Goal: Task Accomplishment & Management: Manage account settings

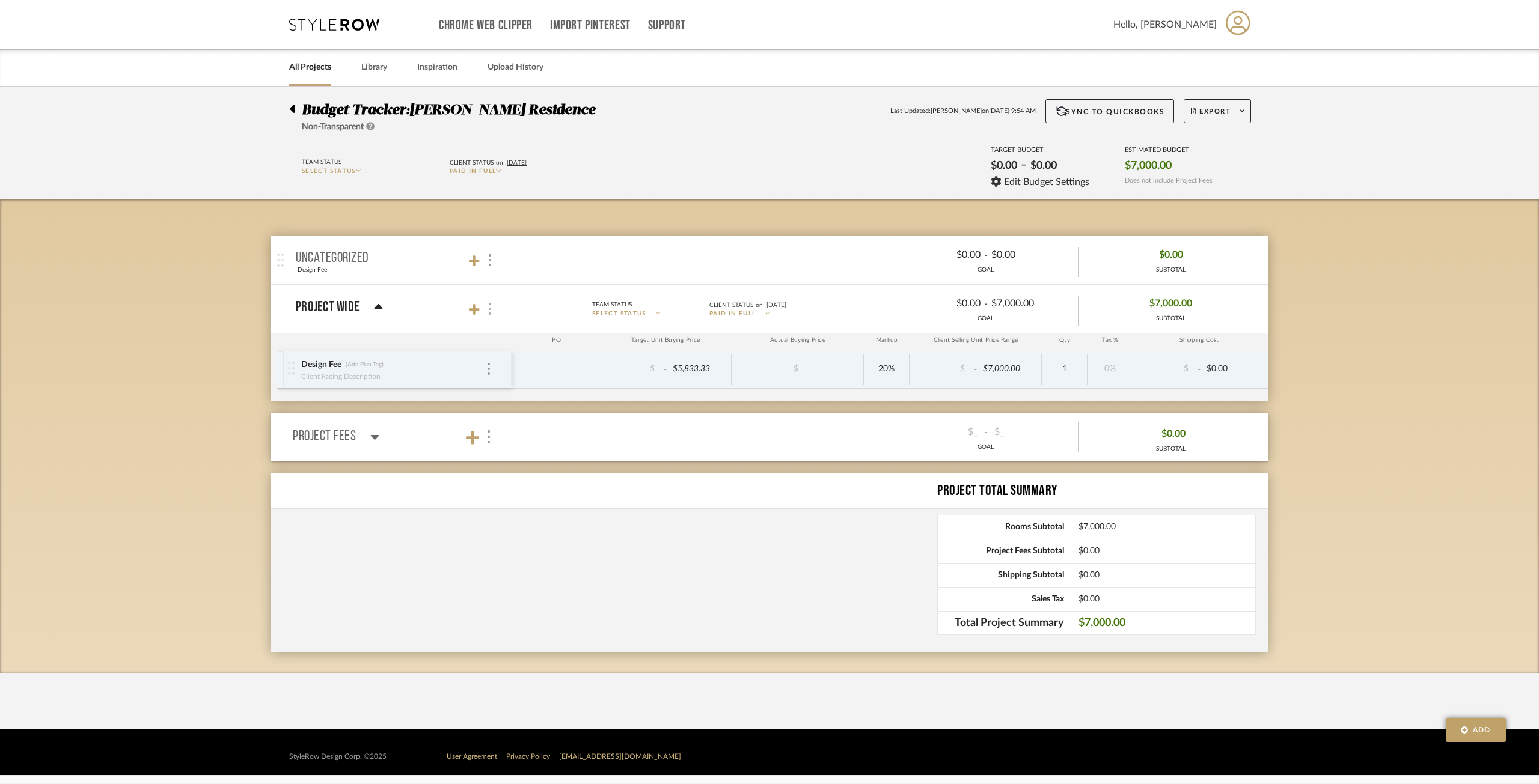
click at [491, 306] on div at bounding box center [488, 309] width 12 height 16
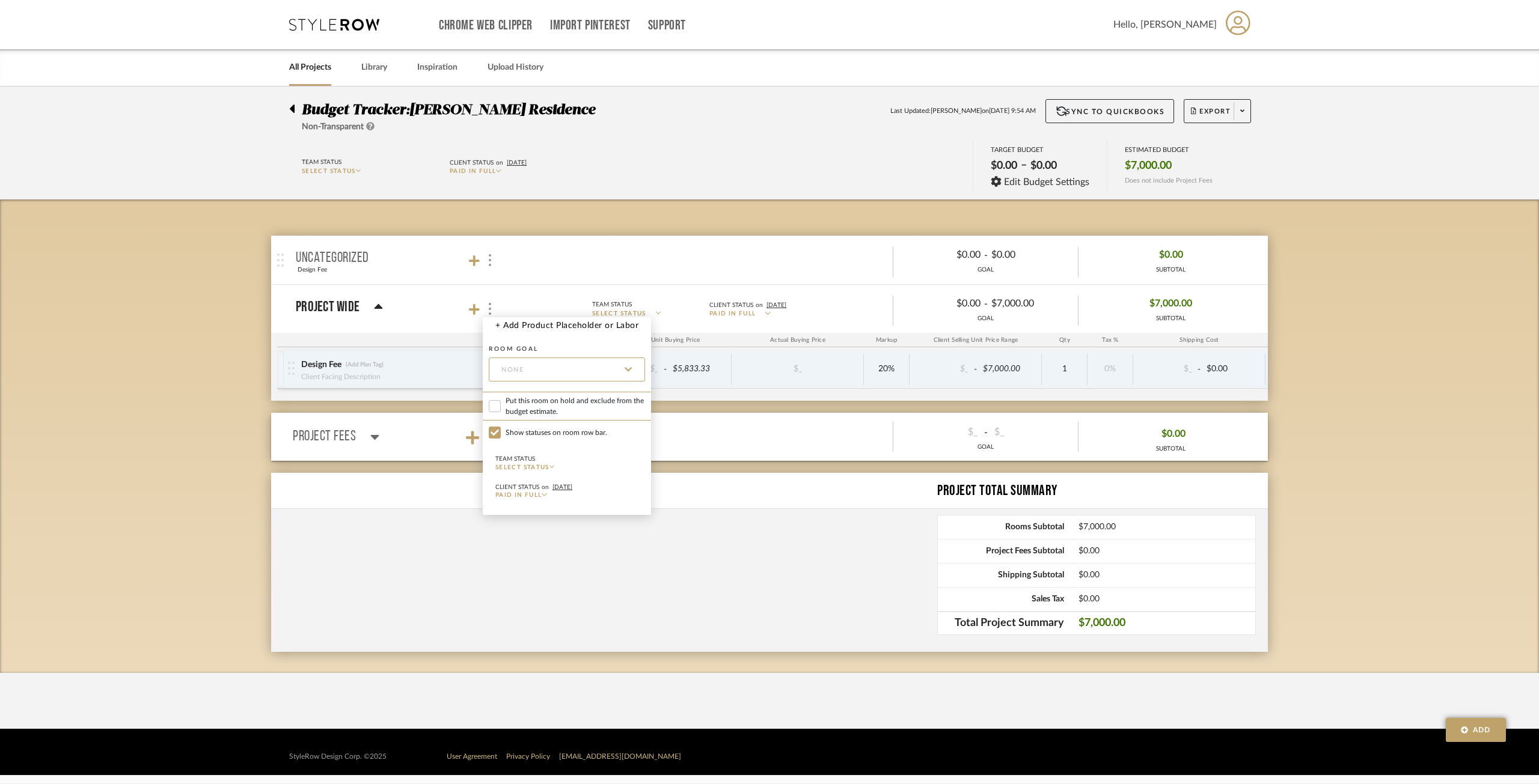
click at [384, 402] on div at bounding box center [770, 392] width 1539 height 784
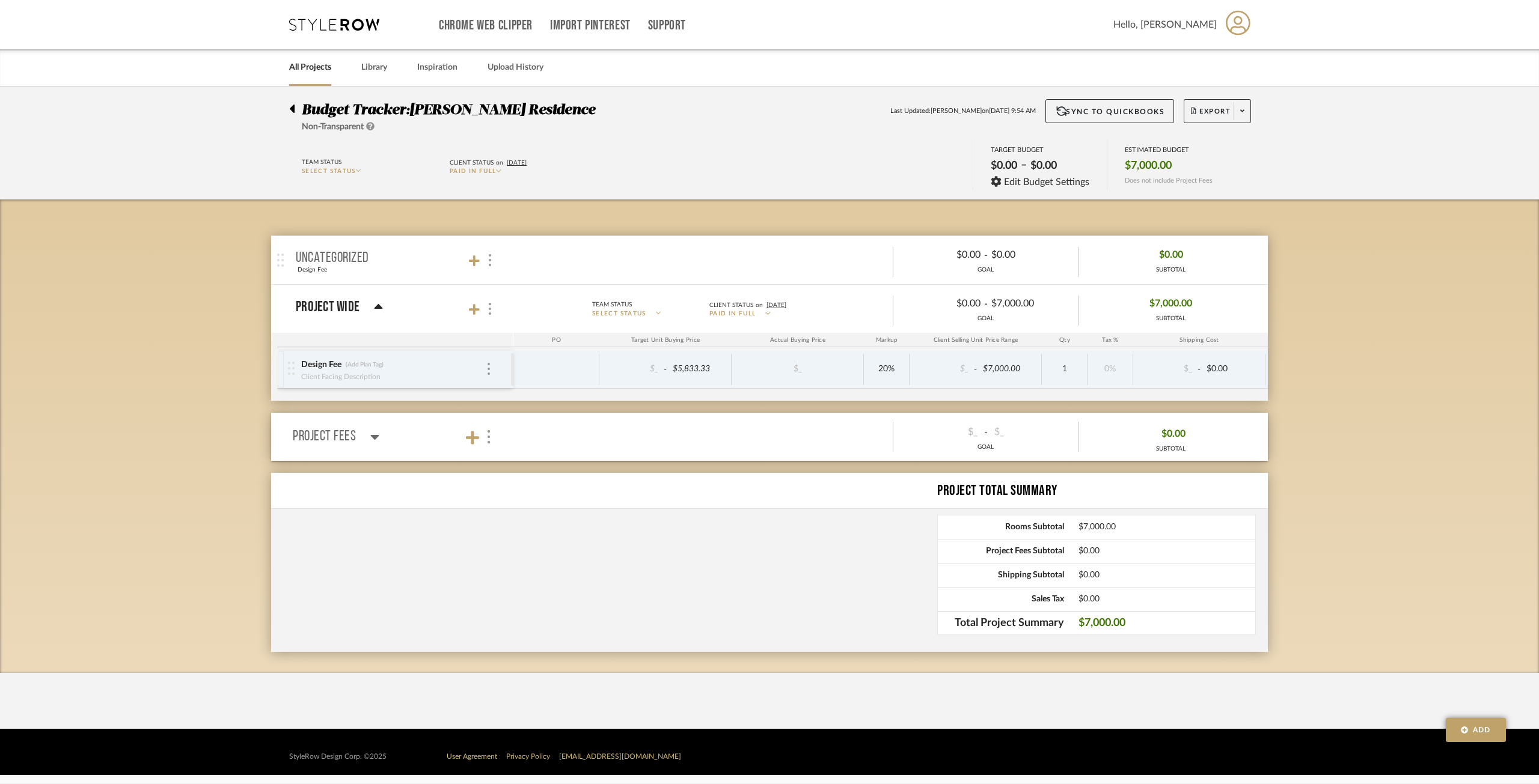
click at [419, 397] on div "Design Fee (Add Plan Tag) Client Facing Description $_ - $5,833.33 $_ 20% $_ - …" at bounding box center [899, 376] width 1243 height 50
type input "PAIED"
click at [219, 240] on div "Budget Tracker: Geracie Residence Non-Transparent Last Updated: Ann Kottler on …" at bounding box center [770, 379] width 1539 height 587
drag, startPoint x: 375, startPoint y: 363, endPoint x: 336, endPoint y: 360, distance: 39.1
click at [336, 360] on div "Design Fee PAIED" at bounding box center [392, 365] width 185 height 12
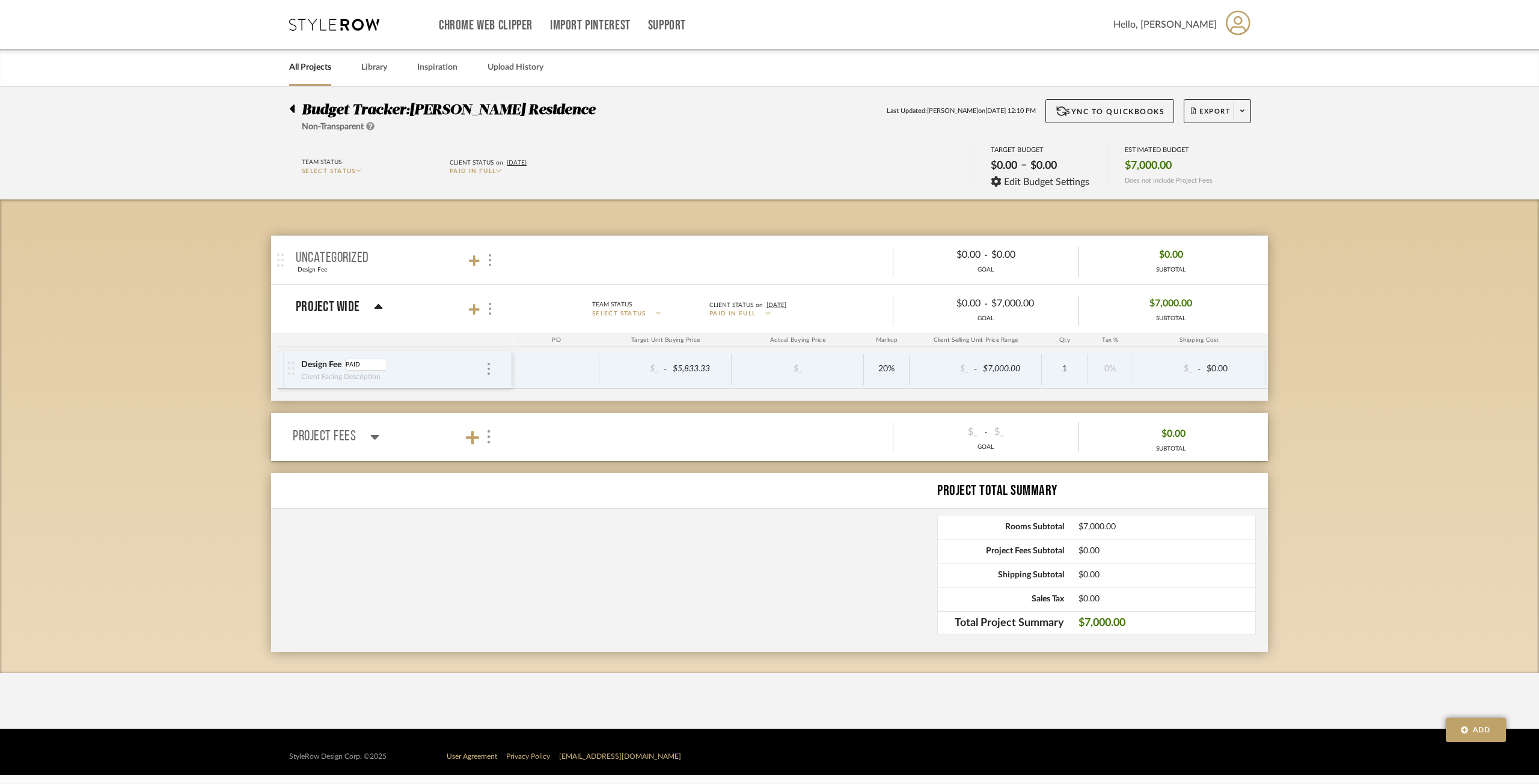
type input "PAID"
click at [181, 493] on div "Budget Tracker: Geracie Residence Non-Transparent Last Updated: Ann Kottler on …" at bounding box center [770, 379] width 1539 height 587
click at [1231, 111] on button "Export" at bounding box center [1217, 111] width 67 height 24
click at [1225, 141] on span "Export PDF" at bounding box center [1238, 146] width 90 height 10
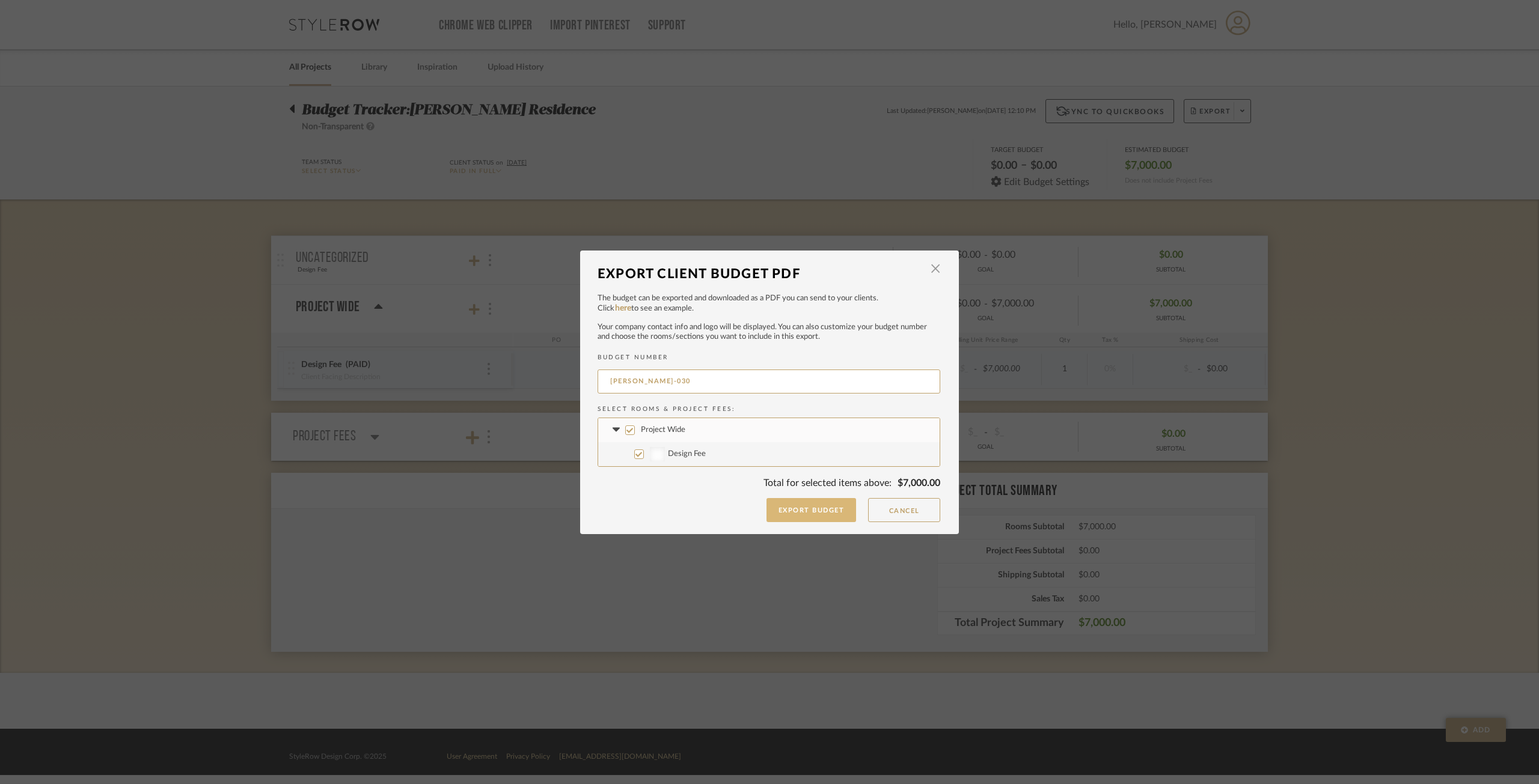
click at [815, 506] on button "Export Budget" at bounding box center [812, 510] width 90 height 24
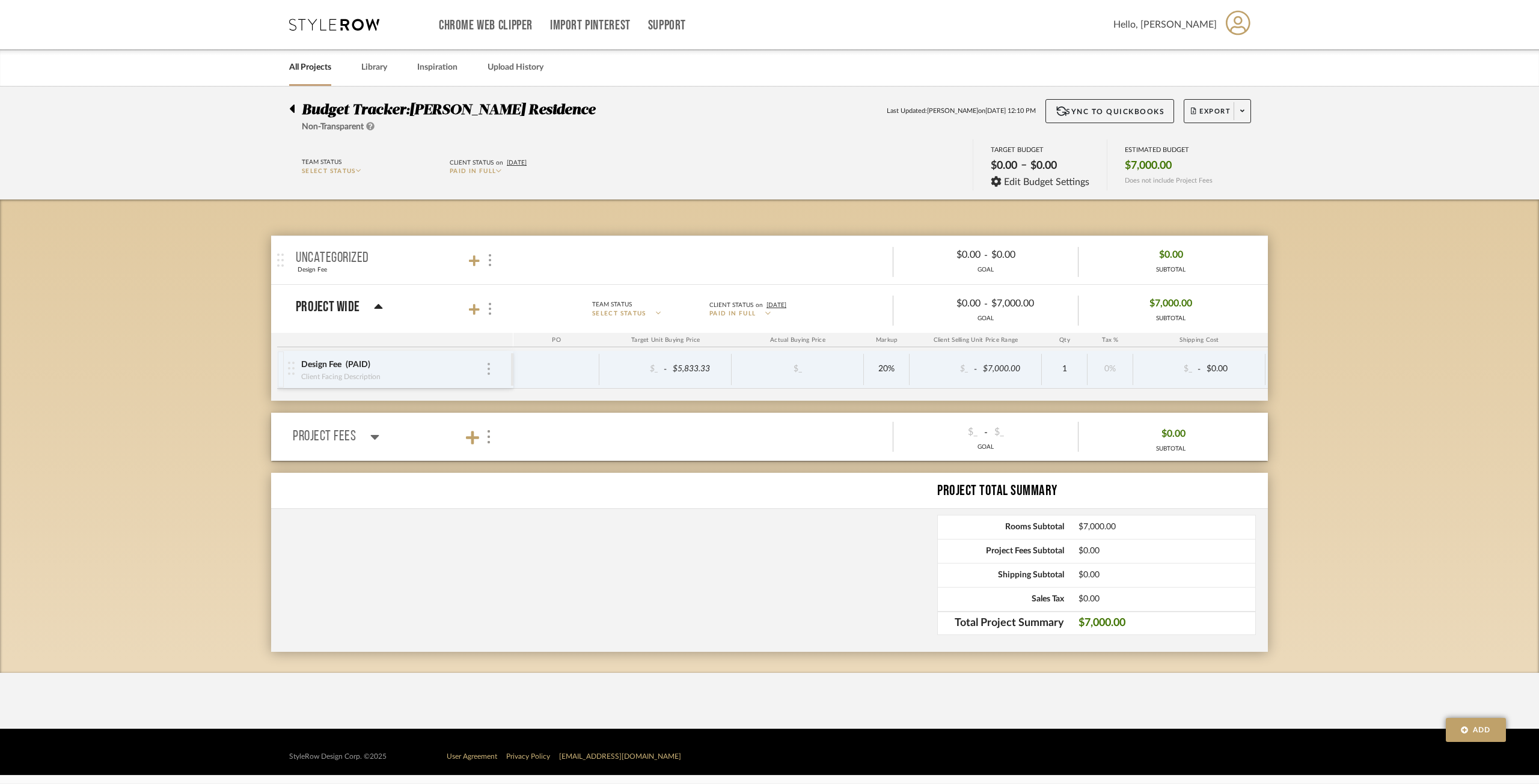
click at [489, 373] on img at bounding box center [488, 369] width 2 height 12
click at [451, 386] on div at bounding box center [770, 392] width 1539 height 784
drag, startPoint x: 371, startPoint y: 363, endPoint x: 298, endPoint y: 351, distance: 74.0
click at [315, 360] on div "Design Fee PAID" at bounding box center [392, 365] width 185 height 12
click at [143, 269] on div "Budget Tracker: Geracie Residence Non-Transparent Last Updated: Ann Kottler on …" at bounding box center [770, 379] width 1539 height 587
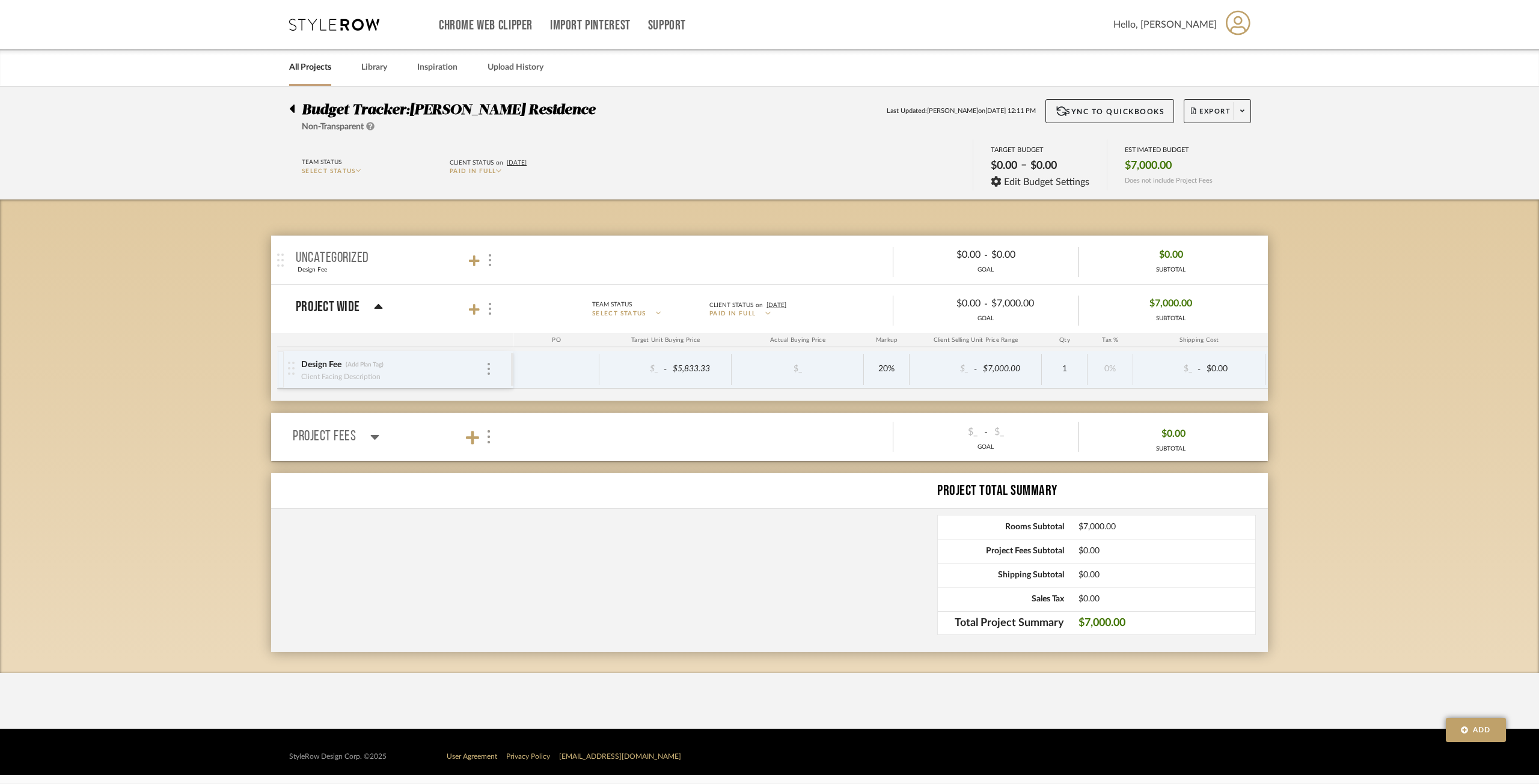
click at [1071, 549] on div "Project Fees Subtotal $0.00" at bounding box center [1096, 550] width 318 height 24
drag, startPoint x: 1055, startPoint y: 624, endPoint x: 978, endPoint y: 602, distance: 80.1
click at [1037, 619] on span "Total Project Summary" at bounding box center [1001, 624] width 126 height 12
click at [470, 308] on icon at bounding box center [474, 310] width 11 height 12
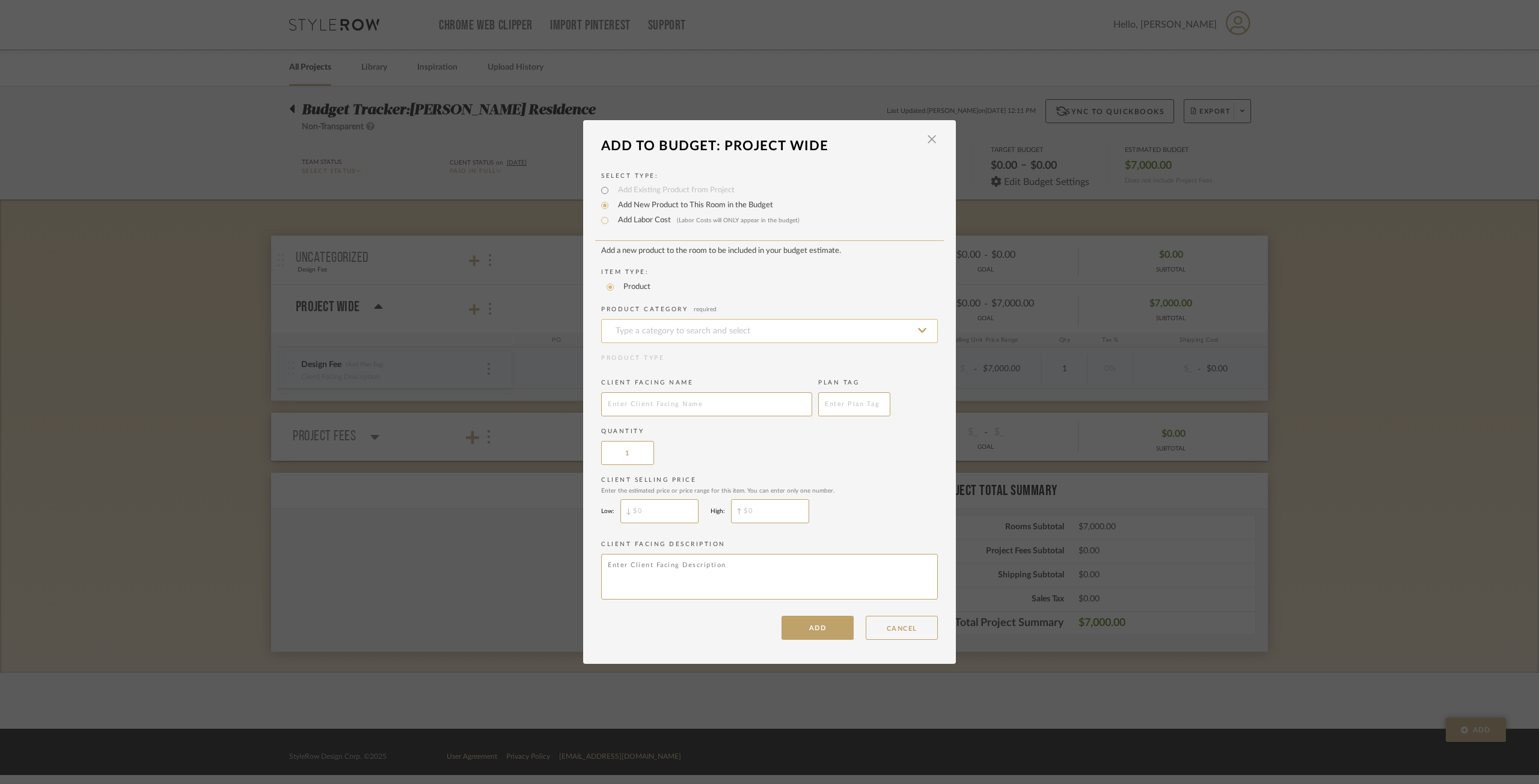
click at [657, 334] on input at bounding box center [770, 331] width 337 height 24
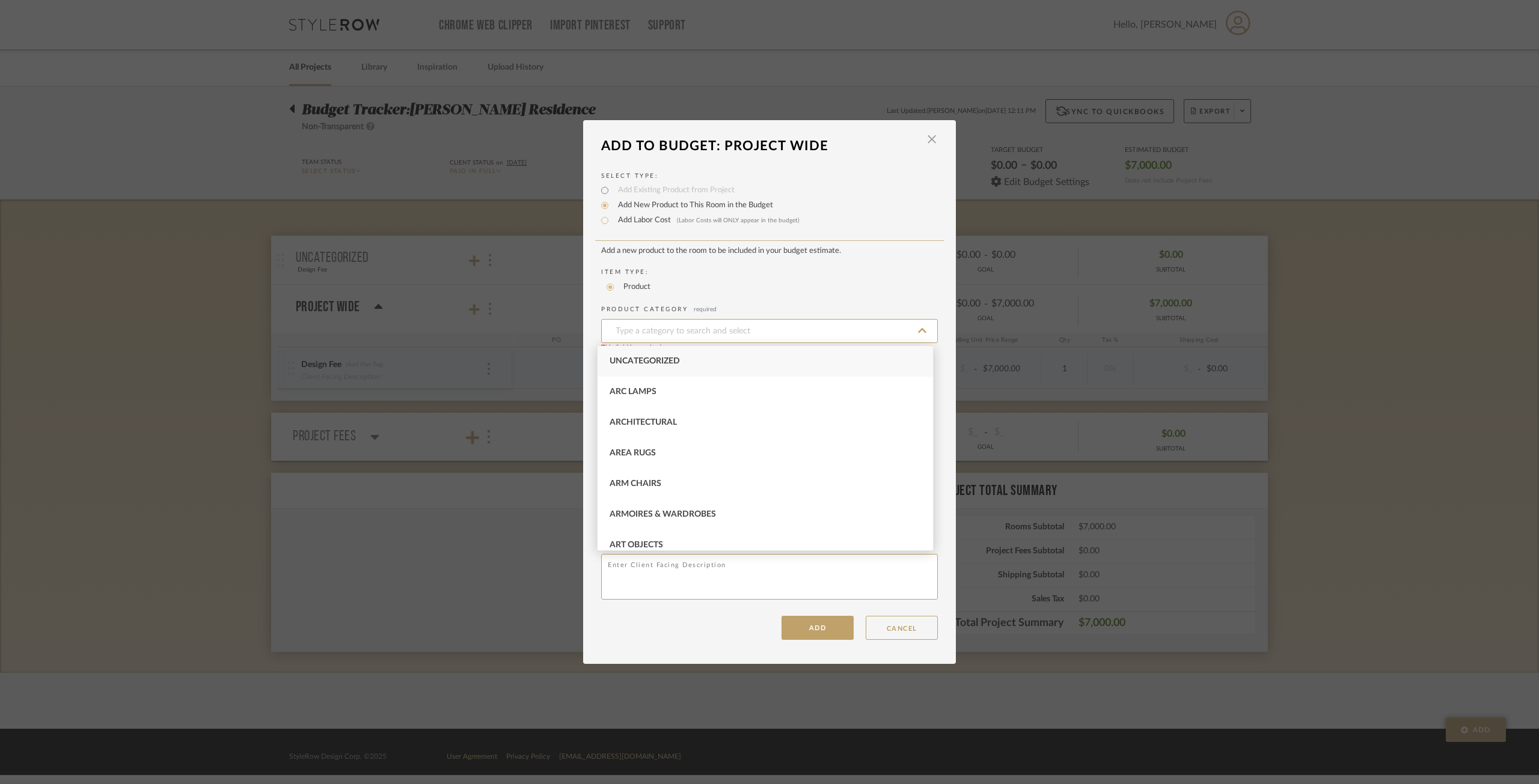
click at [705, 276] on label "Item Type:" at bounding box center [770, 273] width 337 height 9
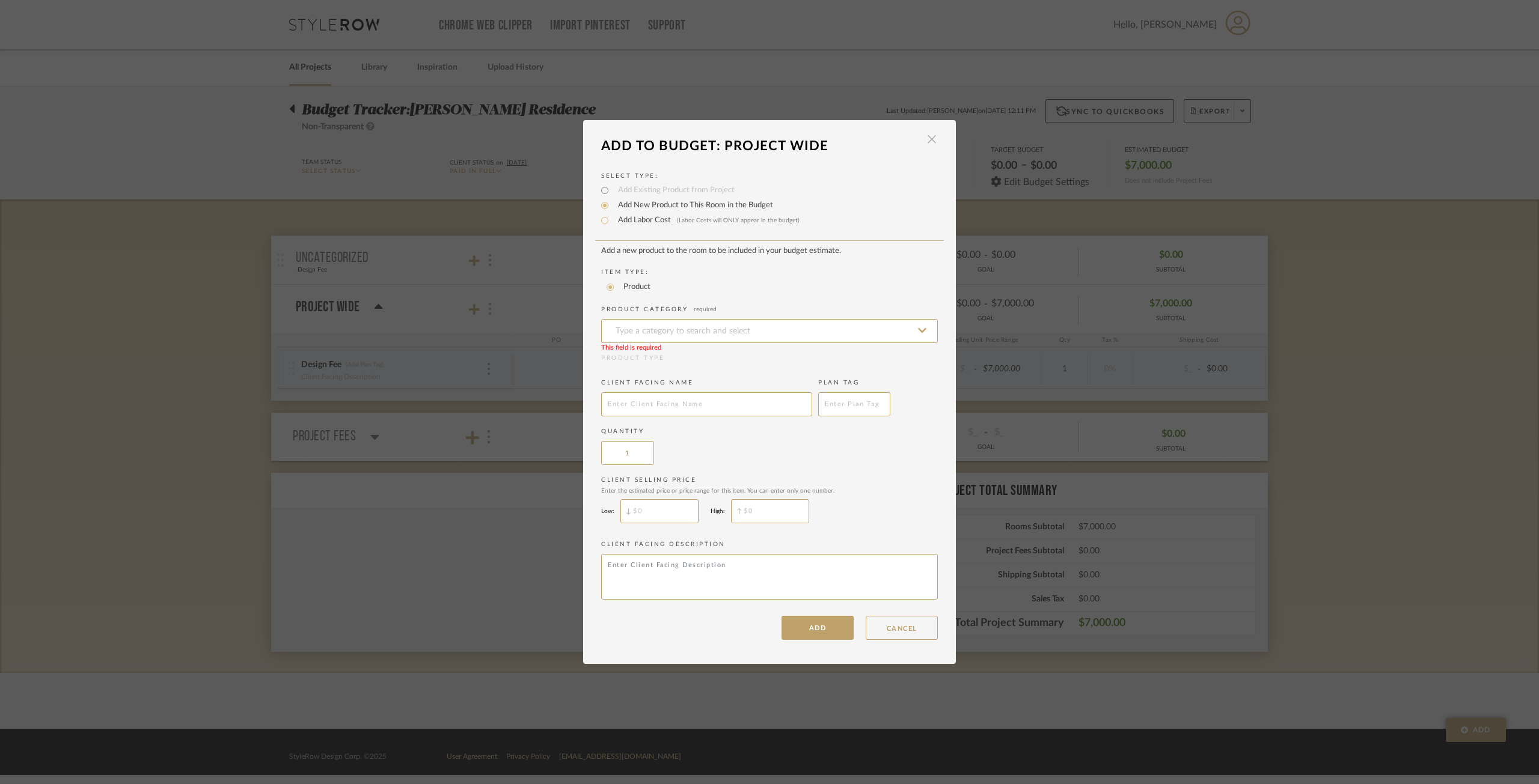
click at [920, 135] on span "button" at bounding box center [931, 139] width 24 height 24
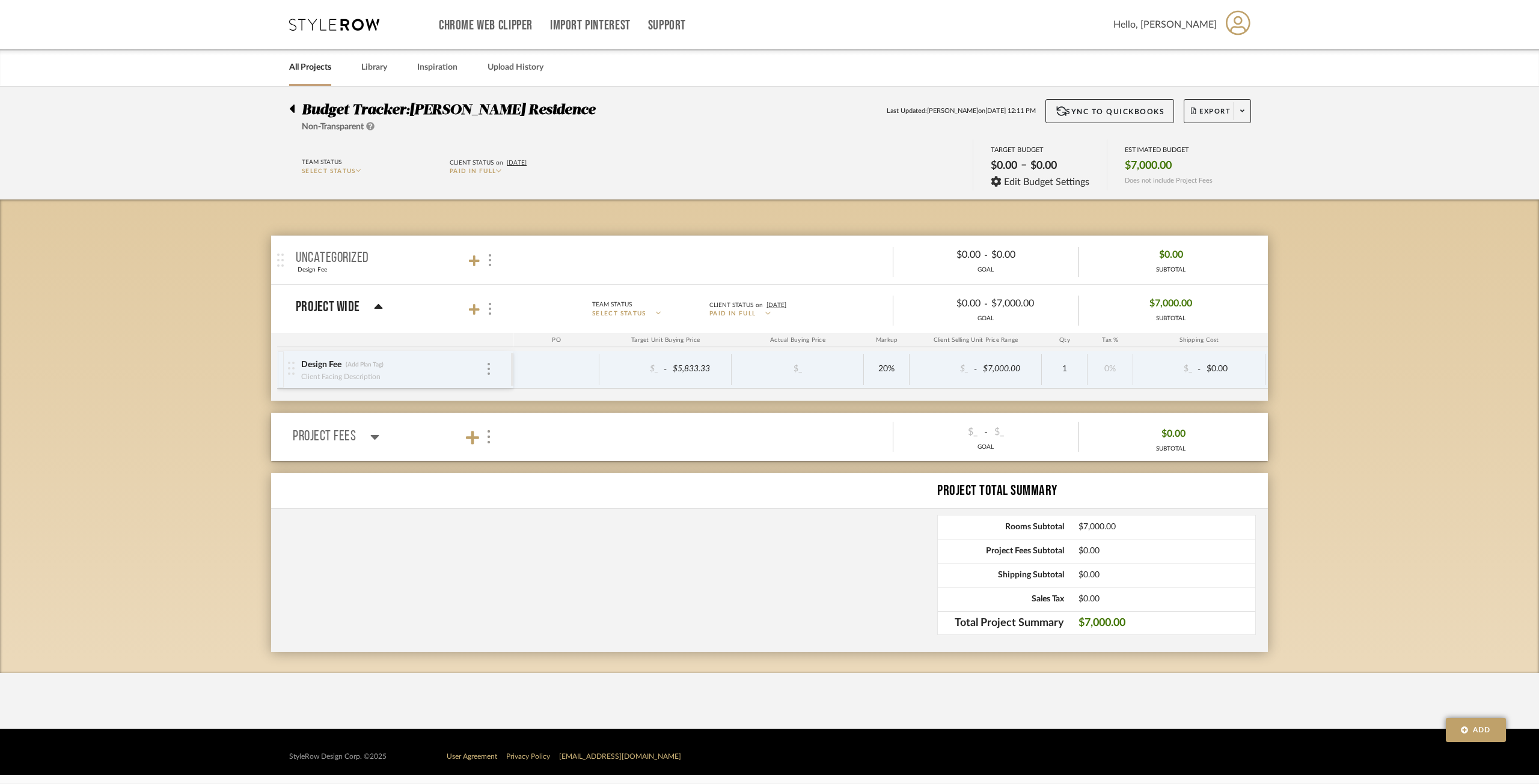
click at [770, 314] on icon at bounding box center [767, 313] width 5 height 3
click at [863, 282] on div at bounding box center [770, 392] width 1539 height 784
click at [535, 366] on div at bounding box center [556, 369] width 86 height 31
click at [557, 371] on div at bounding box center [556, 369] width 86 height 31
click at [846, 371] on div "$_" at bounding box center [798, 369] width 125 height 17
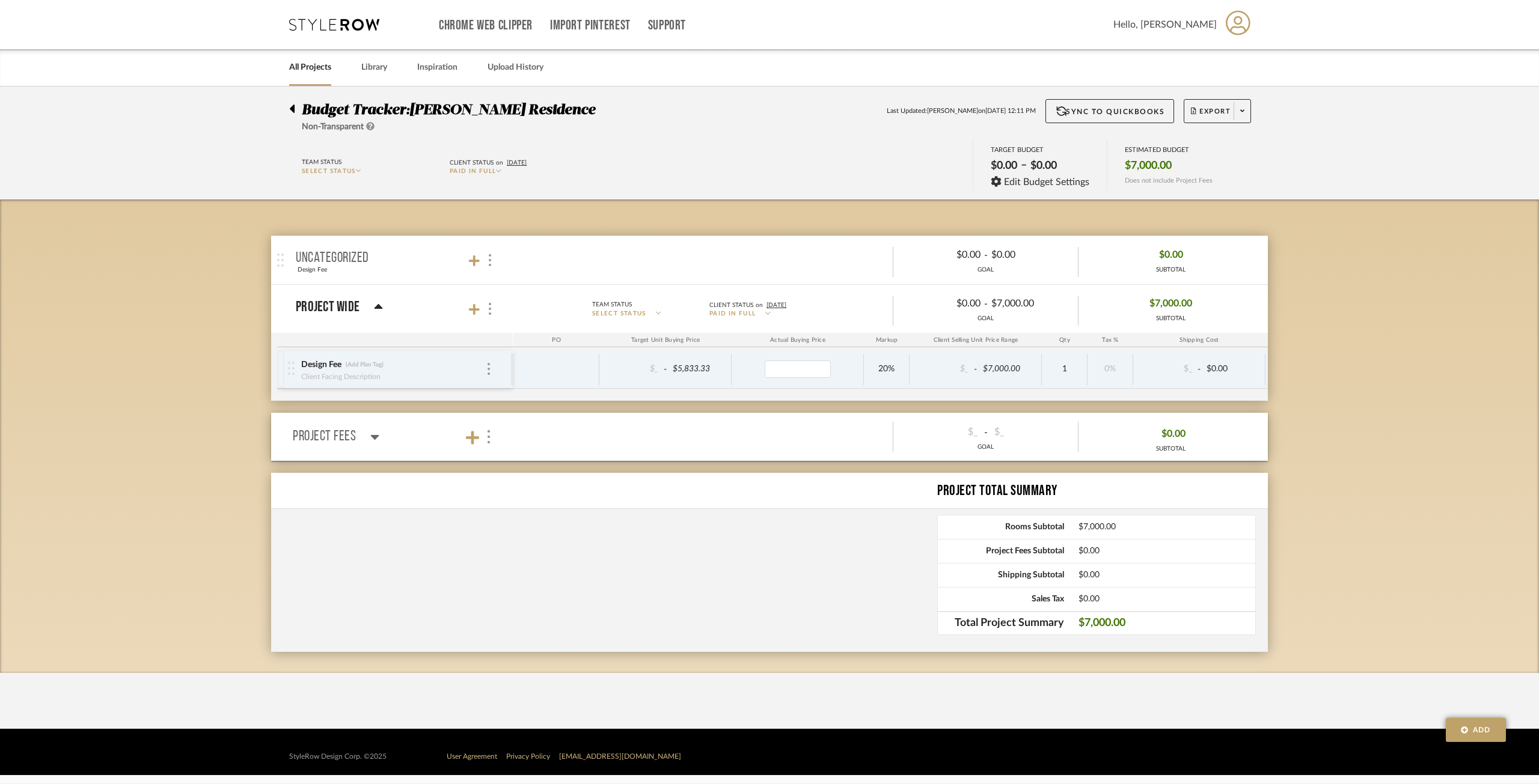
click at [500, 314] on mat-panel-title "Project Wide" at bounding box center [402, 309] width 212 height 16
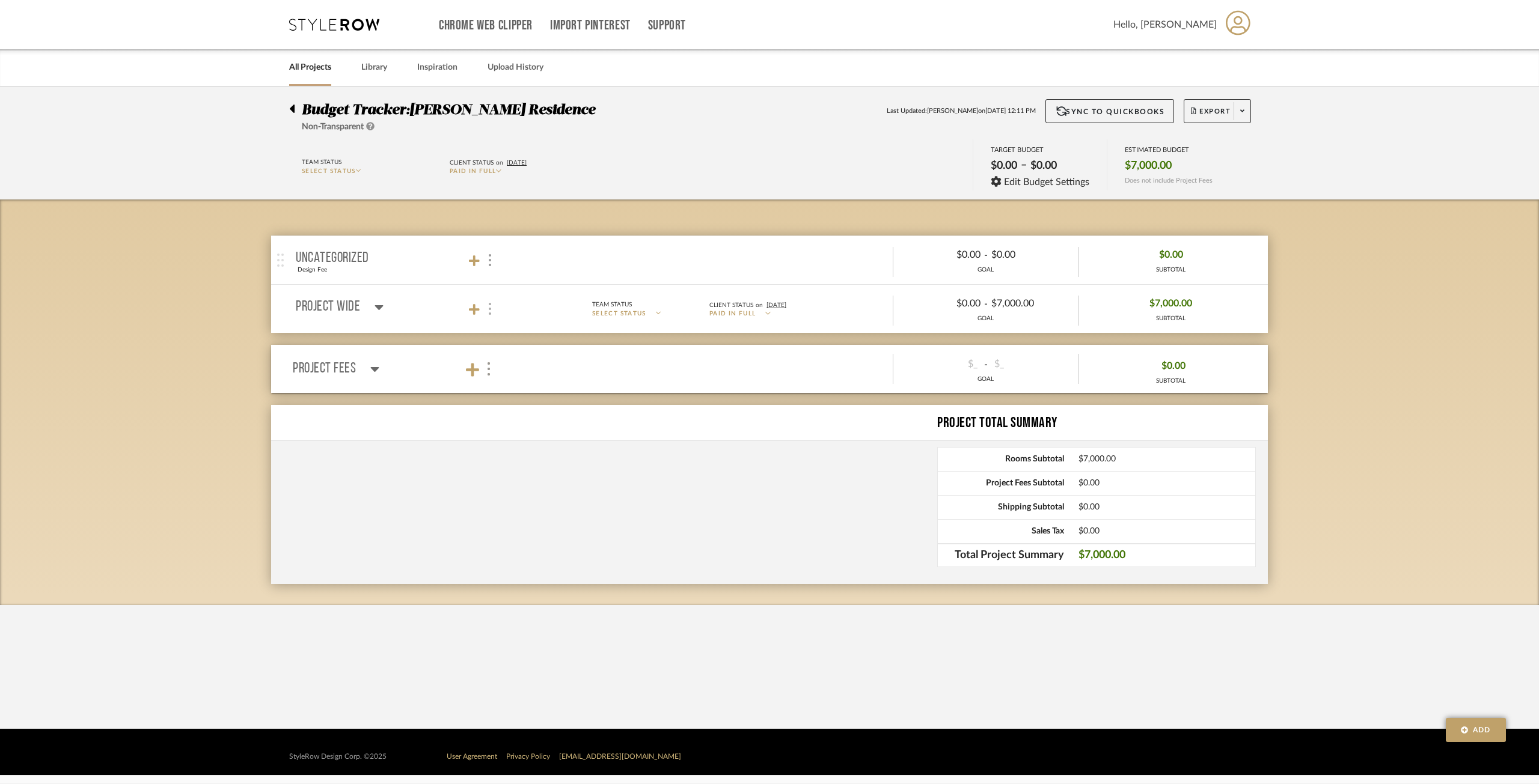
click at [489, 312] on img at bounding box center [490, 309] width 2 height 12
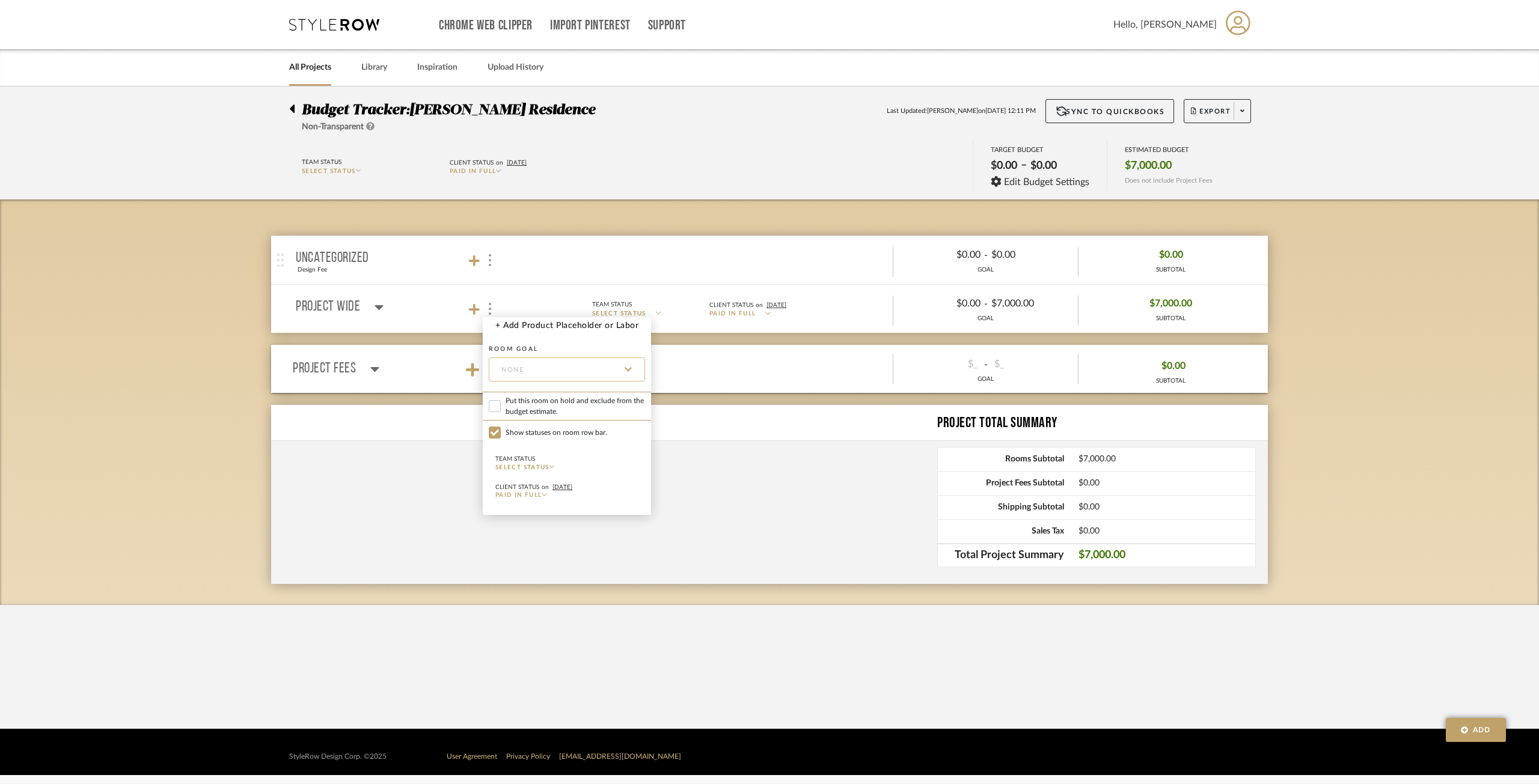
click at [545, 361] on input "None" at bounding box center [566, 369] width 156 height 24
click at [630, 375] on input "None" at bounding box center [566, 369] width 156 height 24
click at [167, 189] on div at bounding box center [770, 392] width 1539 height 784
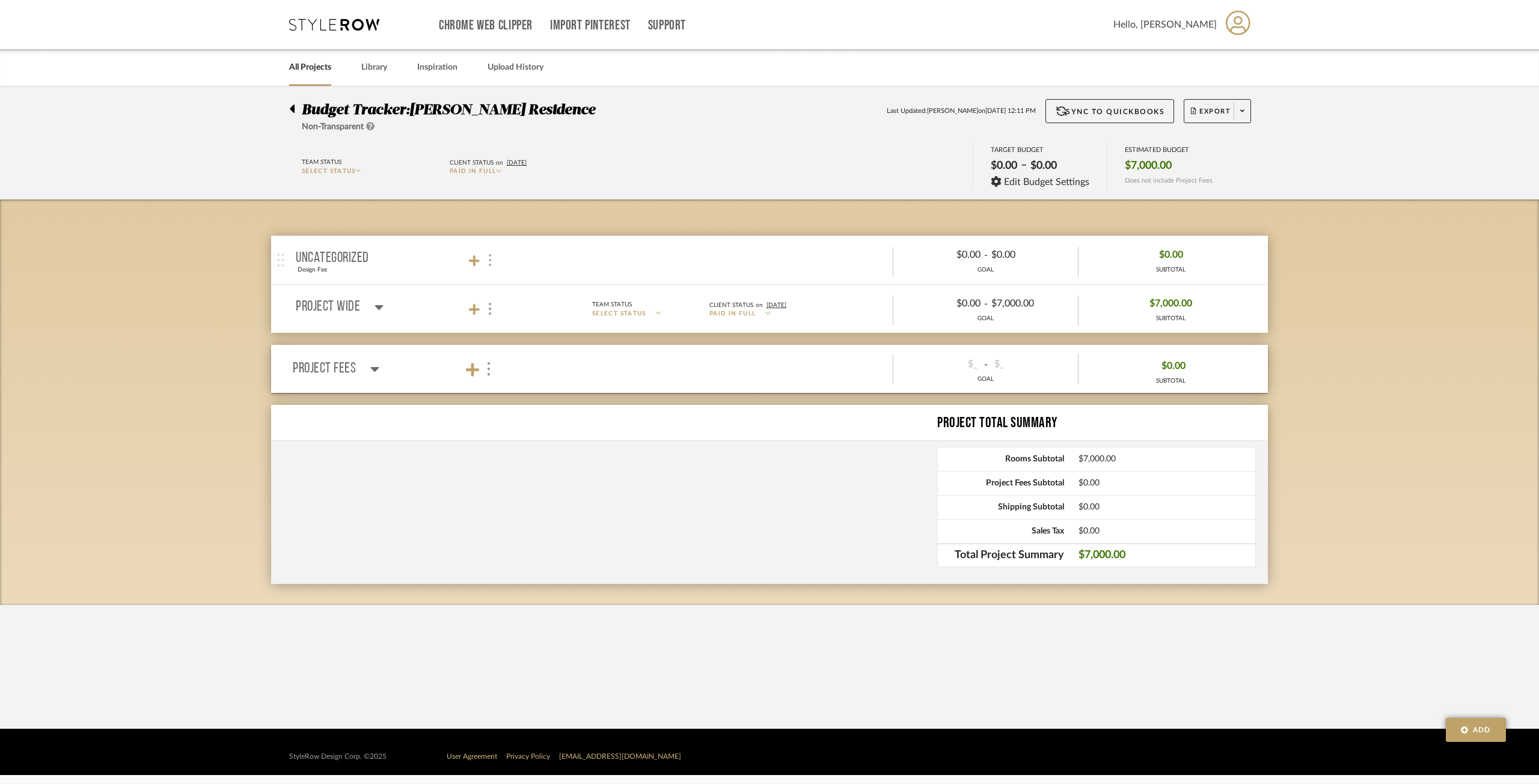
click at [490, 265] on img at bounding box center [490, 260] width 2 height 12
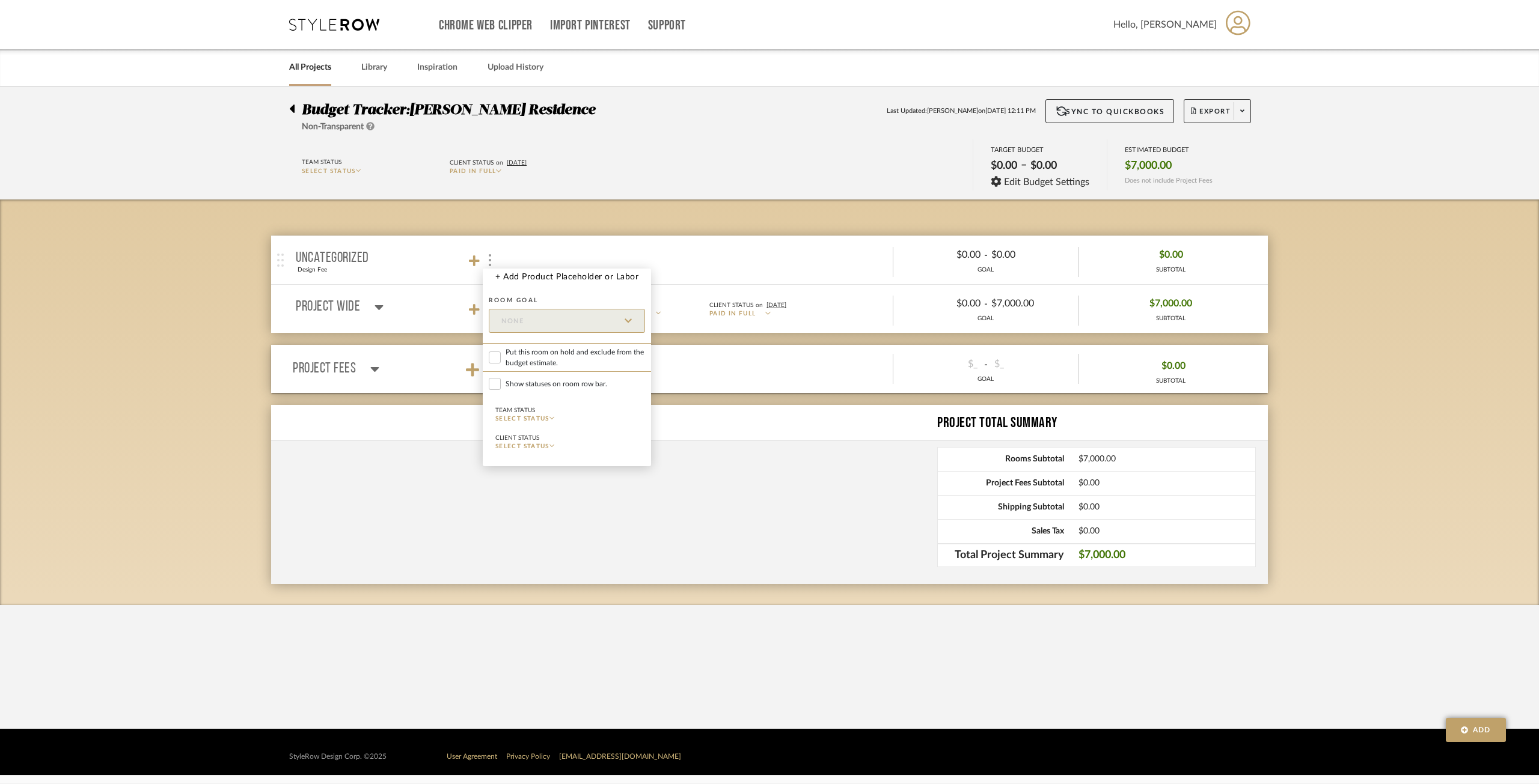
click at [500, 239] on div at bounding box center [770, 392] width 1539 height 784
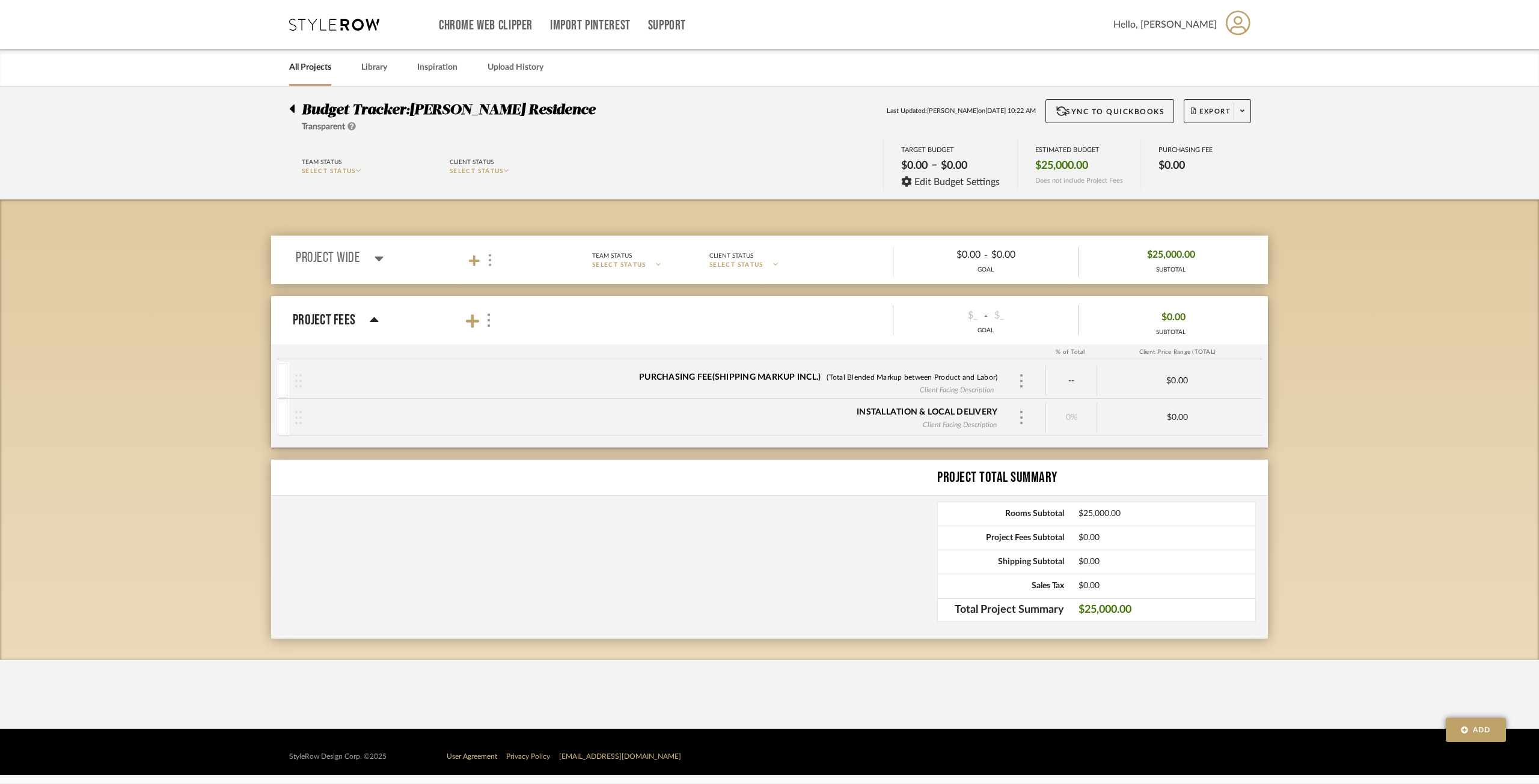
click at [464, 318] on mat-panel-title "Project Fees" at bounding box center [399, 321] width 212 height 39
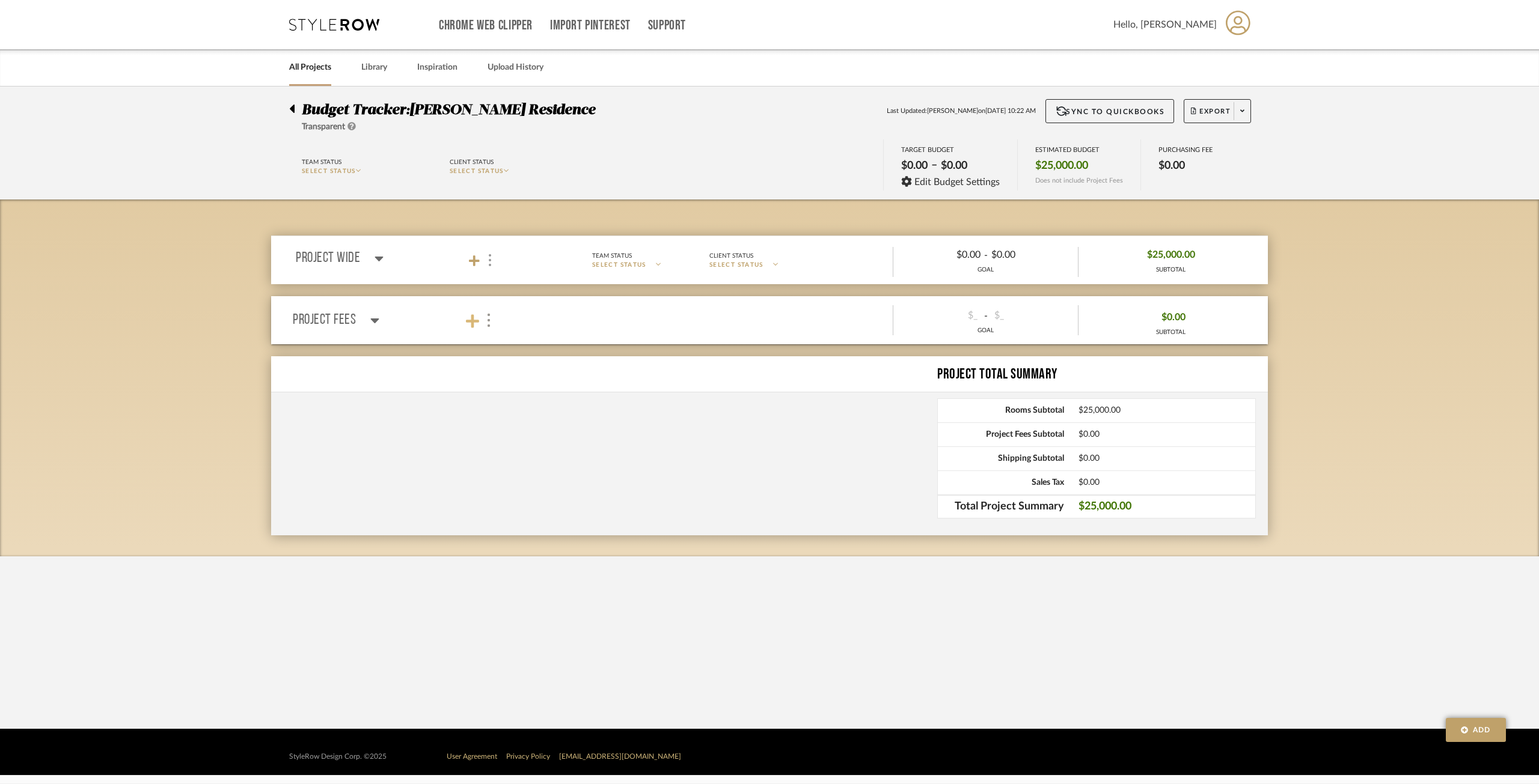
click at [471, 325] on icon at bounding box center [472, 321] width 13 height 15
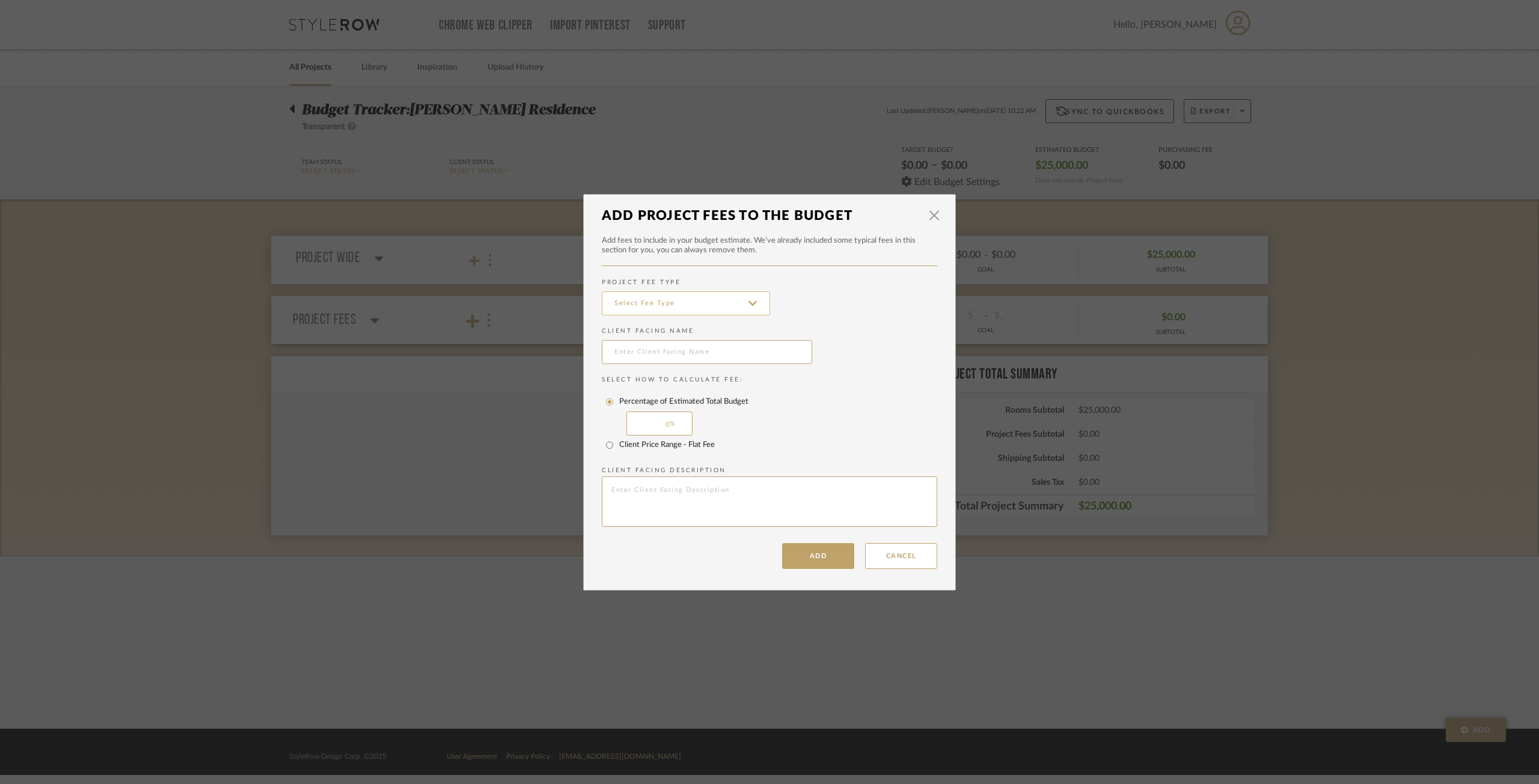
click at [707, 300] on input at bounding box center [686, 303] width 168 height 24
click at [942, 216] on dialog-content "× Add Project Fees to the Budget Add fees to include in your budget estimate. W…" at bounding box center [770, 392] width 373 height 397
click at [677, 313] on input at bounding box center [686, 303] width 168 height 24
click at [925, 213] on span "button" at bounding box center [933, 215] width 24 height 24
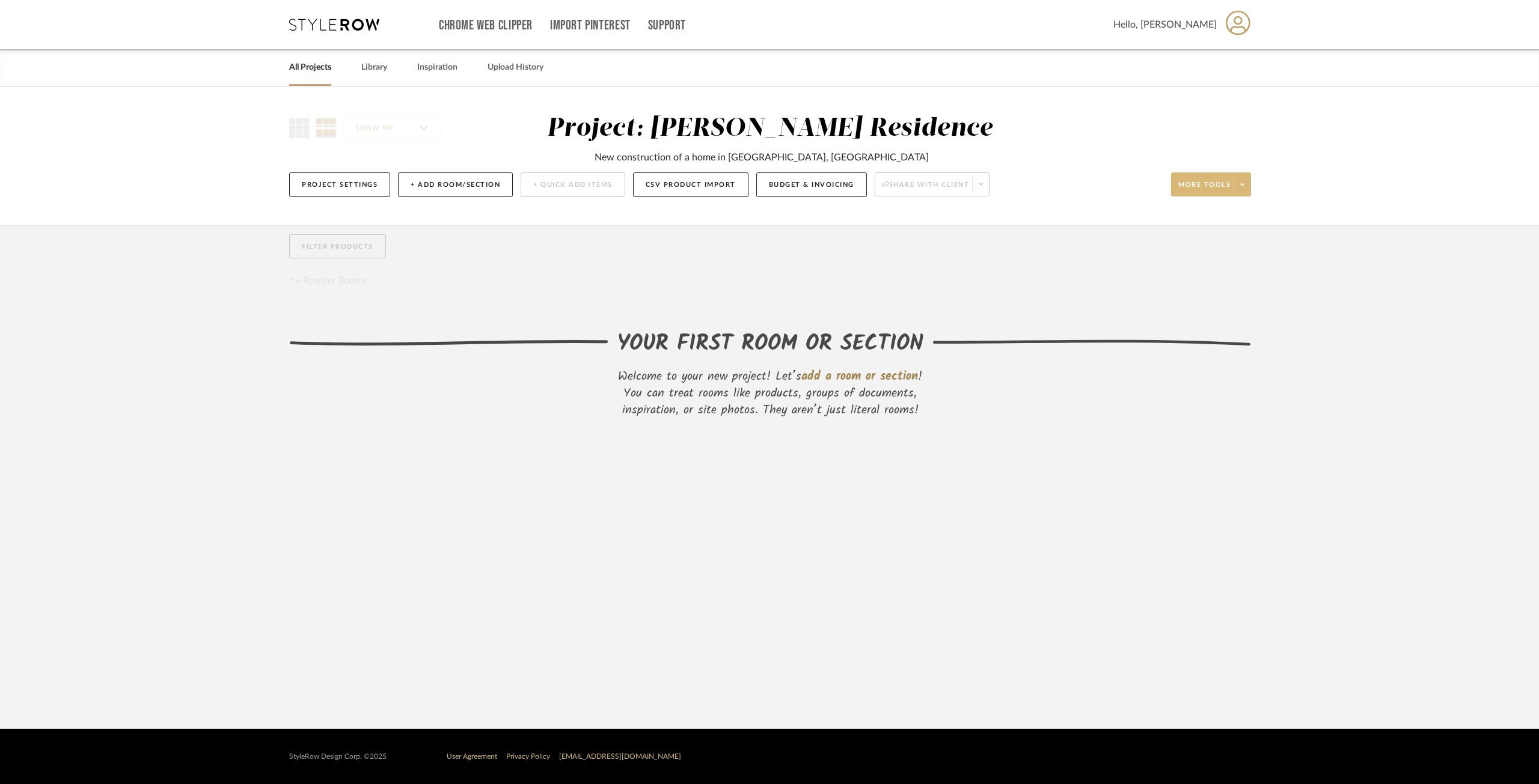
click at [1216, 191] on span "More tools" at bounding box center [1204, 189] width 52 height 18
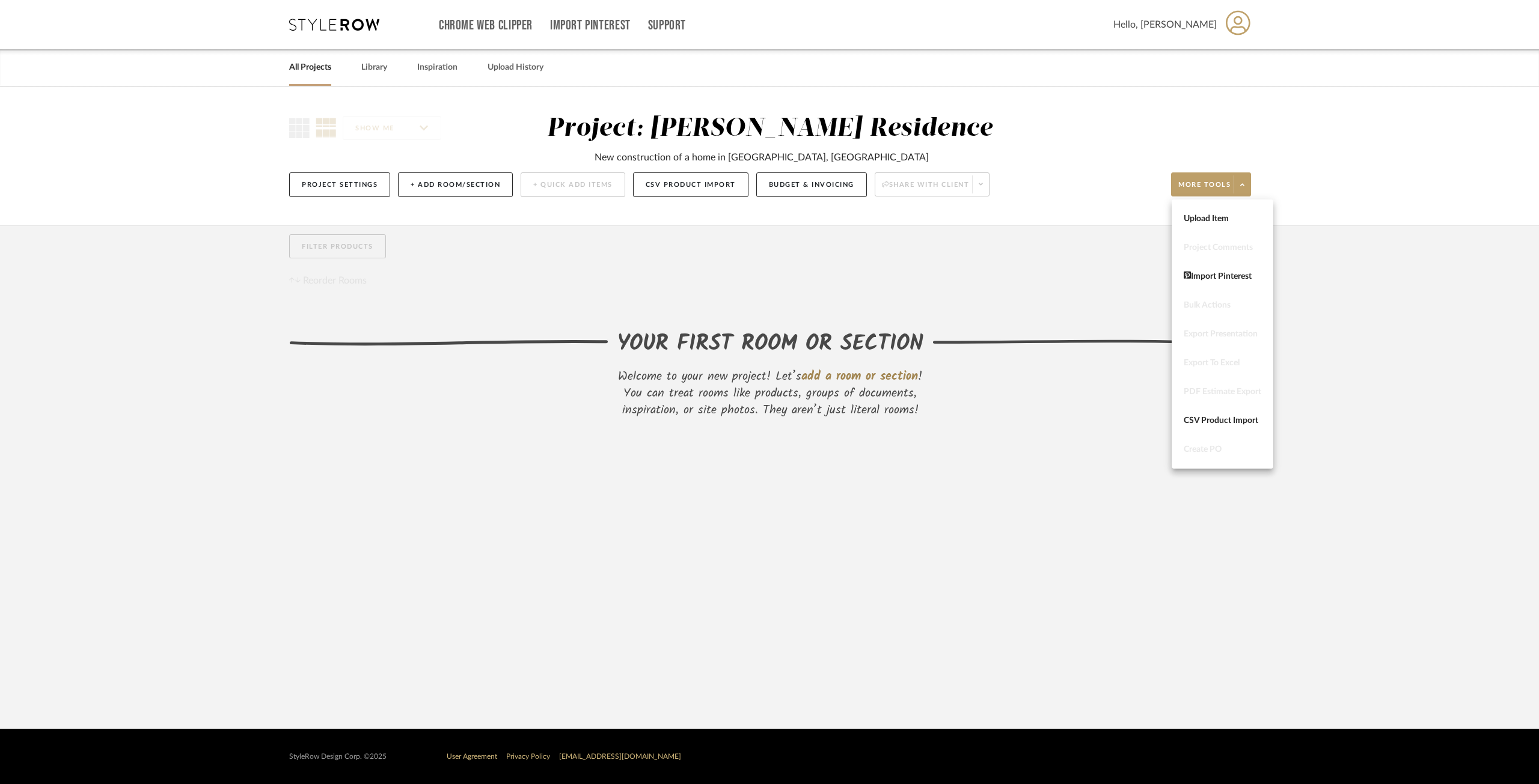
click at [917, 302] on div at bounding box center [770, 392] width 1539 height 784
click at [425, 190] on button "+ Add Room/Section" at bounding box center [455, 185] width 115 height 25
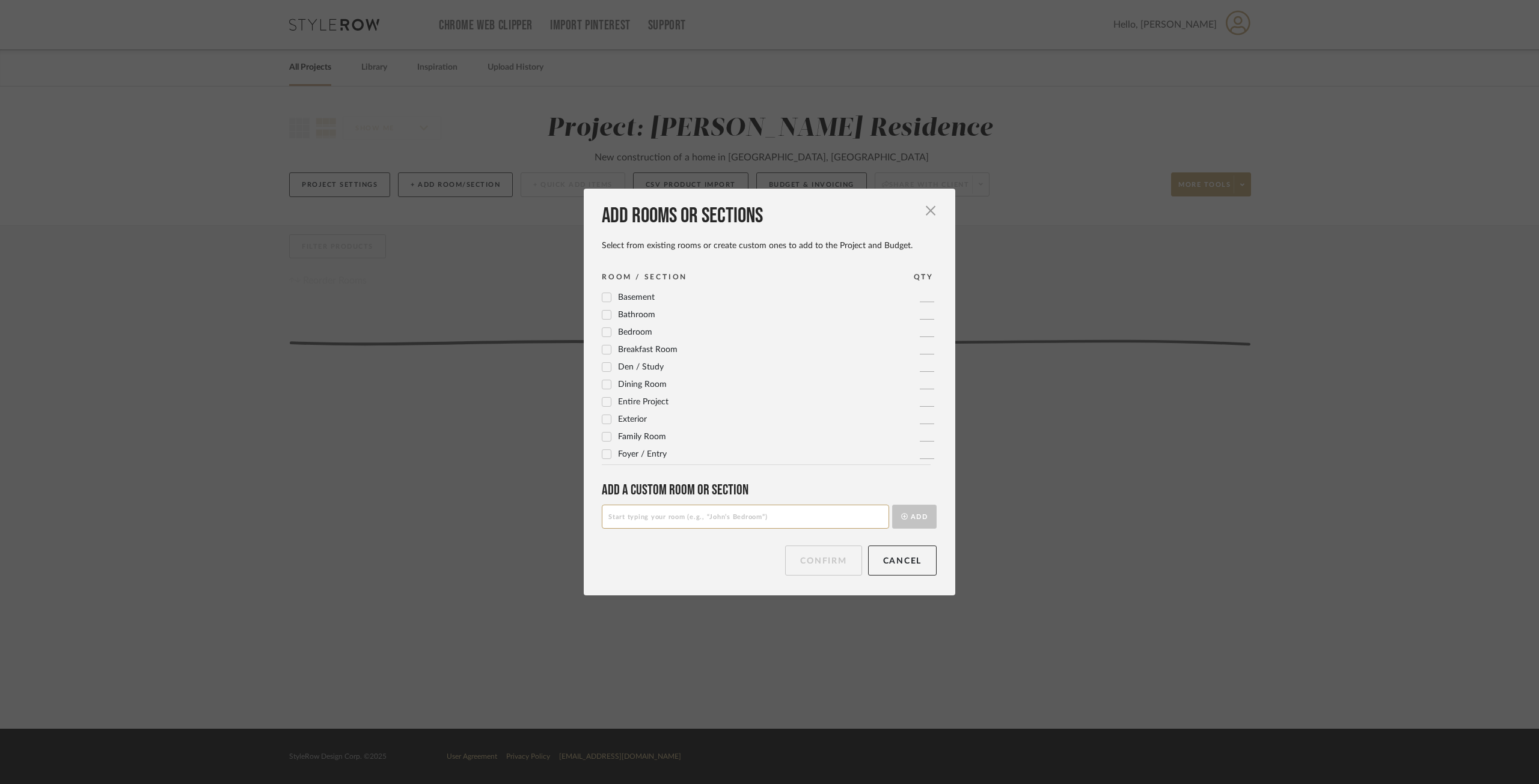
click at [803, 523] on input at bounding box center [746, 516] width 287 height 24
type input "Time Billing"
click at [921, 522] on button "Add" at bounding box center [914, 516] width 44 height 24
click at [828, 565] on button "Confirm" at bounding box center [822, 560] width 76 height 30
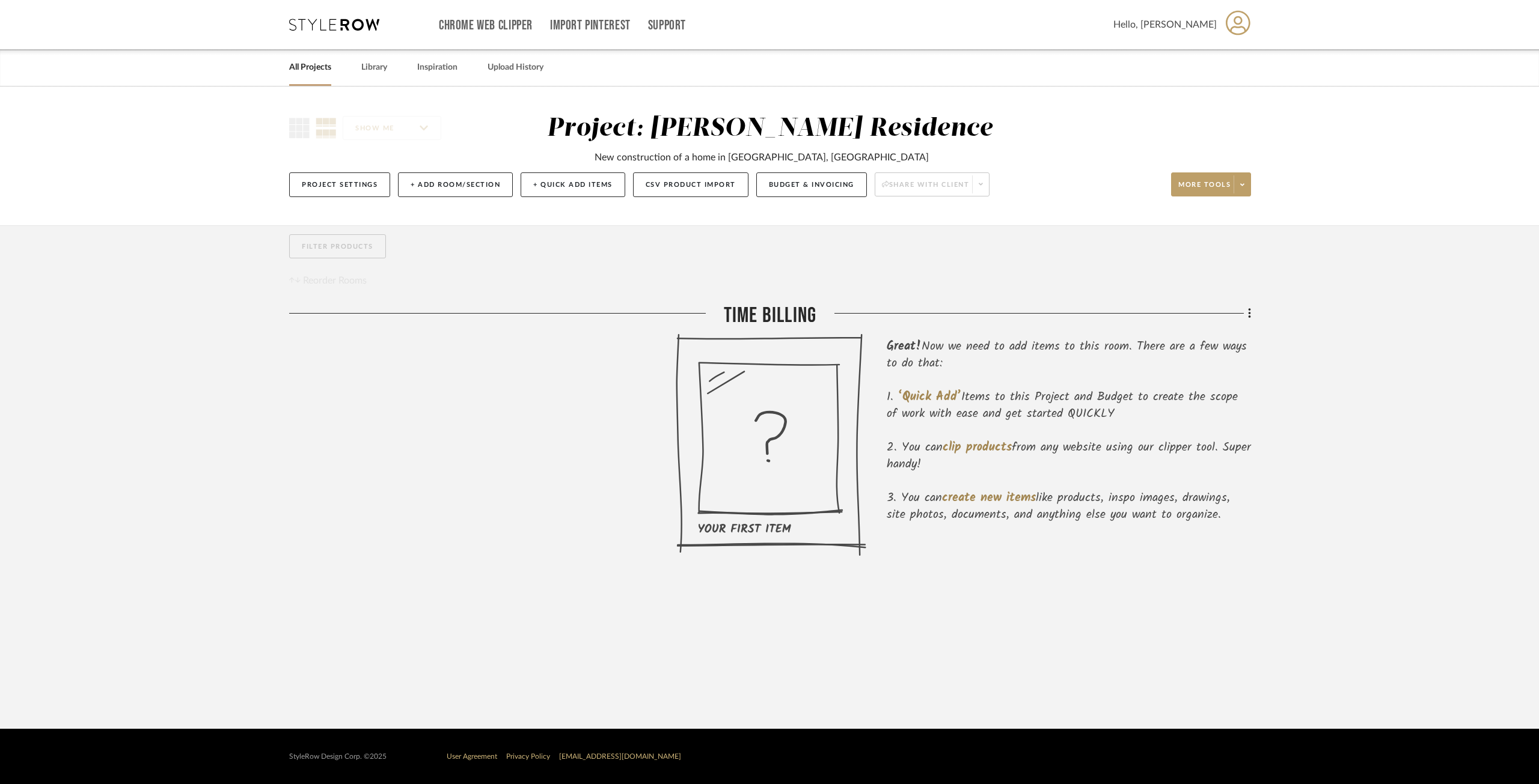
click at [698, 400] on icon at bounding box center [770, 445] width 191 height 223
click at [815, 190] on button "Budget & Invoicing" at bounding box center [812, 185] width 110 height 25
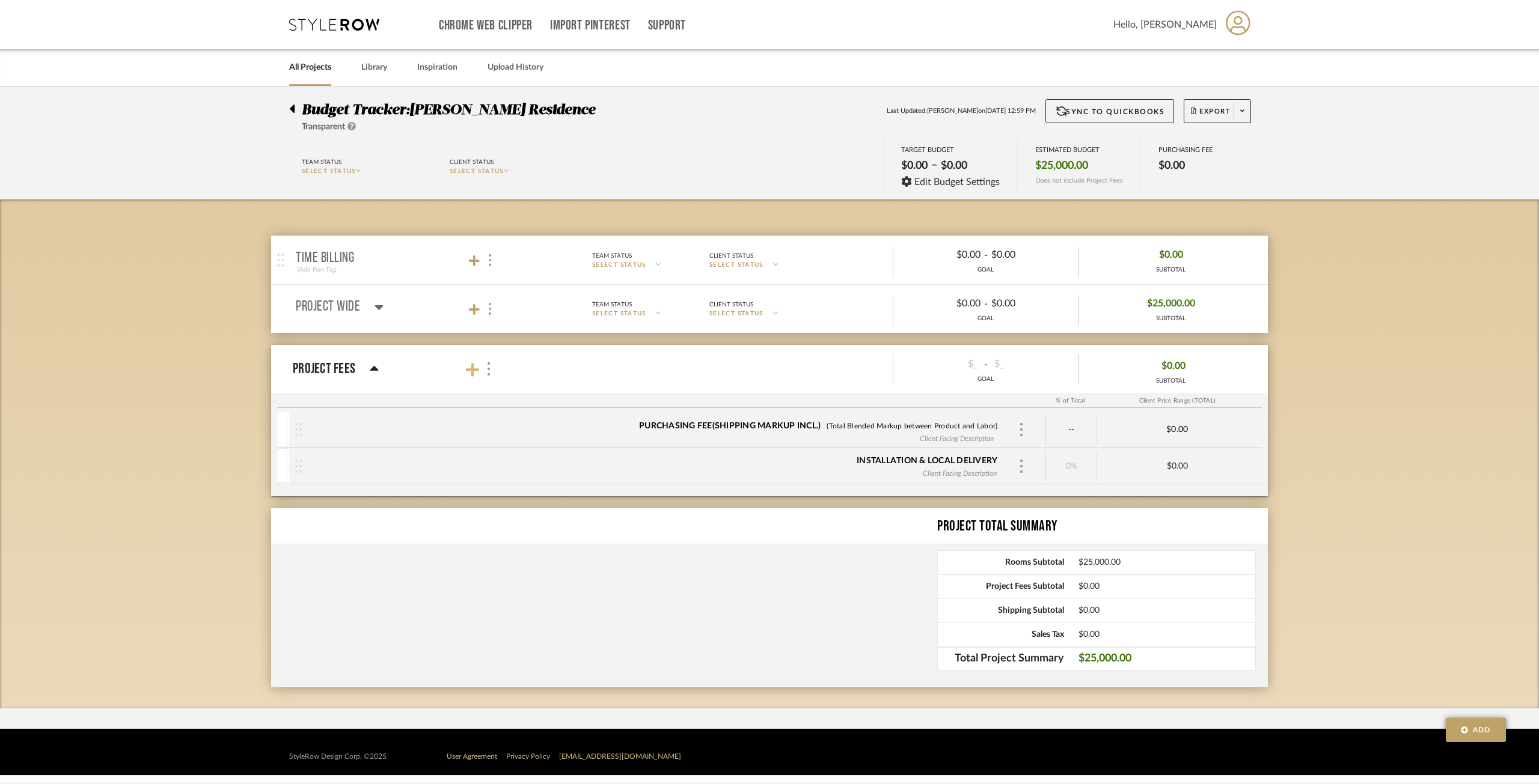
click at [474, 367] on icon at bounding box center [472, 370] width 13 height 15
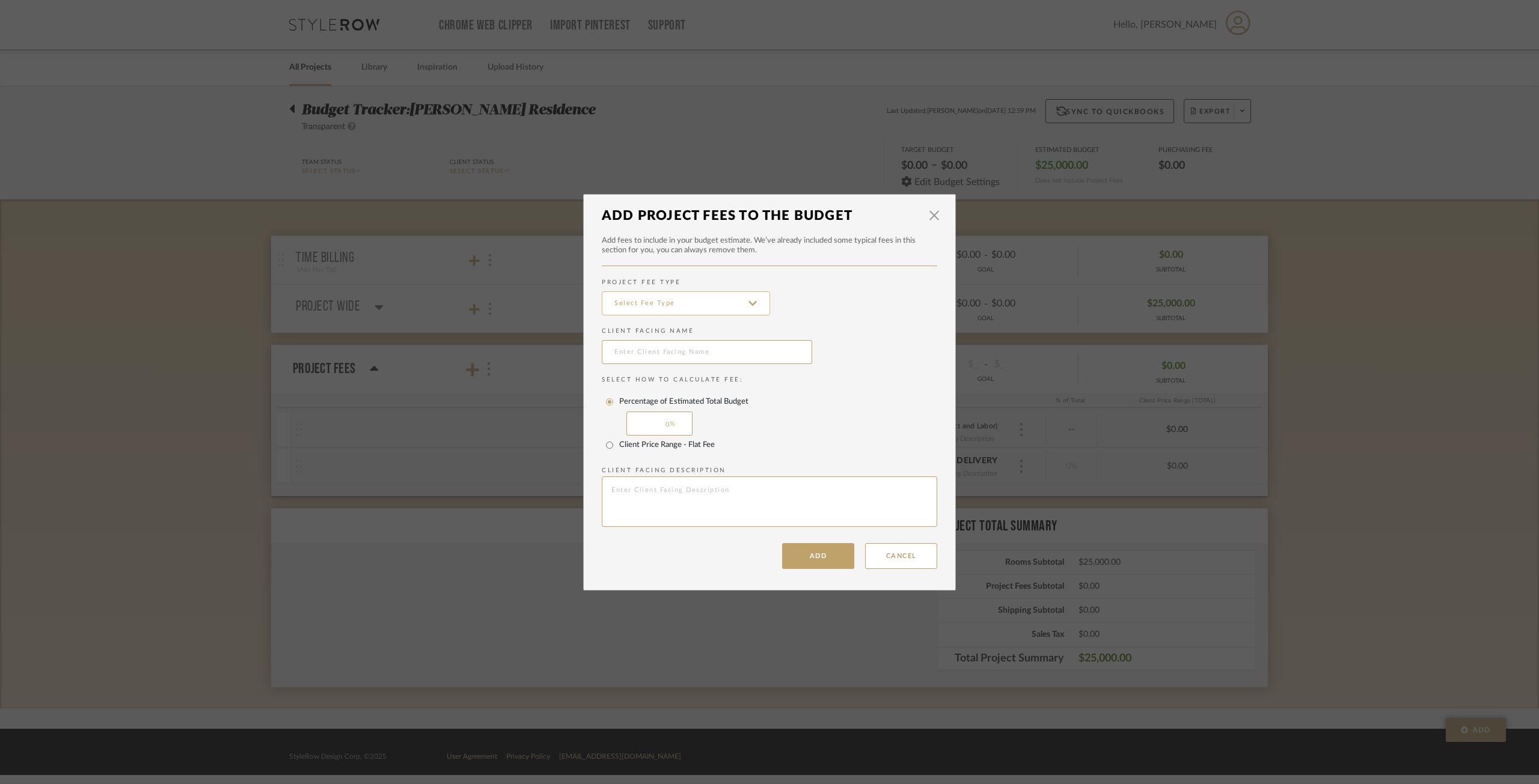
click at [691, 314] on input at bounding box center [686, 303] width 168 height 24
click at [933, 218] on span "button" at bounding box center [933, 215] width 24 height 24
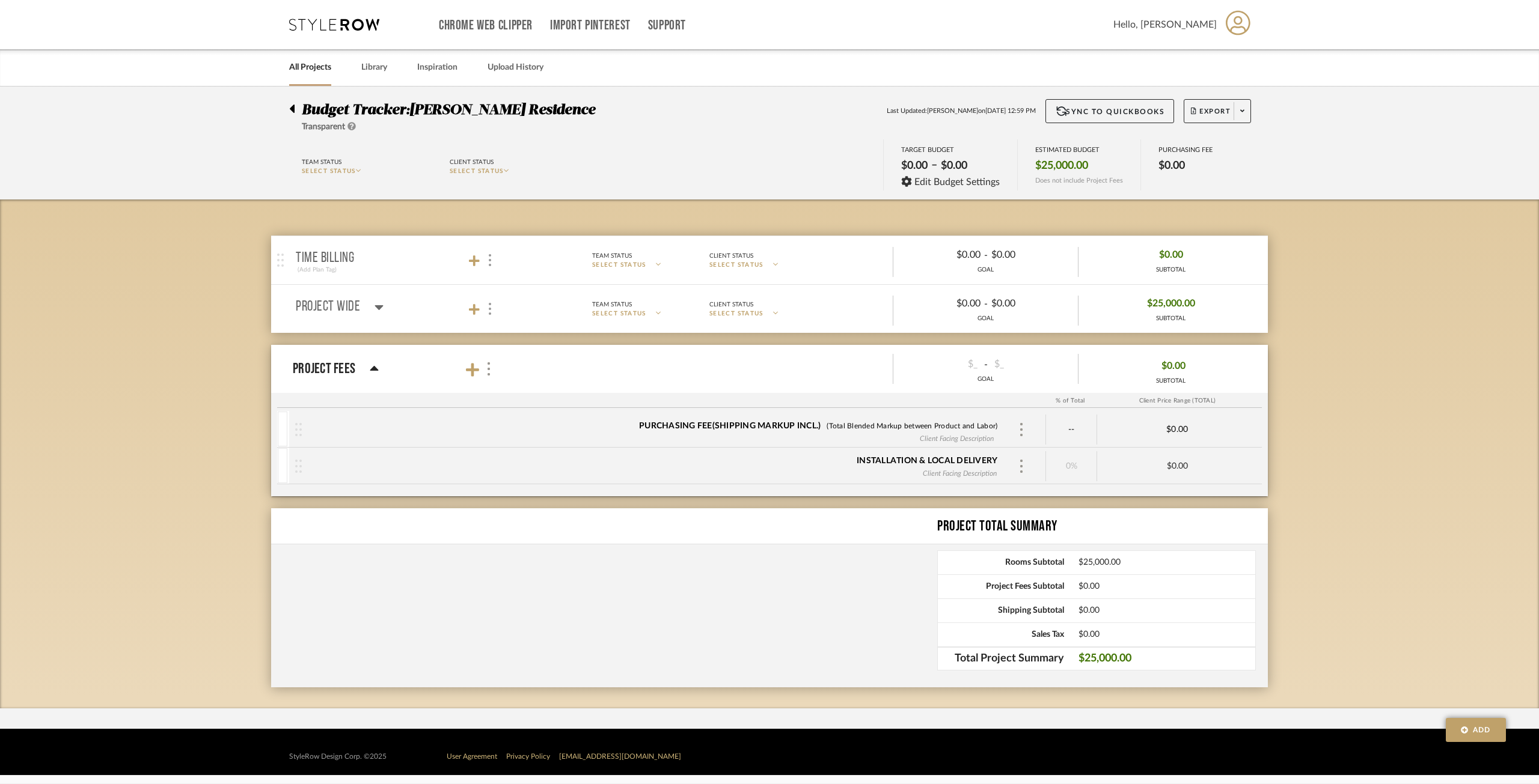
click at [477, 268] on mat-panel-title "Time Billing (Add Plan Tag)" at bounding box center [402, 260] width 212 height 30
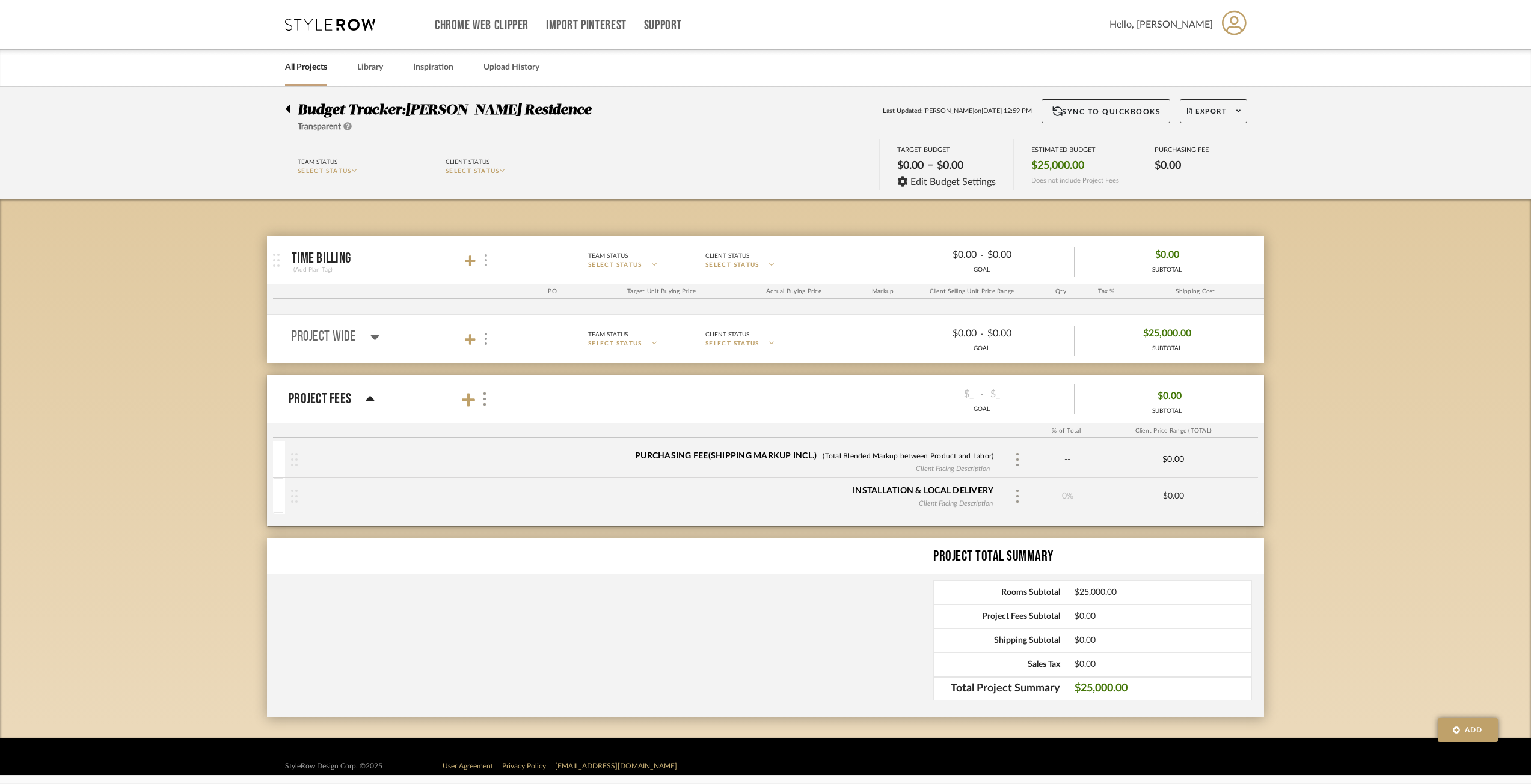
click at [480, 267] on div at bounding box center [485, 260] width 12 height 16
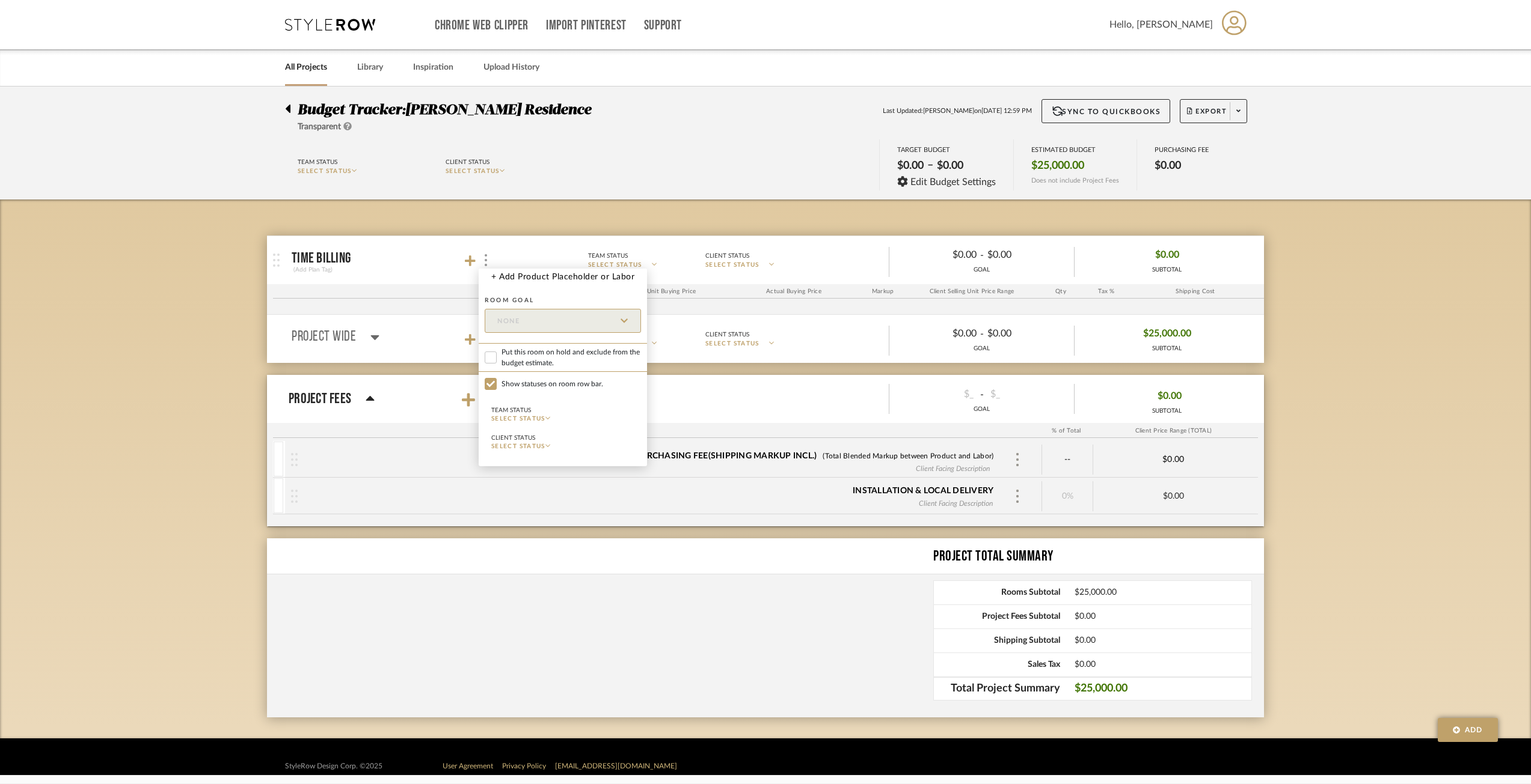
click at [861, 442] on div at bounding box center [766, 392] width 1531 height 784
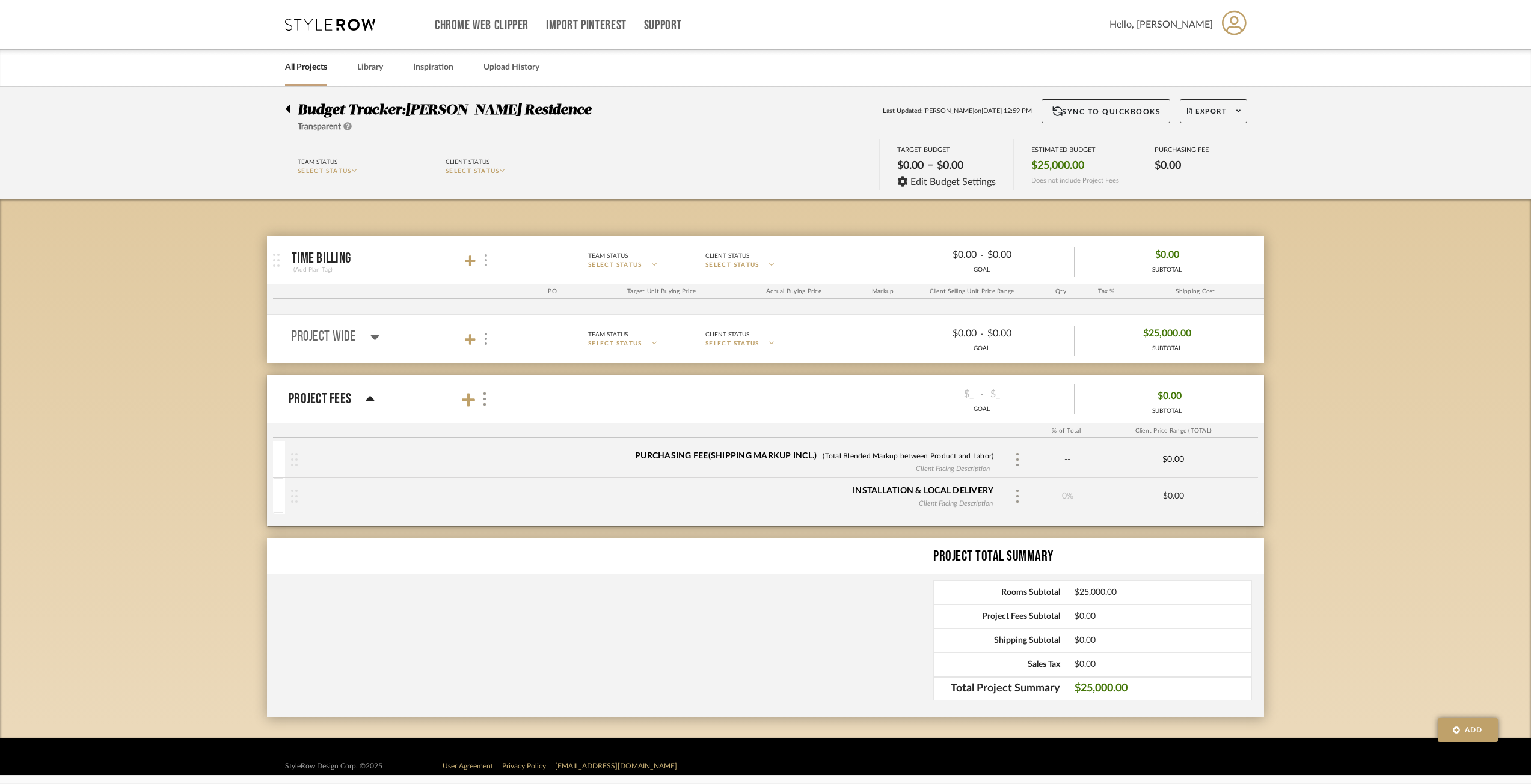
click at [488, 261] on div at bounding box center [485, 260] width 12 height 16
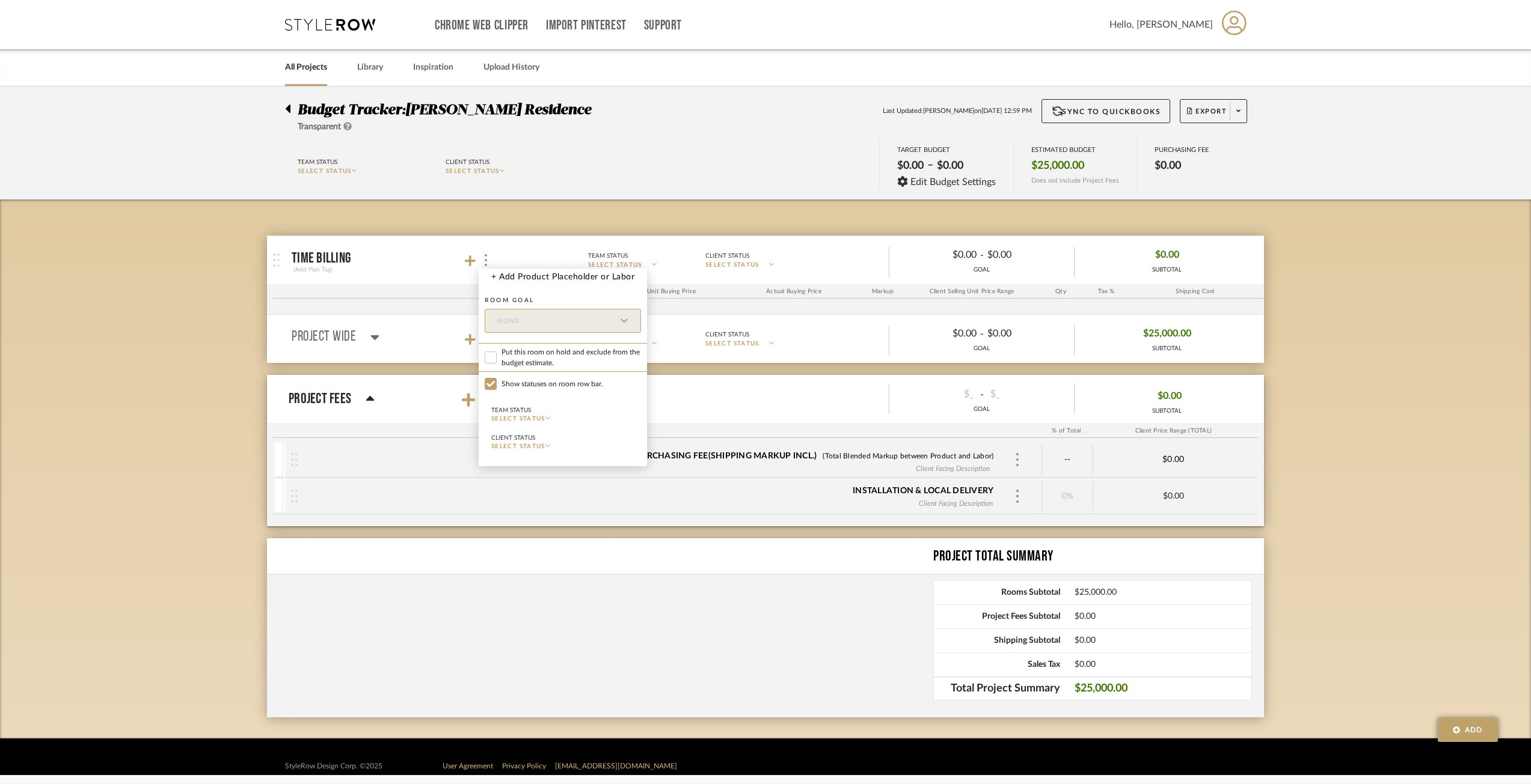
click at [276, 252] on div at bounding box center [766, 392] width 1531 height 784
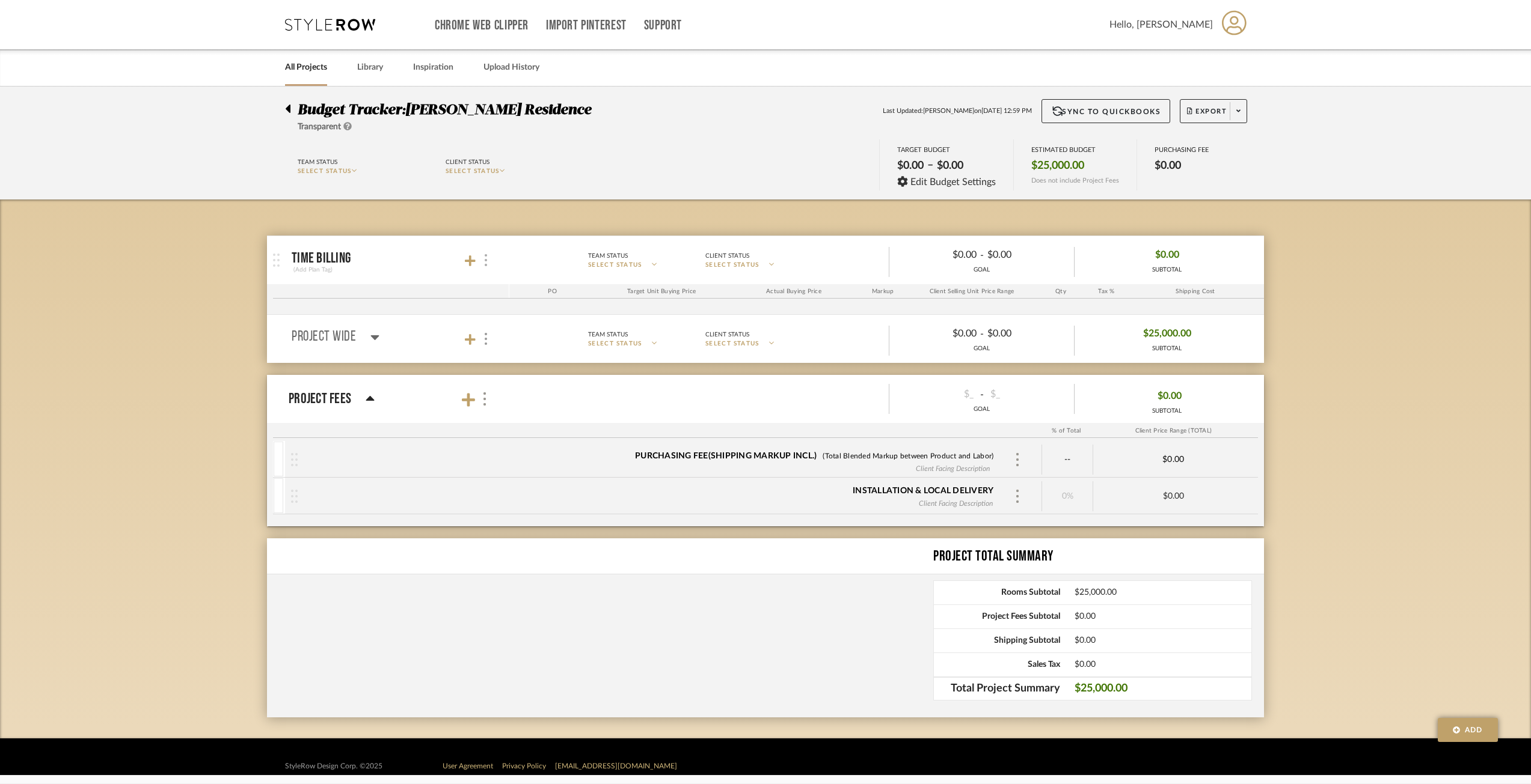
click at [480, 257] on div at bounding box center [485, 260] width 12 height 16
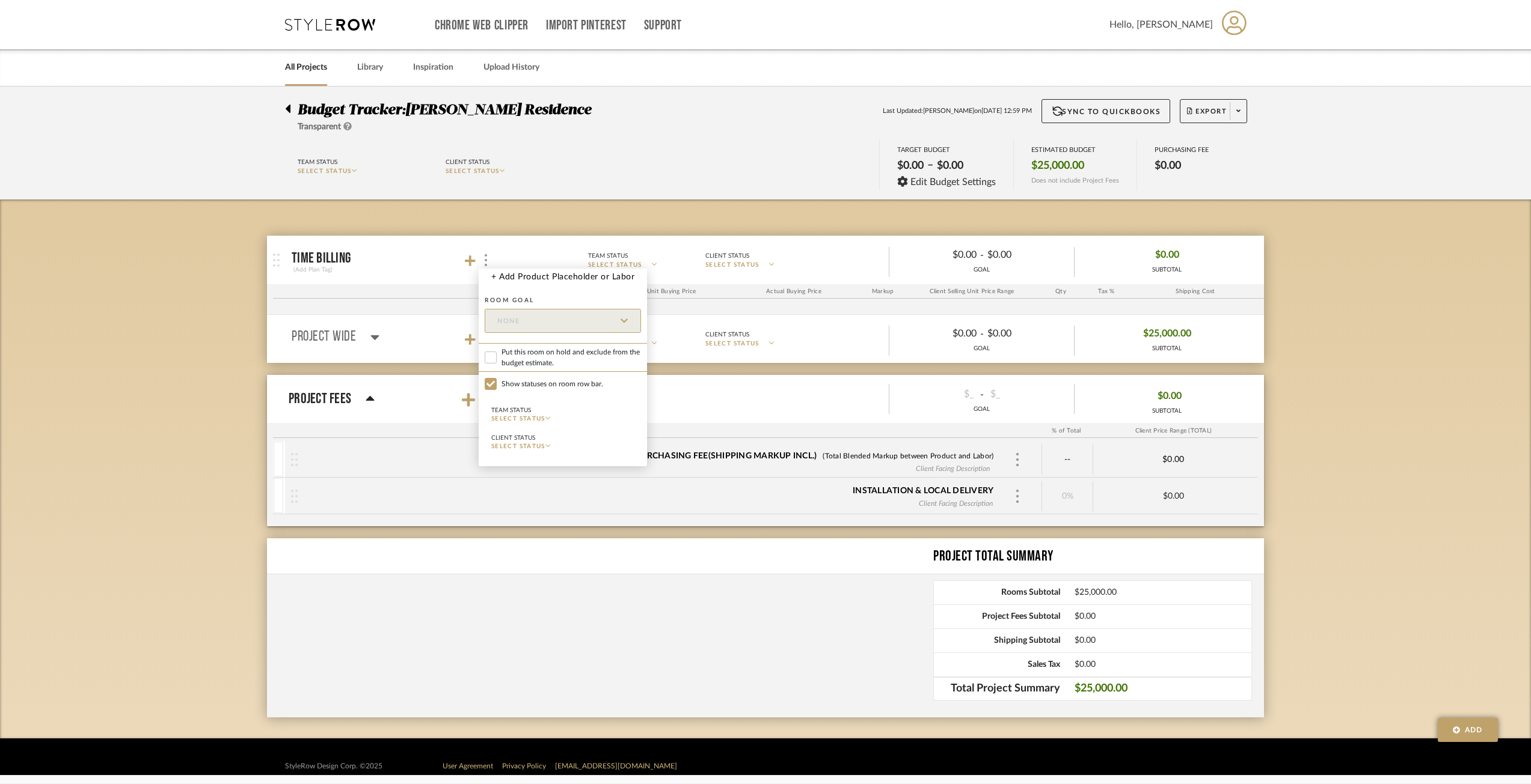
click at [1290, 273] on div at bounding box center [766, 392] width 1531 height 784
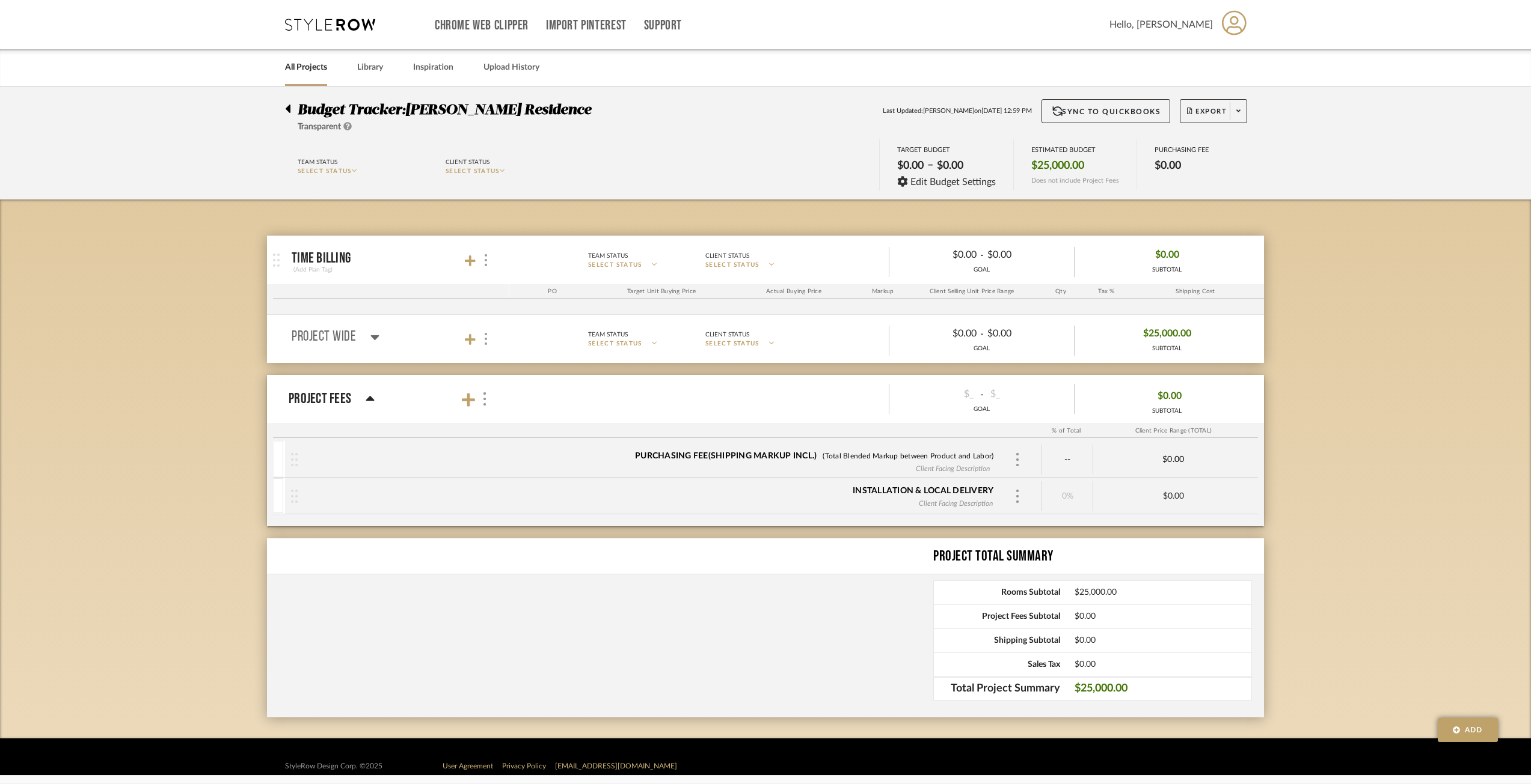
click at [492, 258] on mat-panel-title "Time Billing (Add Plan Tag)" at bounding box center [398, 260] width 212 height 30
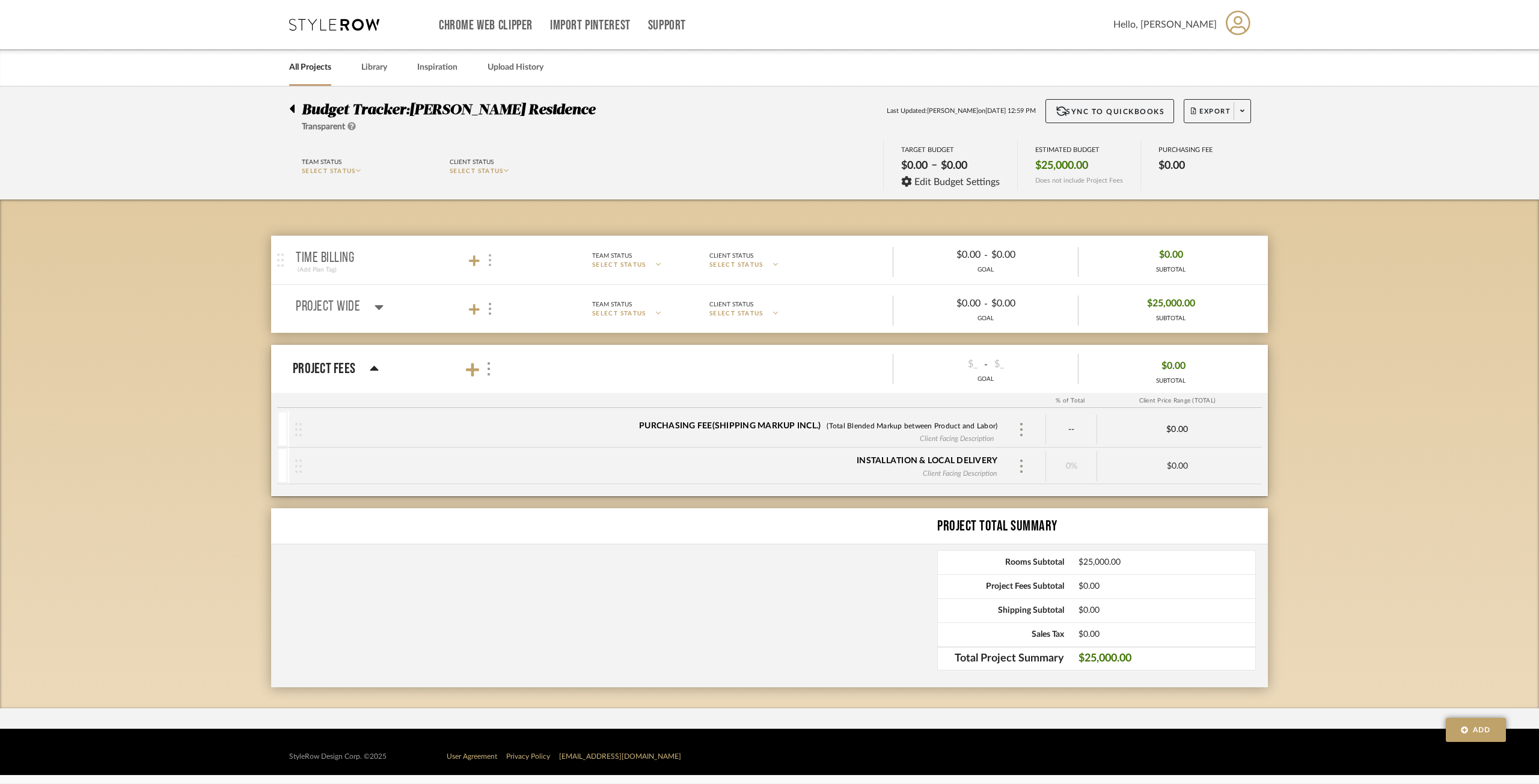
click at [490, 259] on img at bounding box center [490, 260] width 2 height 12
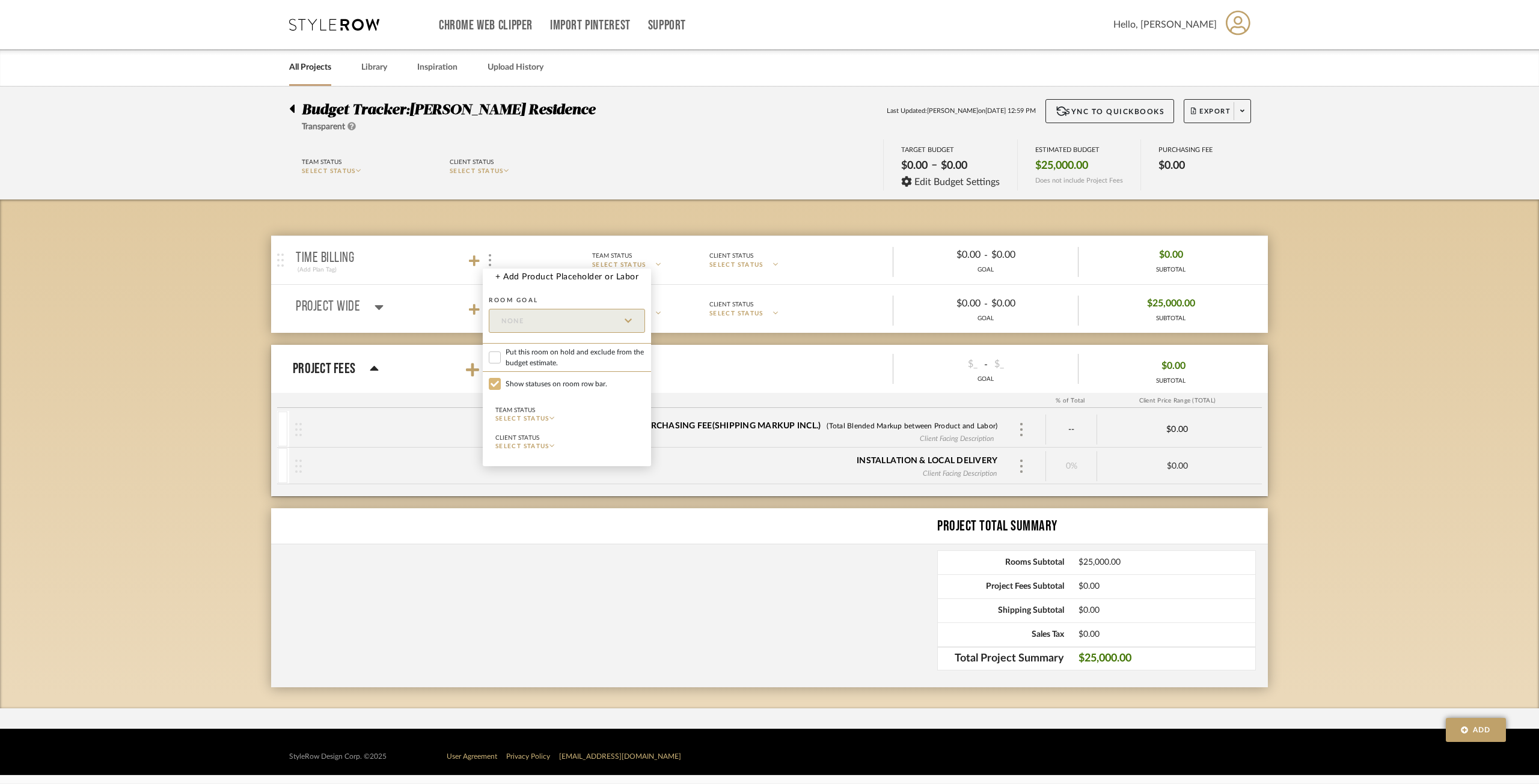
click at [492, 389] on input "Show statuses on room row bar." at bounding box center [495, 384] width 12 height 12
checkbox input "false"
click at [488, 385] on label "Show statuses on room row bar." at bounding box center [566, 384] width 168 height 18
click at [489, 385] on input "Show statuses on room row bar." at bounding box center [495, 384] width 12 height 12
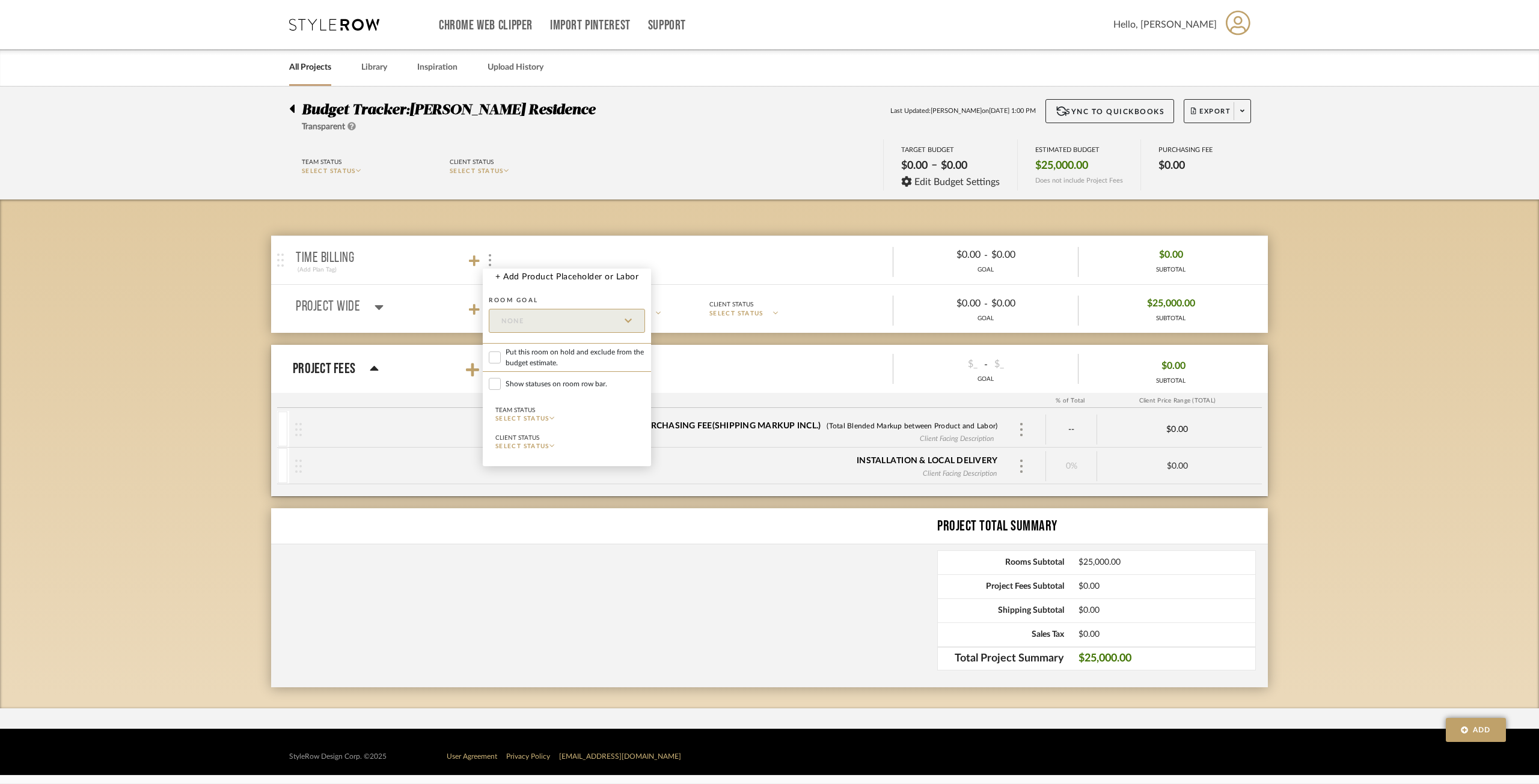
checkbox input "true"
checkbox input "false"
click at [488, 385] on label "Show statuses on room row bar." at bounding box center [566, 384] width 168 height 18
click at [489, 385] on input "Show statuses on room row bar." at bounding box center [495, 384] width 12 height 12
checkbox input "false"
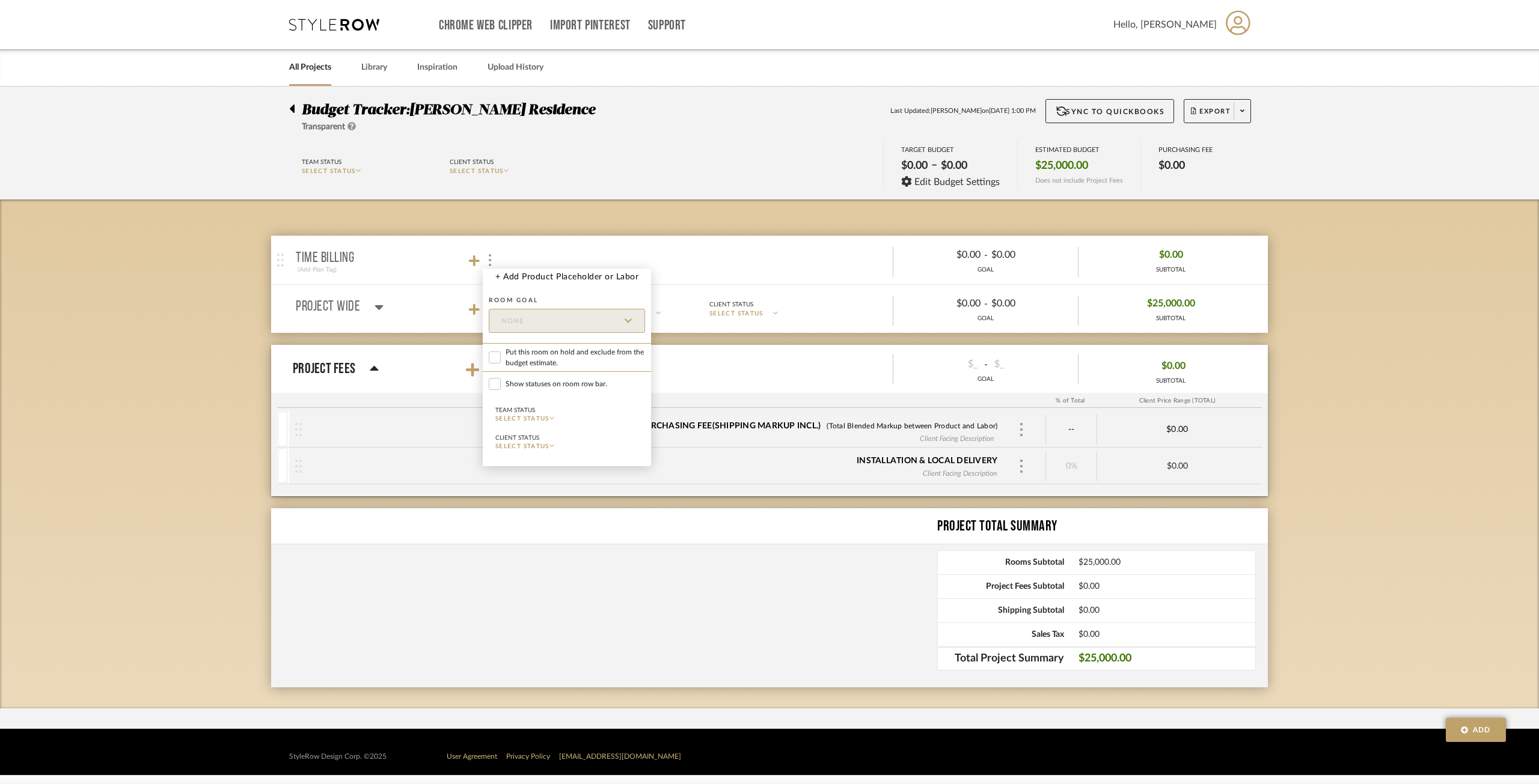
checkbox input "false"
click at [488, 385] on label "Show statuses on room row bar." at bounding box center [566, 384] width 168 height 18
click at [489, 385] on input "Show statuses on room row bar." at bounding box center [495, 384] width 12 height 12
checkbox input "true"
checkbox input "false"
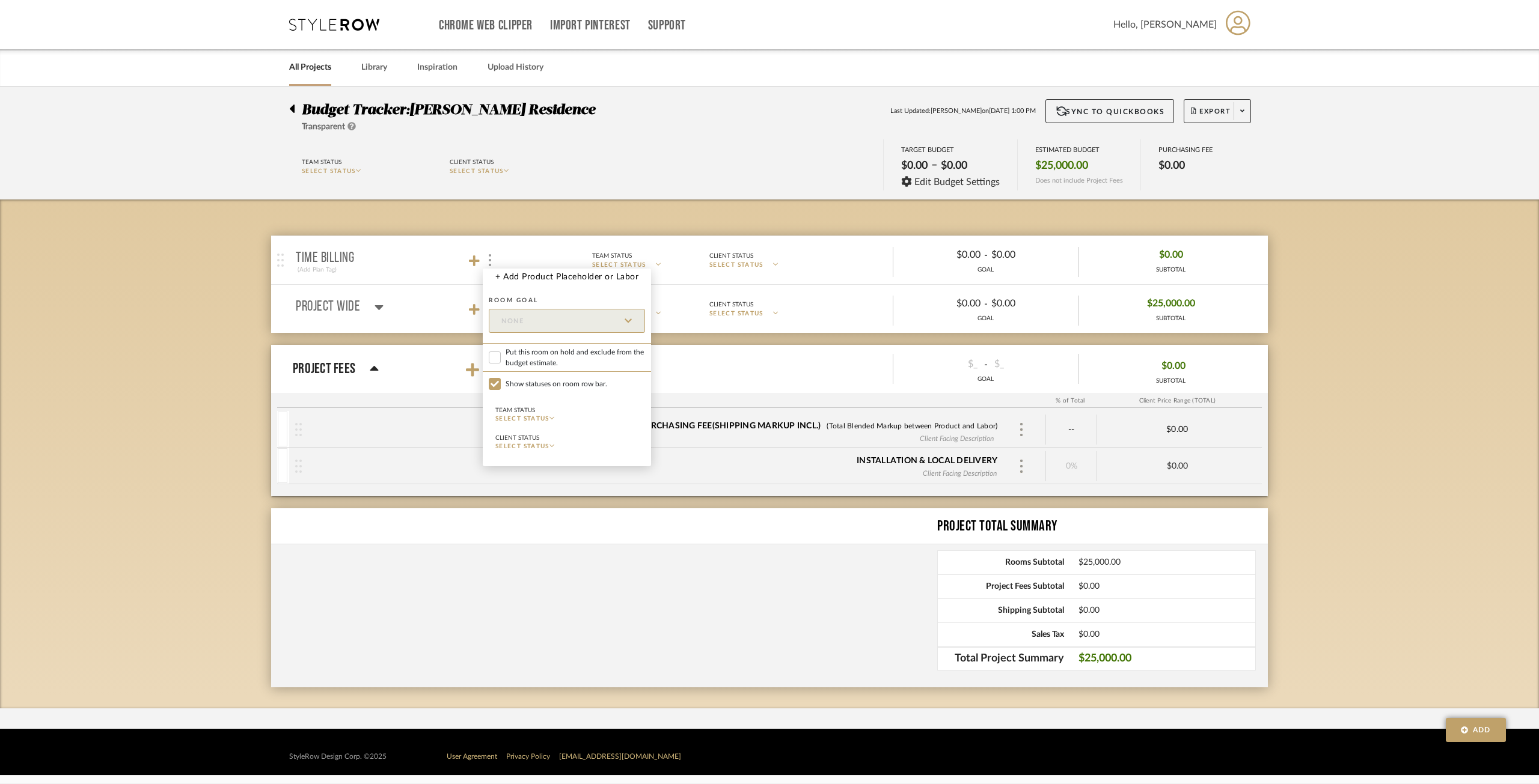
click at [146, 321] on div at bounding box center [770, 392] width 1539 height 784
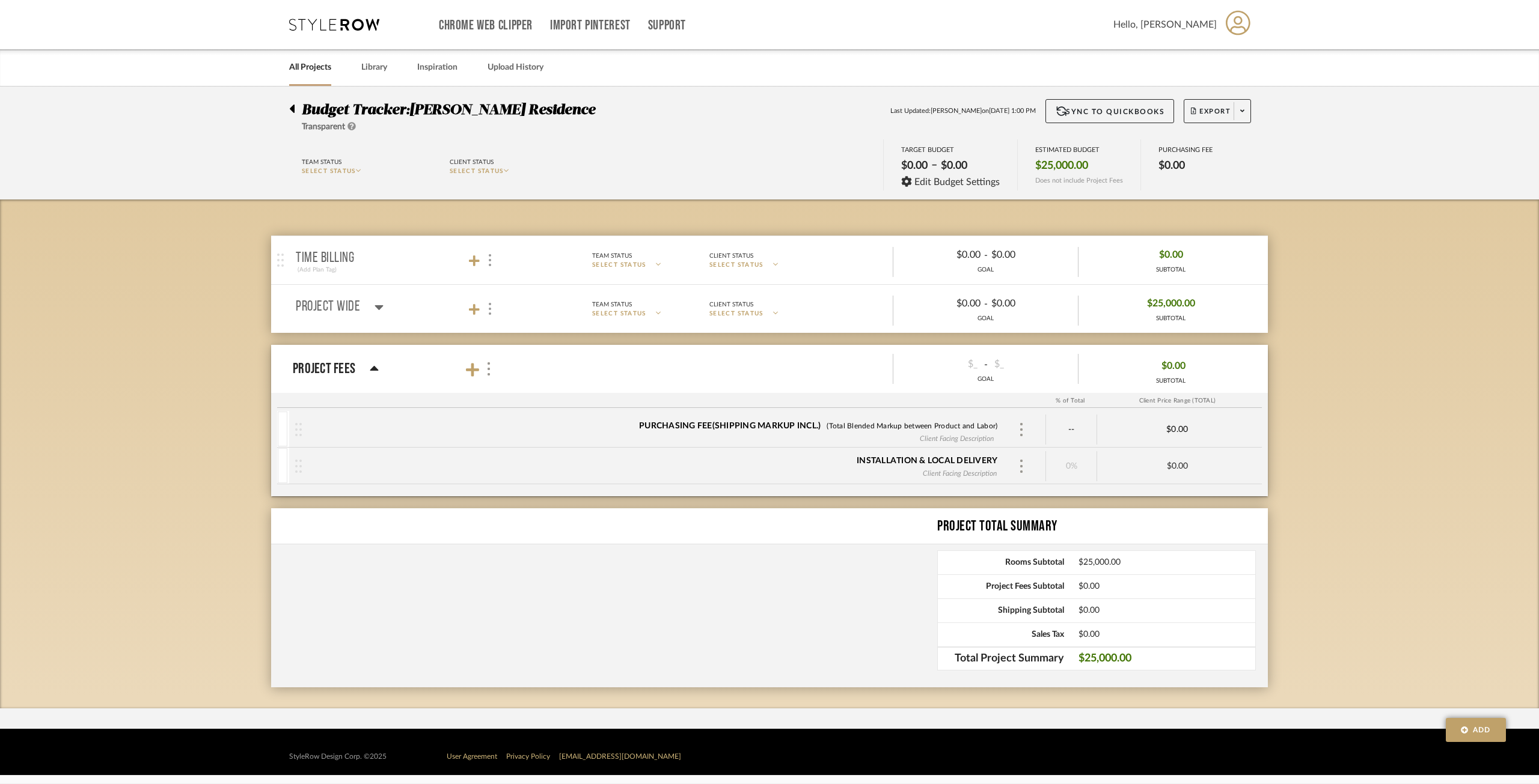
click at [265, 265] on div "Budget Tracker: Morahan Residence Transparent Last Updated: Ann Kottler on Aug …" at bounding box center [770, 397] width 1539 height 622
click at [273, 263] on div at bounding box center [284, 260] width 25 height 48
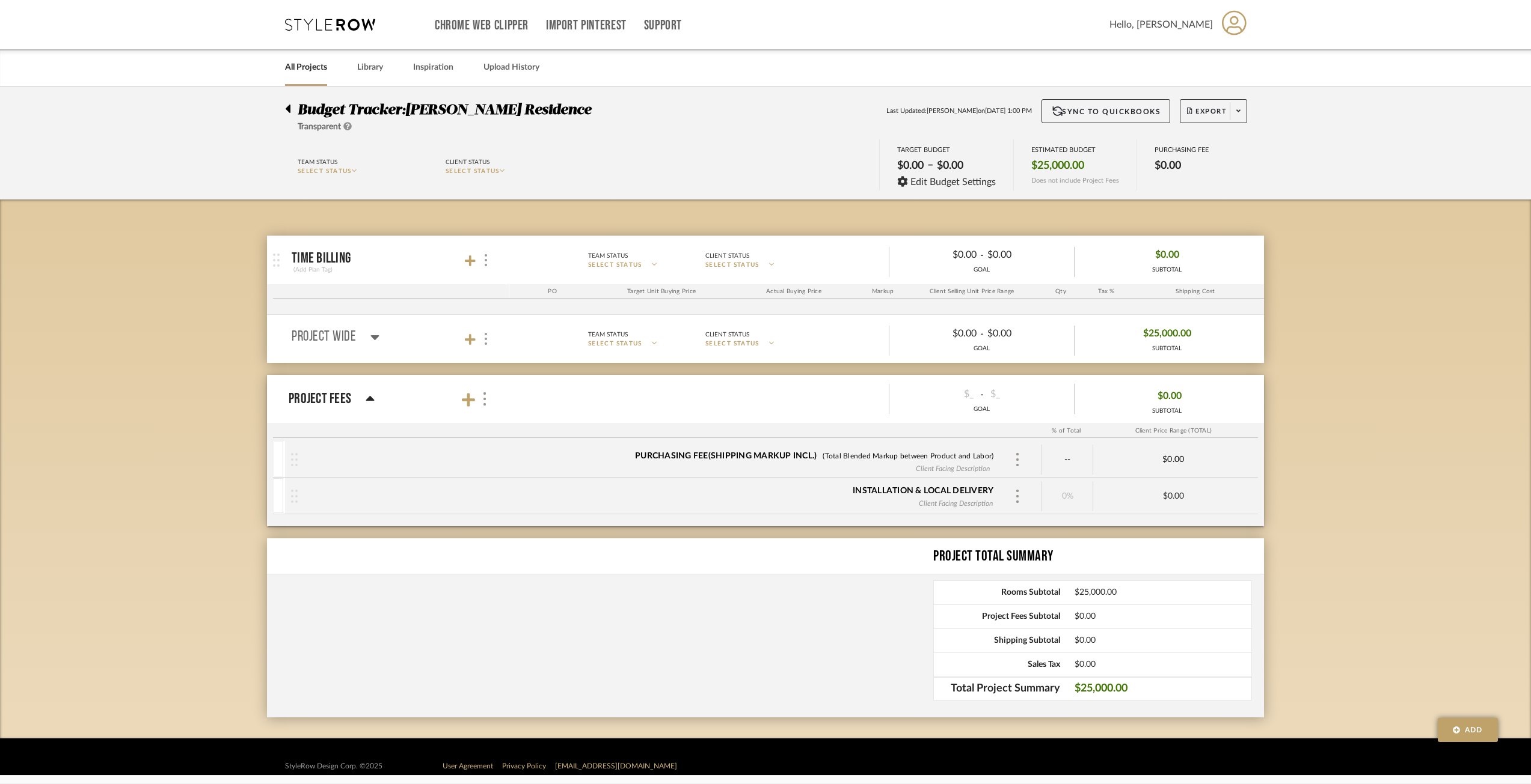
click at [133, 268] on div "Budget Tracker: Morahan Residence Transparent Last Updated: Ann Kottler on Aug …" at bounding box center [766, 412] width 1531 height 652
click at [276, 259] on img at bounding box center [276, 260] width 7 height 13
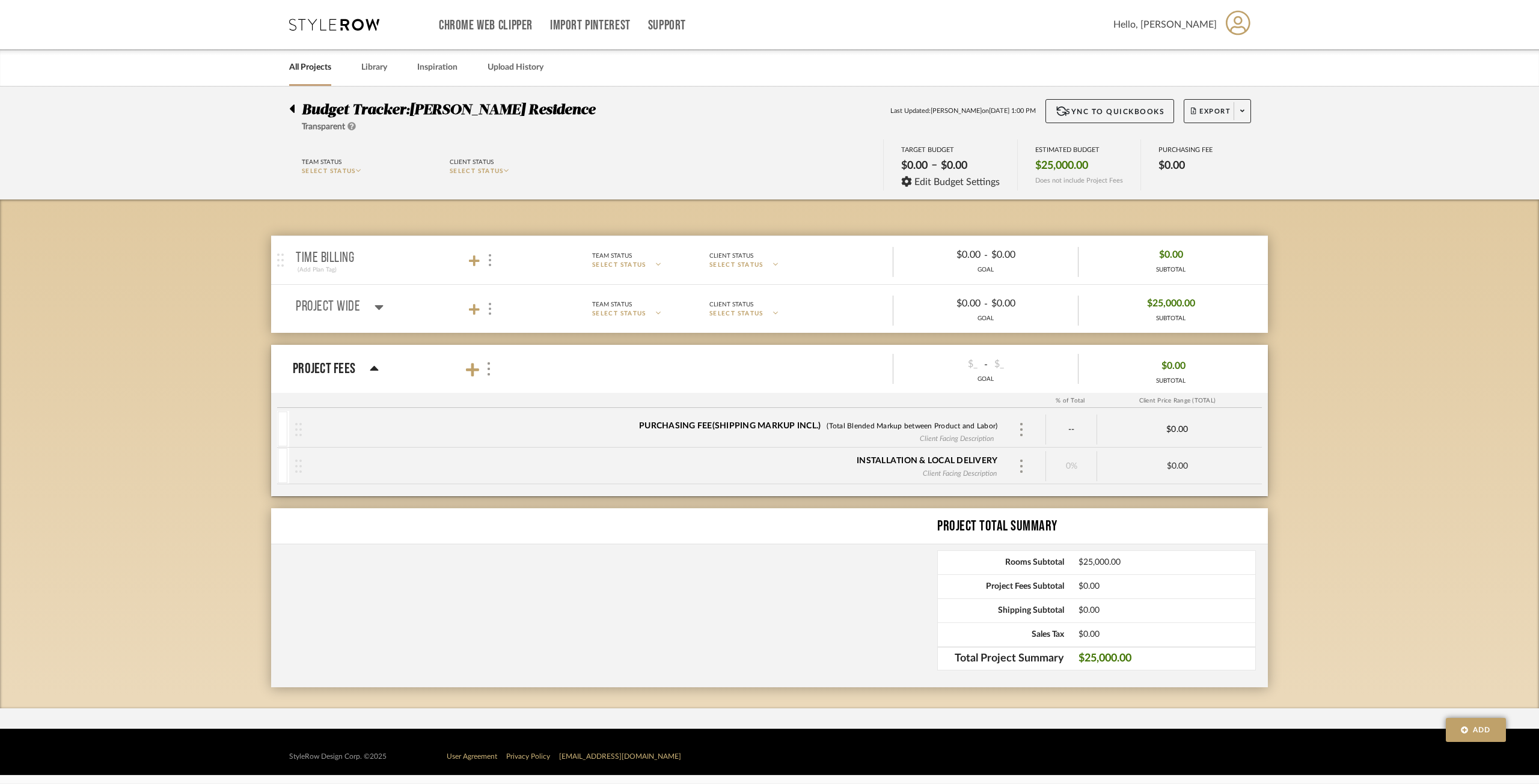
click at [205, 279] on div "Budget Tracker: Morahan Residence Transparent Last Updated: Ann Kottler on Aug …" at bounding box center [770, 397] width 1539 height 622
click at [490, 249] on mat-panel-title "Time Billing (Add Plan Tag)" at bounding box center [402, 260] width 212 height 30
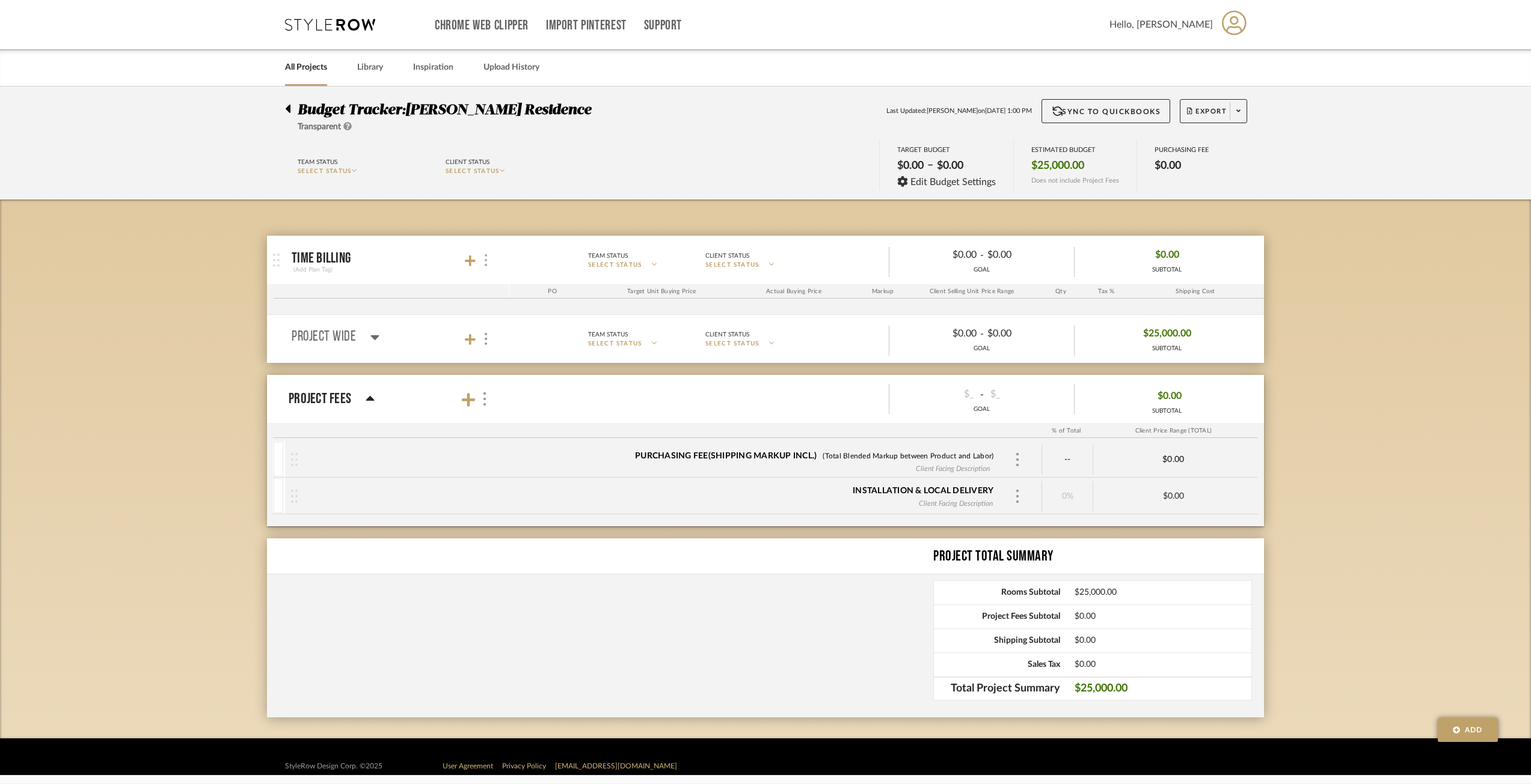
click at [482, 263] on div at bounding box center [485, 260] width 12 height 16
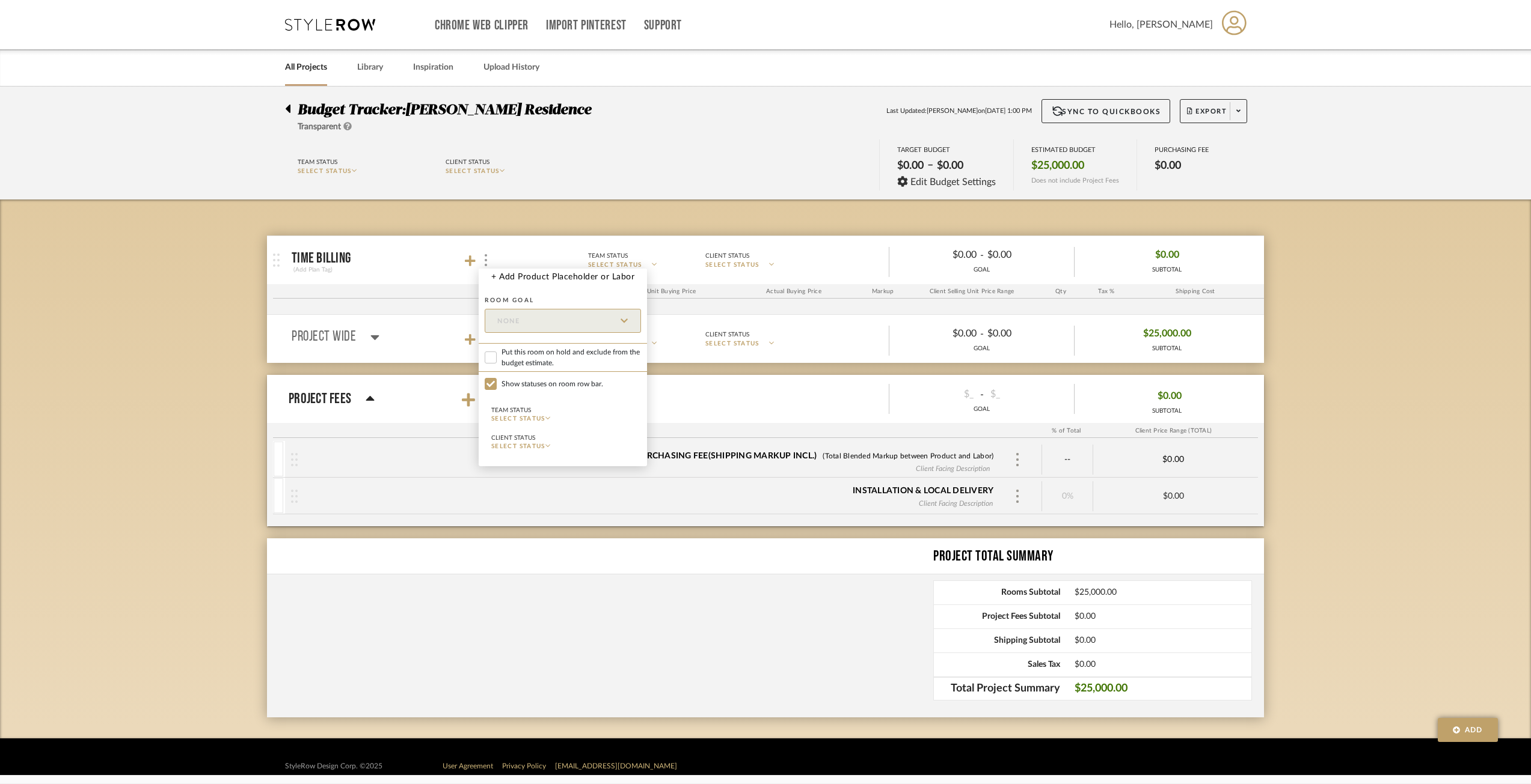
click at [508, 213] on div at bounding box center [766, 392] width 1531 height 784
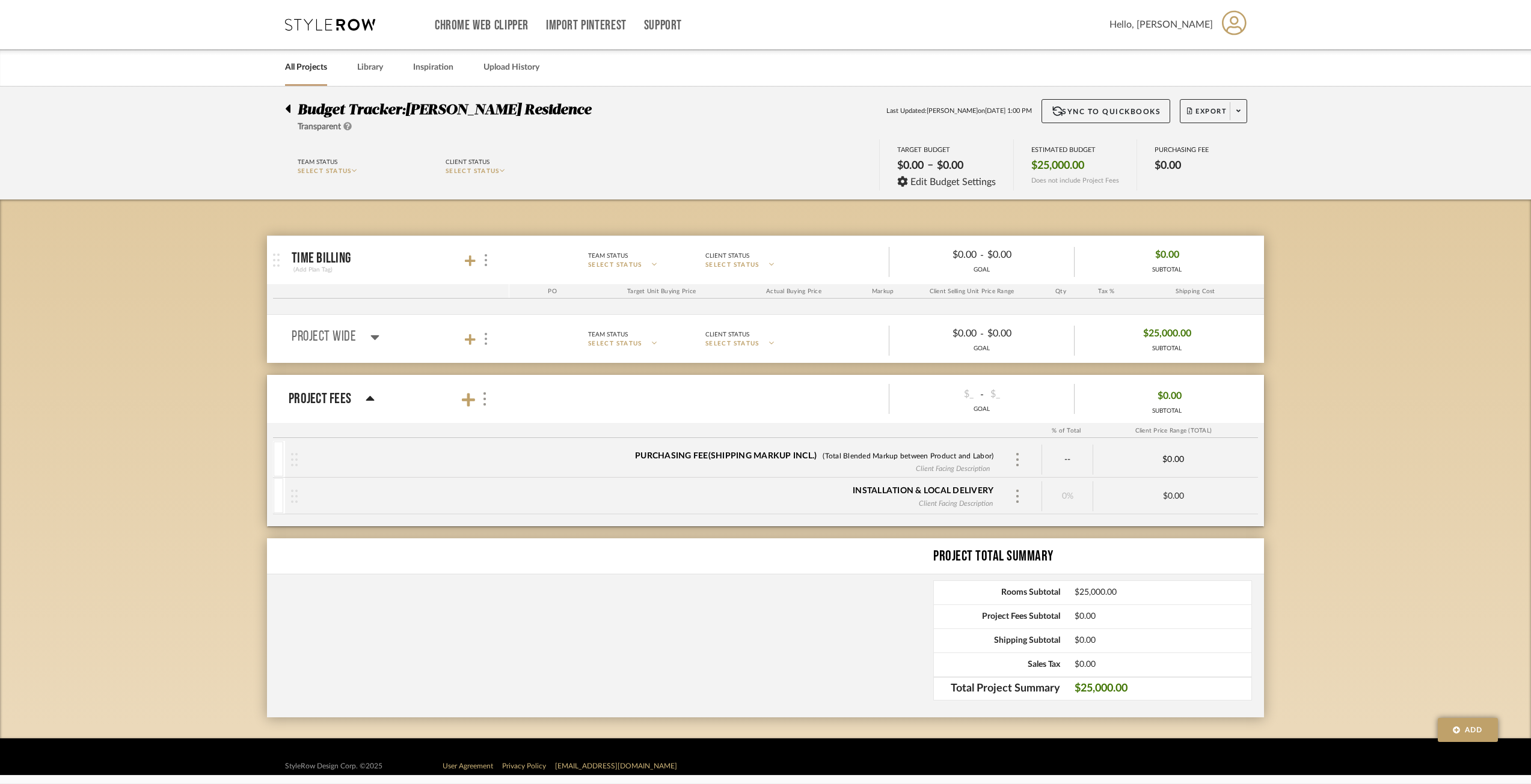
click at [398, 205] on div "Time Billing (Add Plan Tag) Team Status SELECT STATUS Client Status SELECT STAT…" at bounding box center [766, 469] width 997 height 539
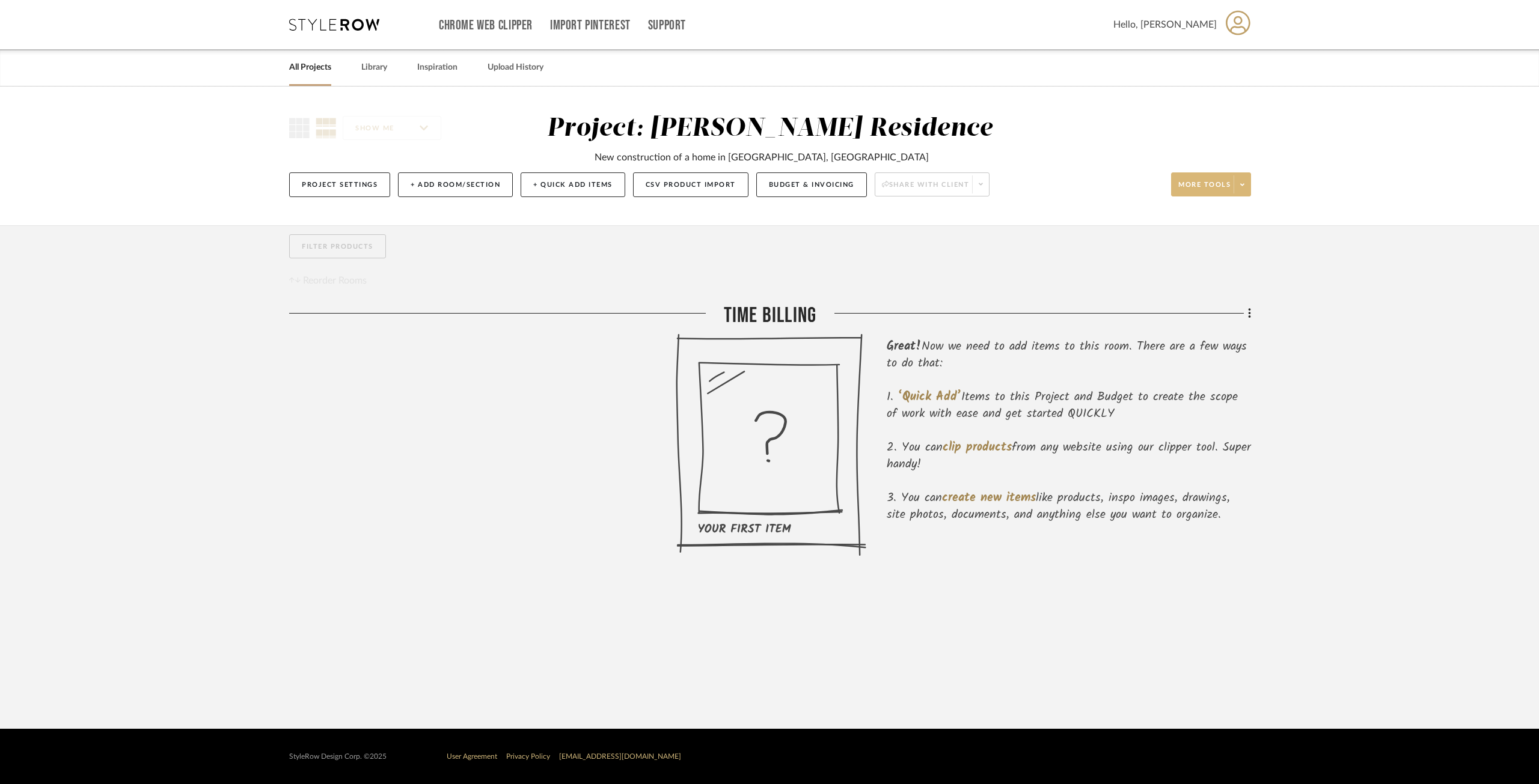
click at [1239, 182] on span at bounding box center [1242, 184] width 17 height 18
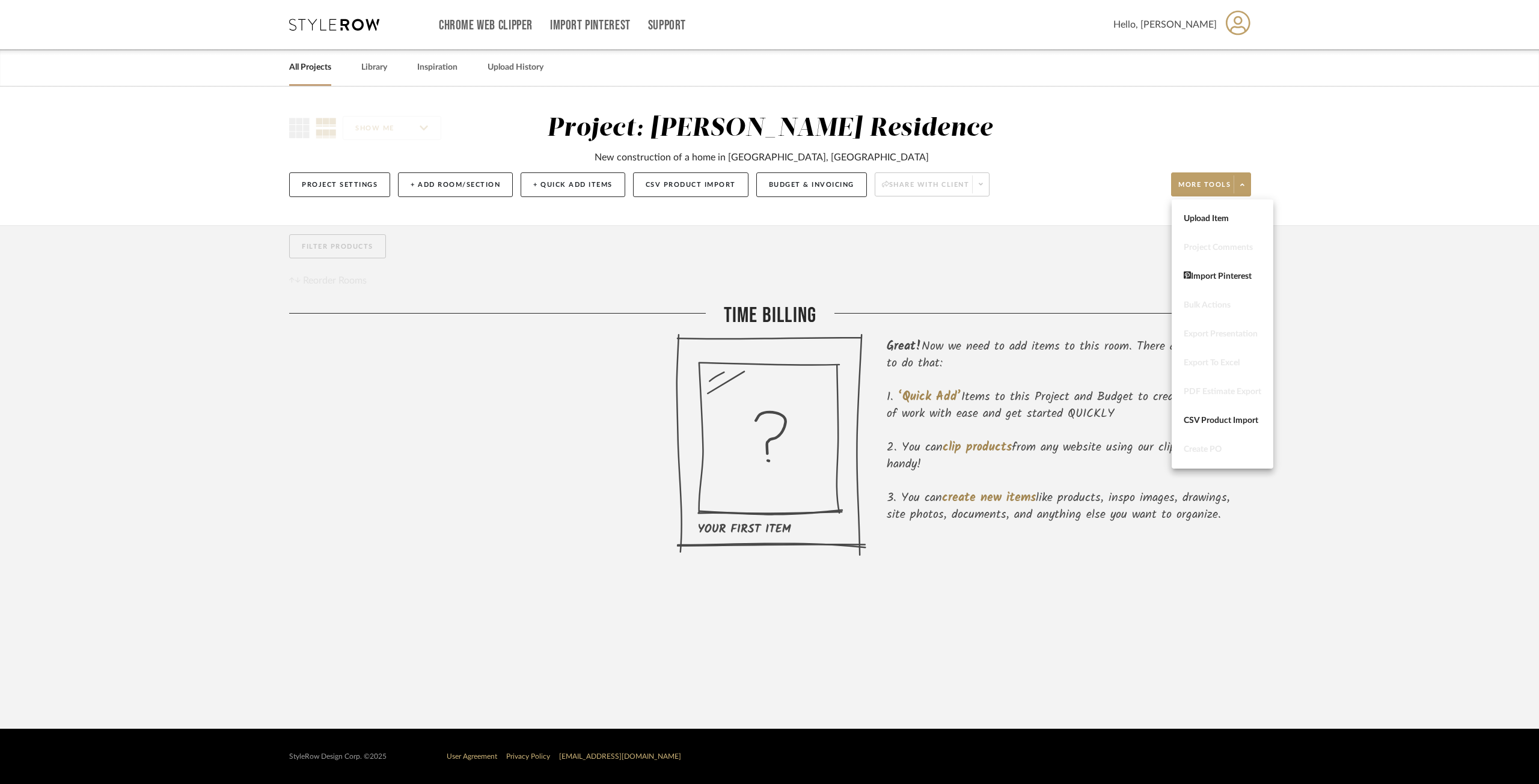
drag, startPoint x: 1138, startPoint y: 190, endPoint x: 1123, endPoint y: 193, distance: 15.3
click at [1137, 190] on div at bounding box center [770, 392] width 1539 height 784
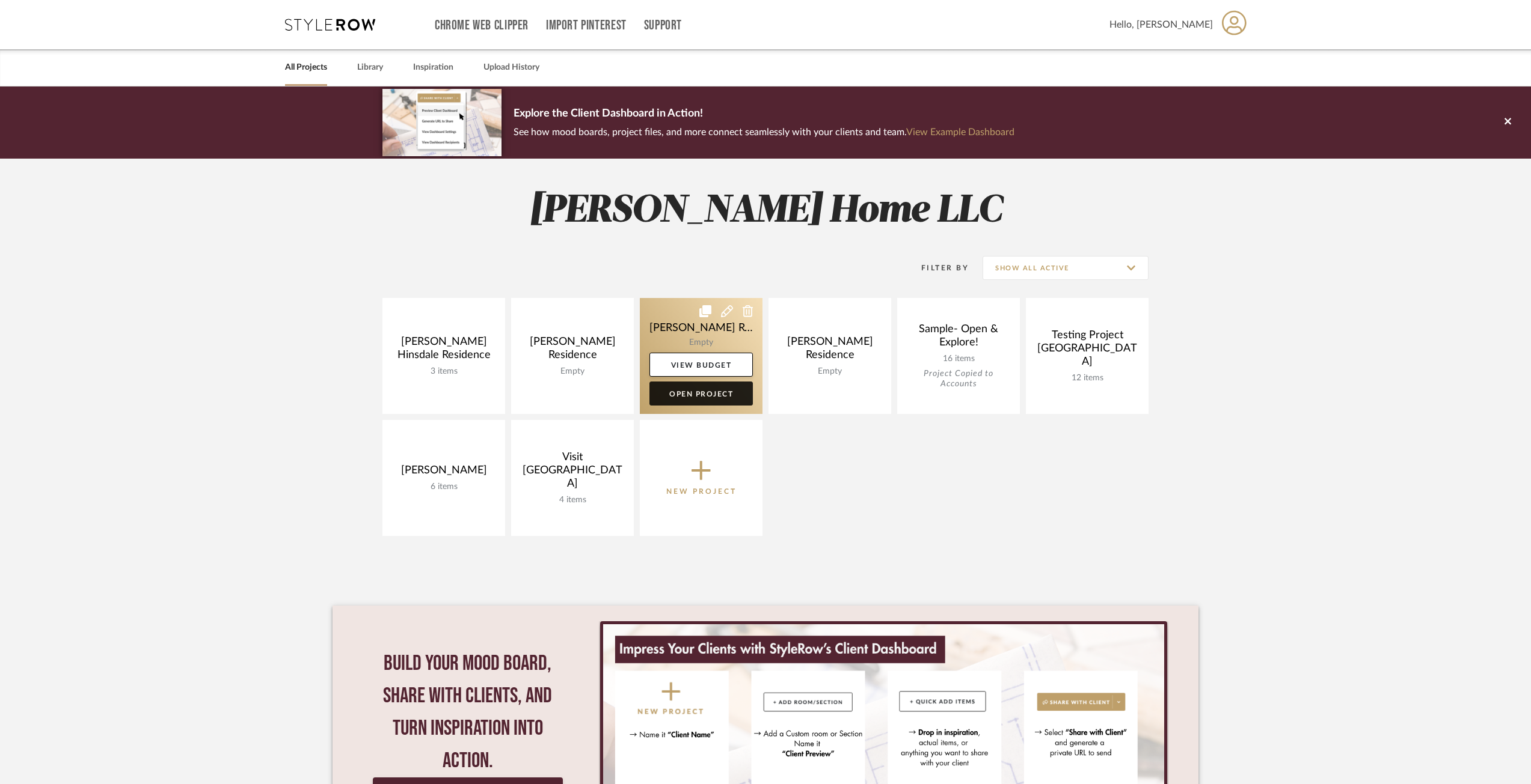
click at [708, 389] on link "Open Project" at bounding box center [701, 393] width 104 height 24
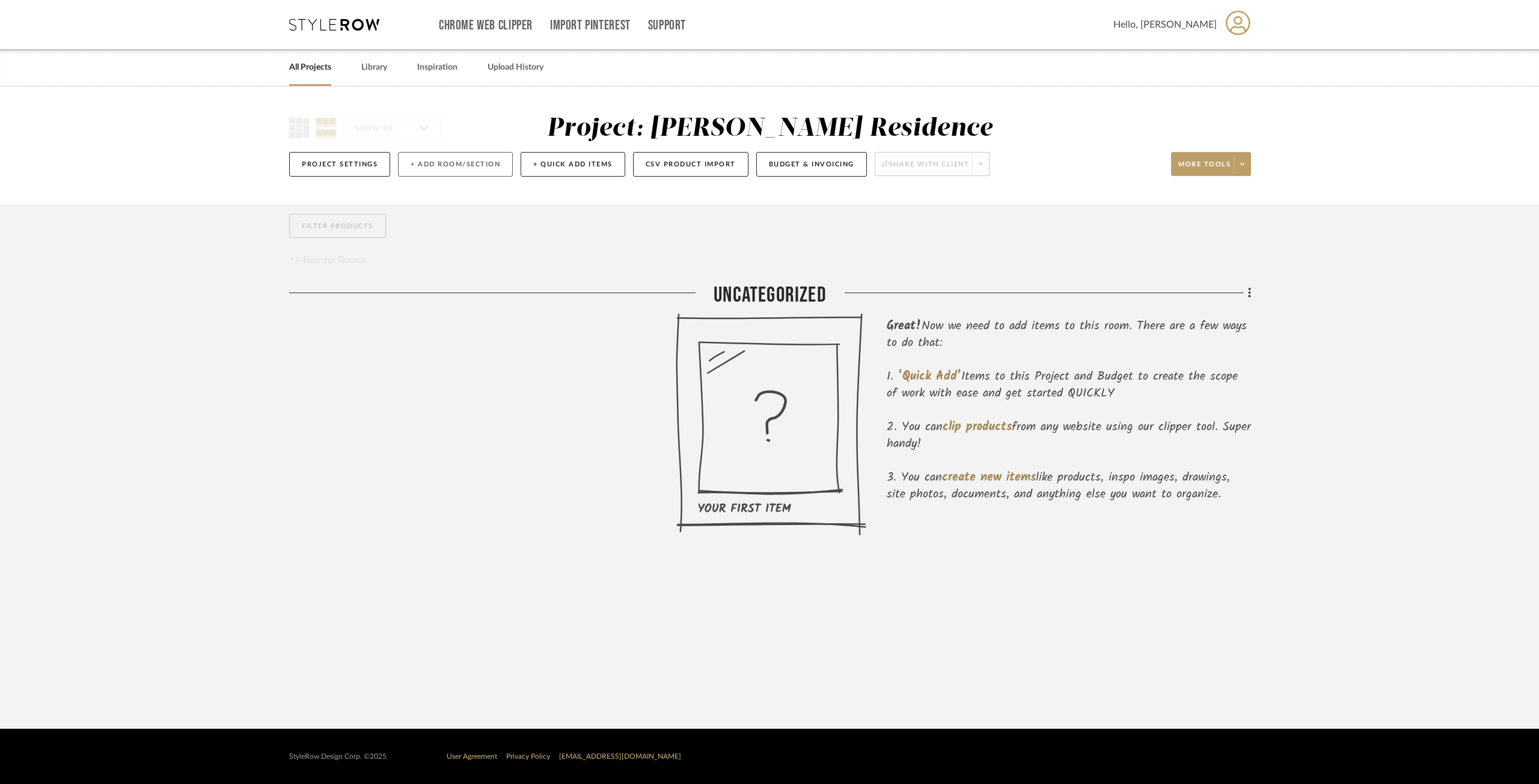
click at [488, 167] on button "+ Add Room/Section" at bounding box center [455, 165] width 115 height 25
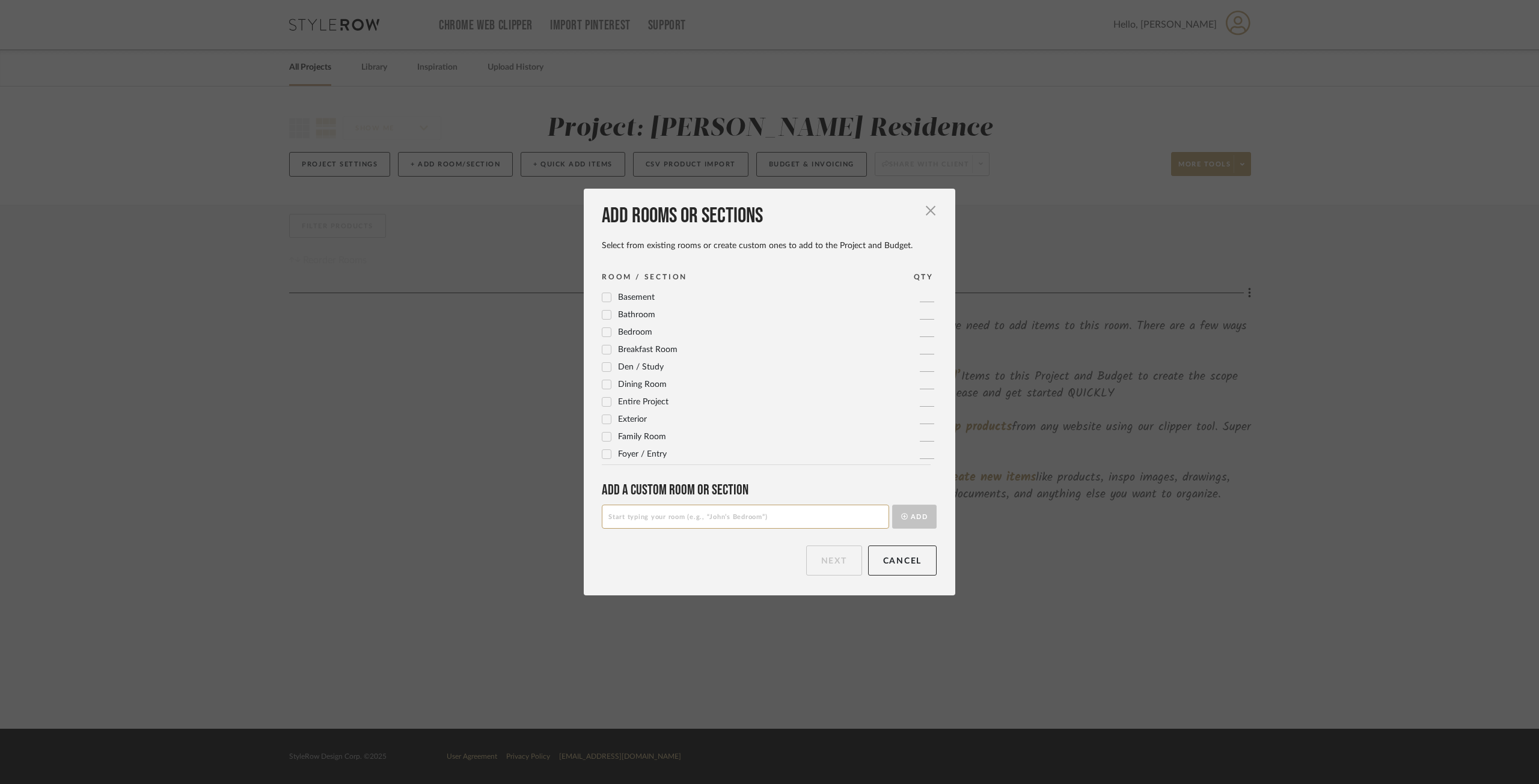
click at [641, 518] on input at bounding box center [746, 516] width 287 height 24
type input "Time Billing"
click at [914, 523] on button "Add" at bounding box center [914, 516] width 44 height 24
click at [851, 560] on button "Next" at bounding box center [833, 560] width 56 height 30
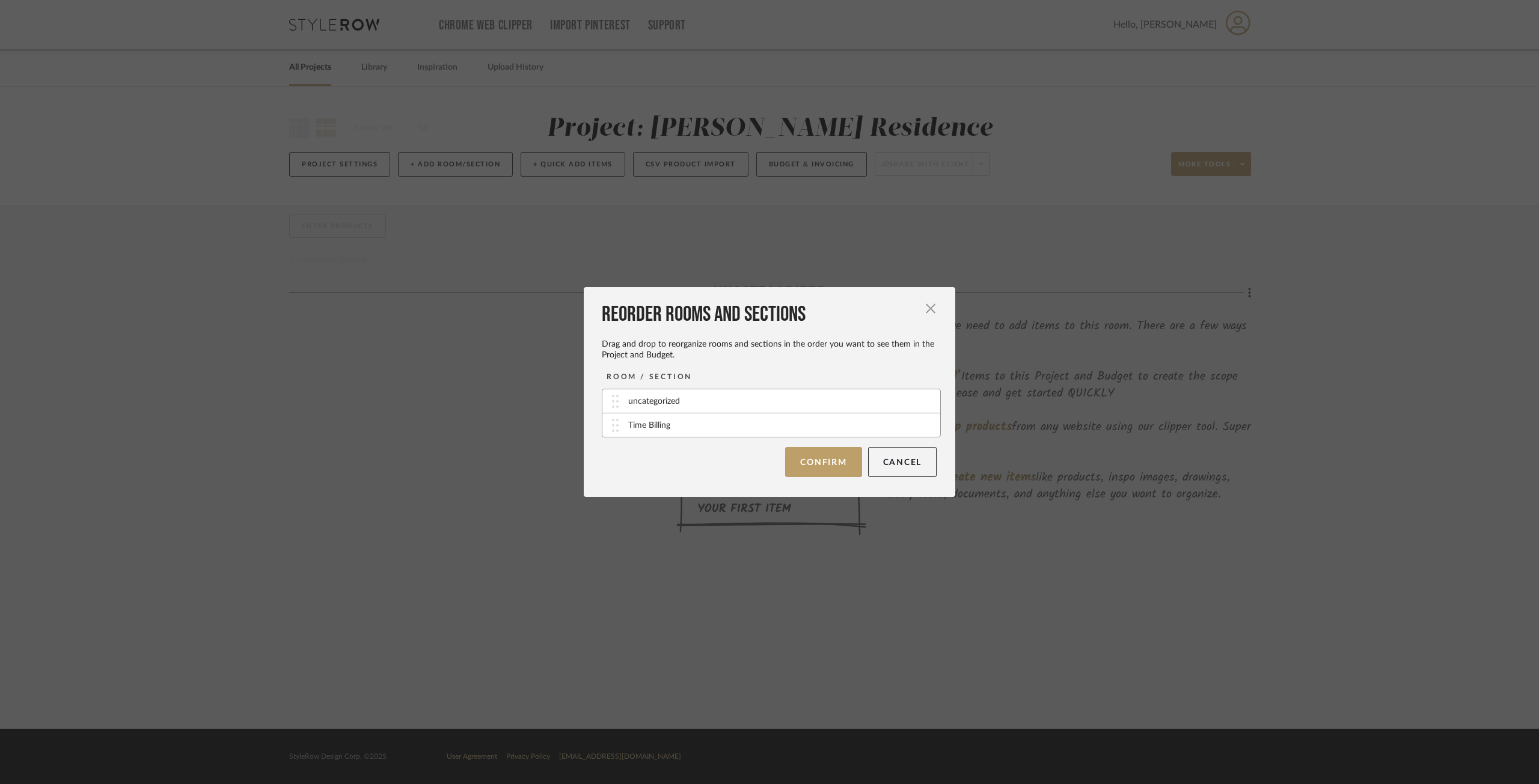
click at [667, 402] on div "uncategorized" at bounding box center [653, 401] width 51 height 12
drag, startPoint x: 667, startPoint y: 402, endPoint x: 676, endPoint y: 388, distance: 16.6
drag, startPoint x: 619, startPoint y: 427, endPoint x: 630, endPoint y: 426, distance: 11.0
click at [622, 426] on div "Time Billing" at bounding box center [771, 425] width 338 height 23
click at [762, 405] on div "uncategorized" at bounding box center [771, 401] width 338 height 24
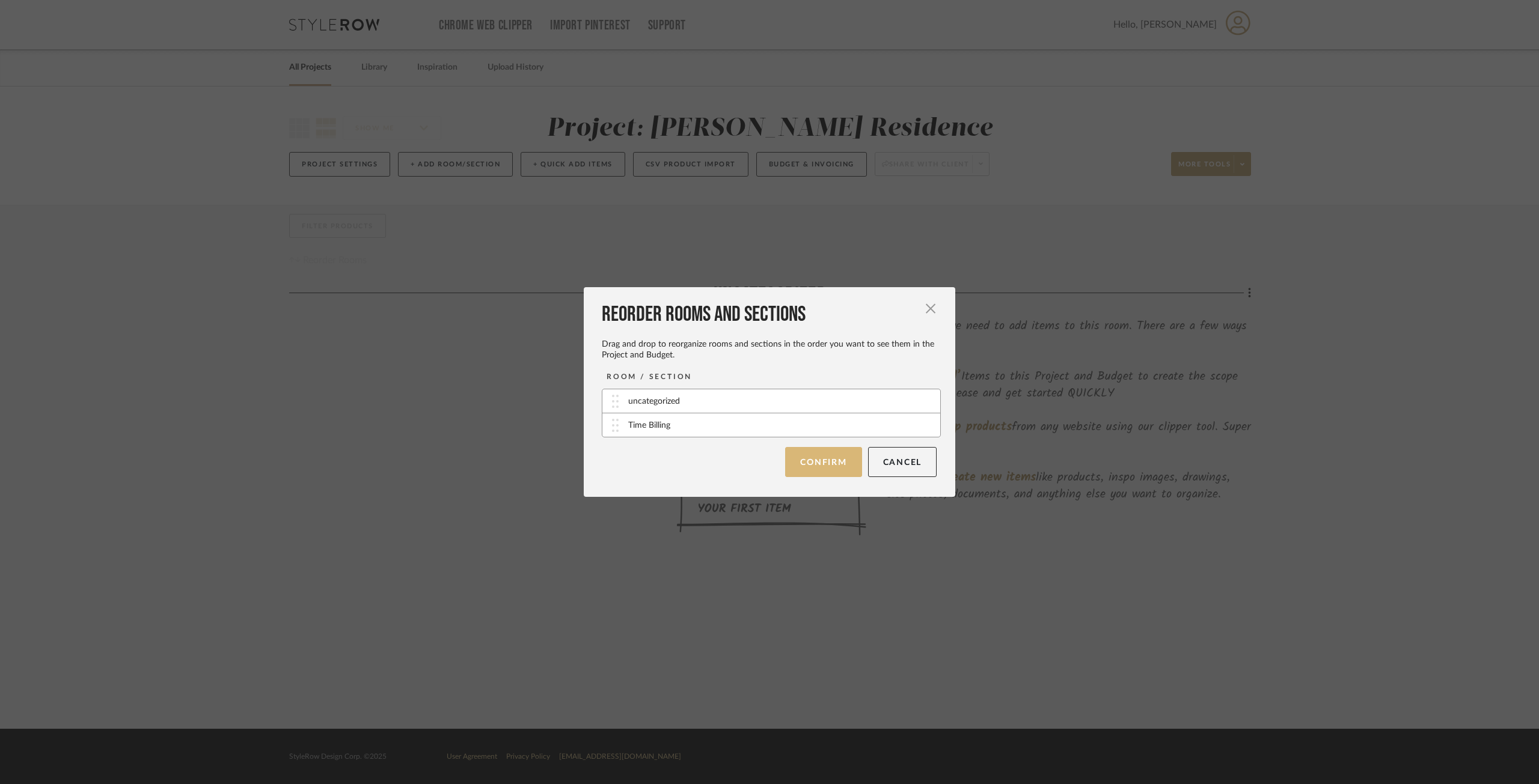
click at [805, 460] on button "Confirm" at bounding box center [822, 462] width 76 height 30
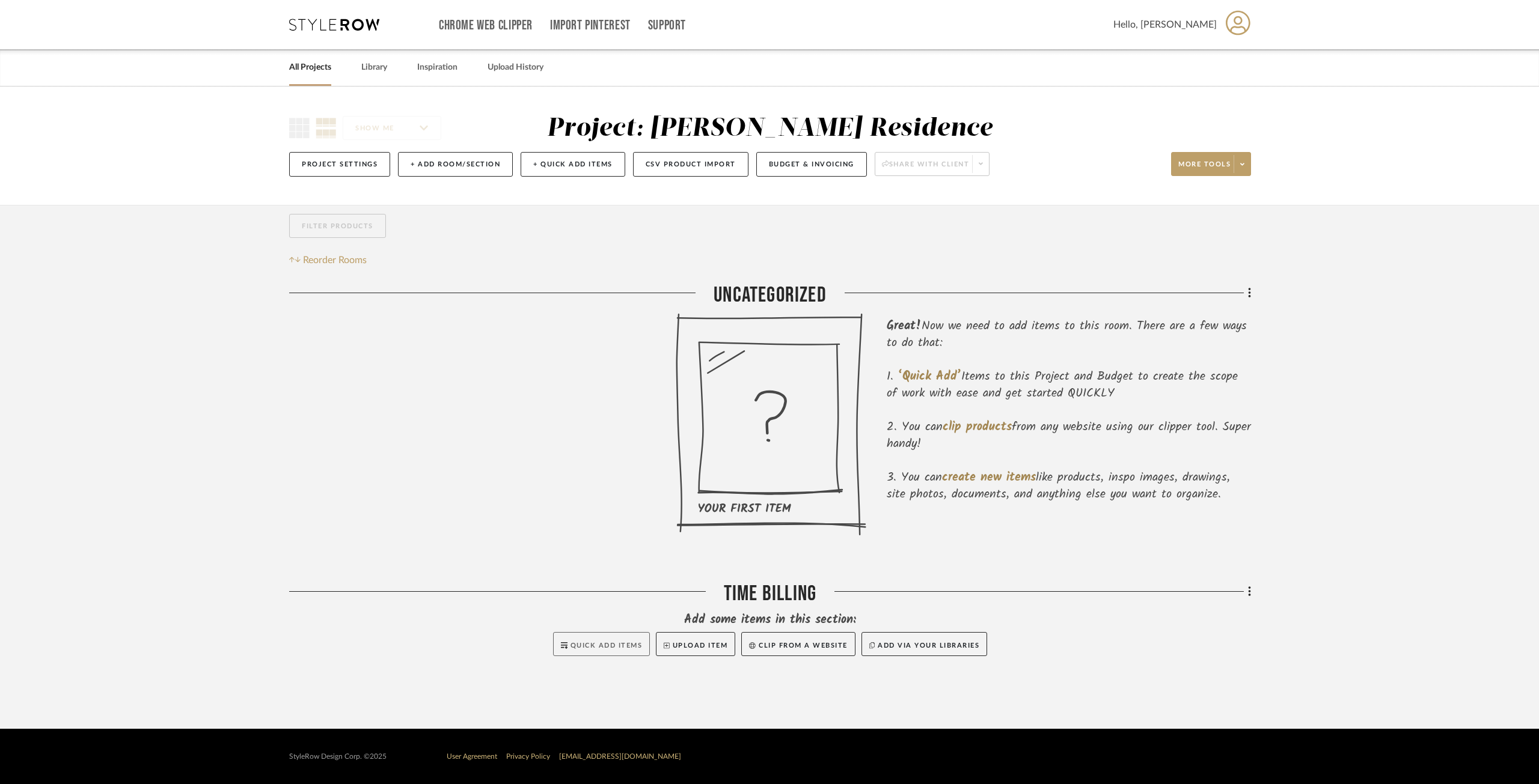
click at [607, 646] on span "Quick Add Items" at bounding box center [606, 645] width 72 height 7
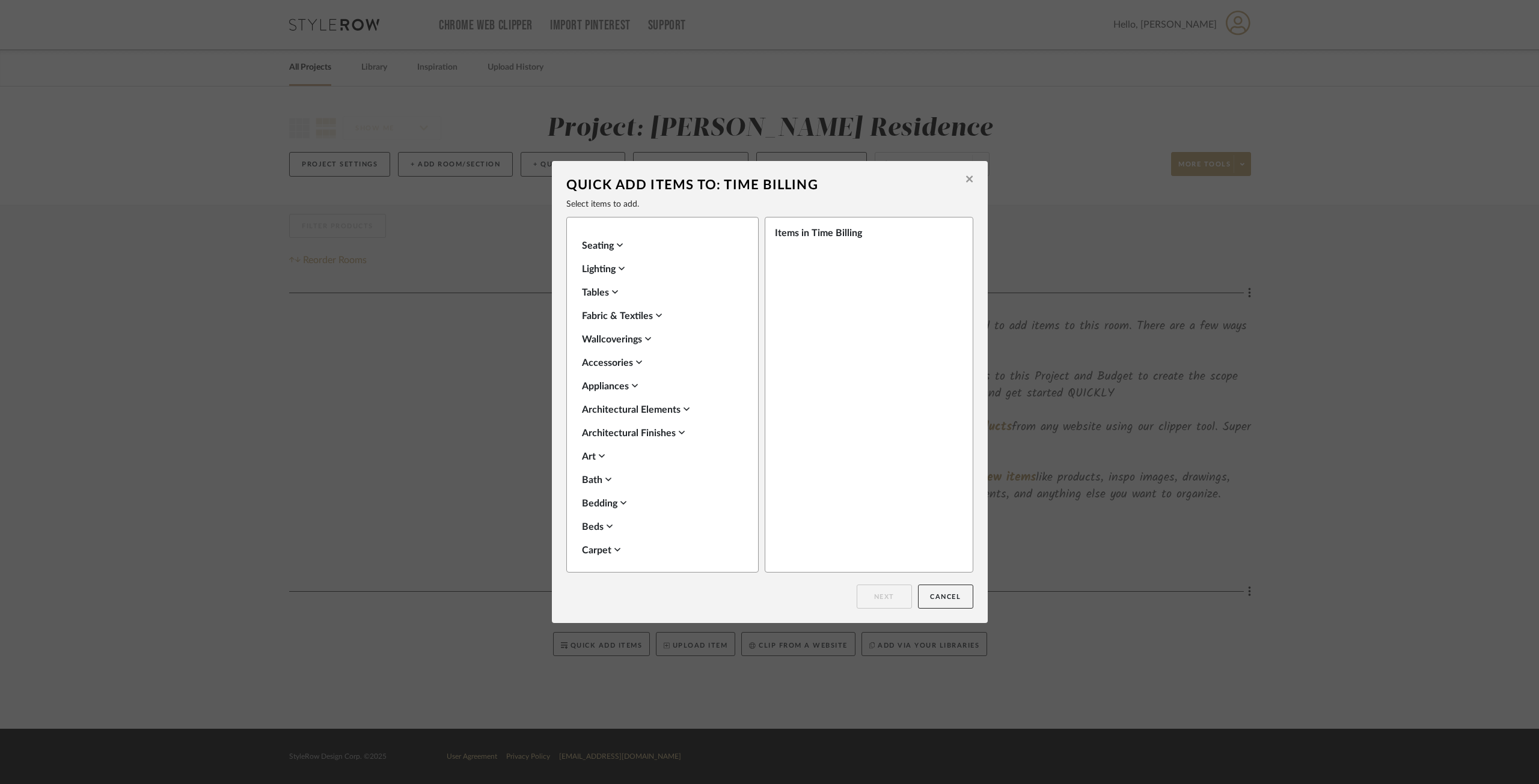
click at [968, 176] on icon at bounding box center [969, 179] width 7 height 11
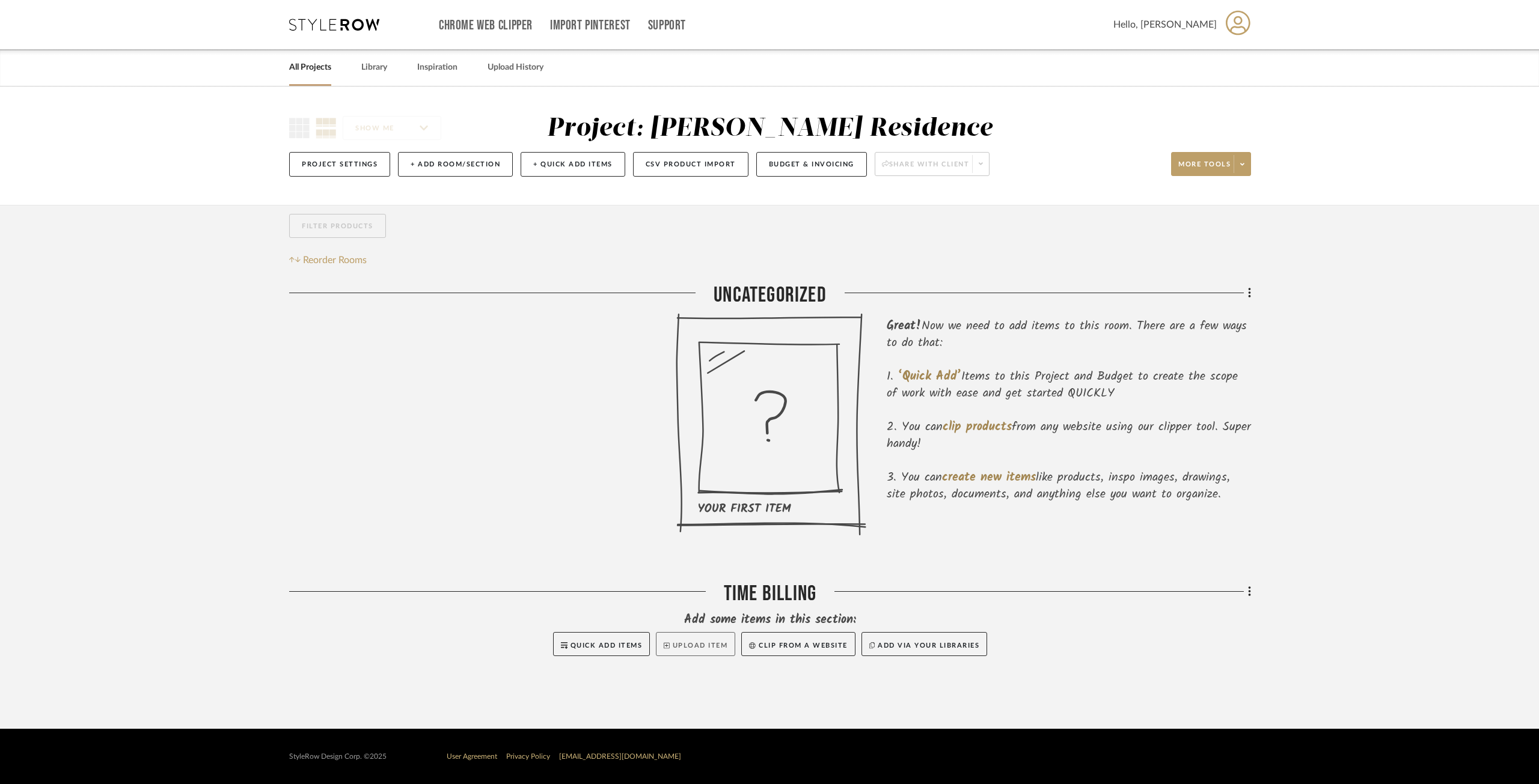
click at [707, 643] on button "Upload Item" at bounding box center [695, 644] width 79 height 24
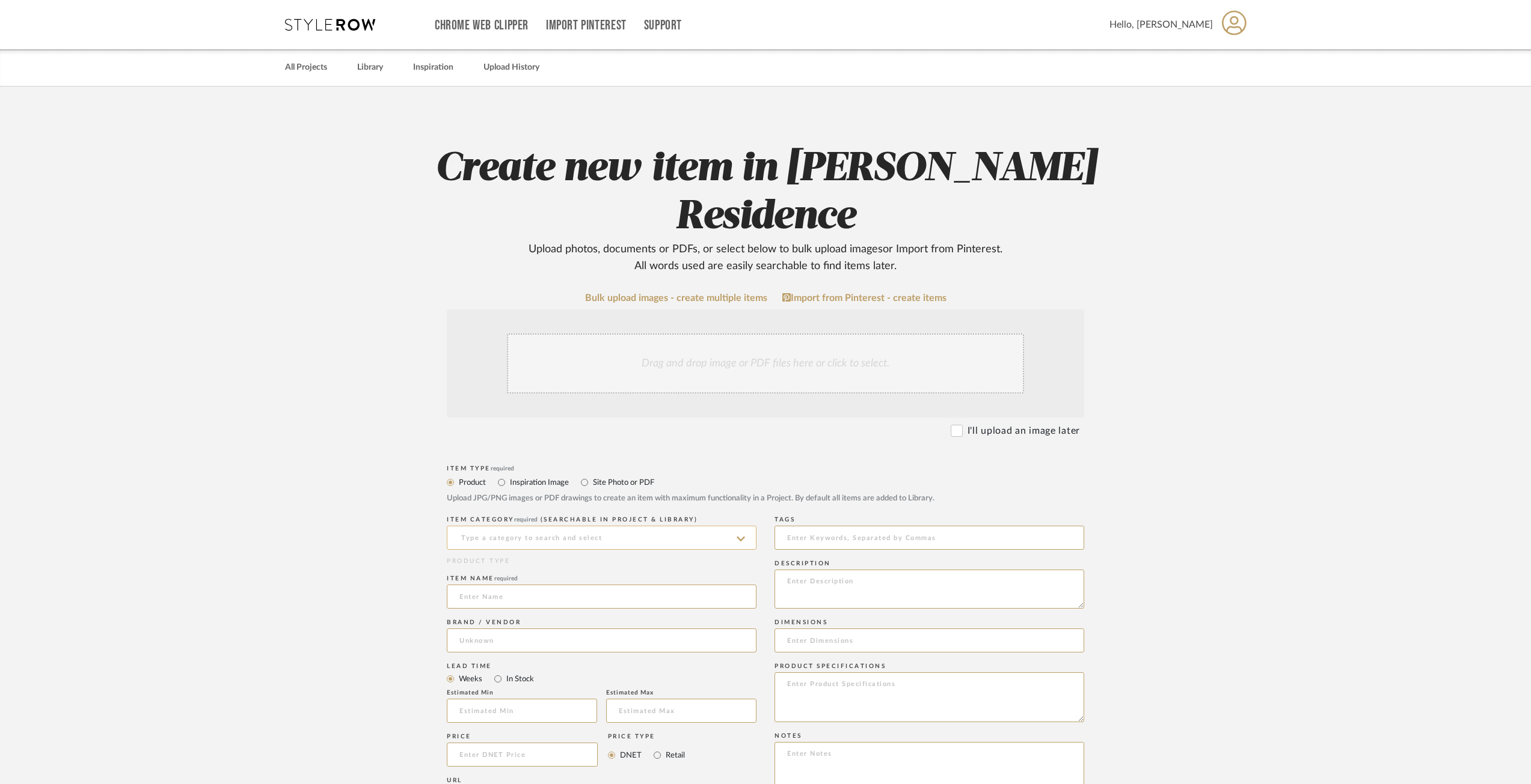
click at [591, 526] on input at bounding box center [602, 537] width 310 height 24
type input "design"
click at [742, 535] on icon at bounding box center [742, 539] width 6 height 9
click at [743, 532] on sr-typeahead at bounding box center [602, 537] width 310 height 9
click at [713, 526] on input at bounding box center [602, 537] width 310 height 24
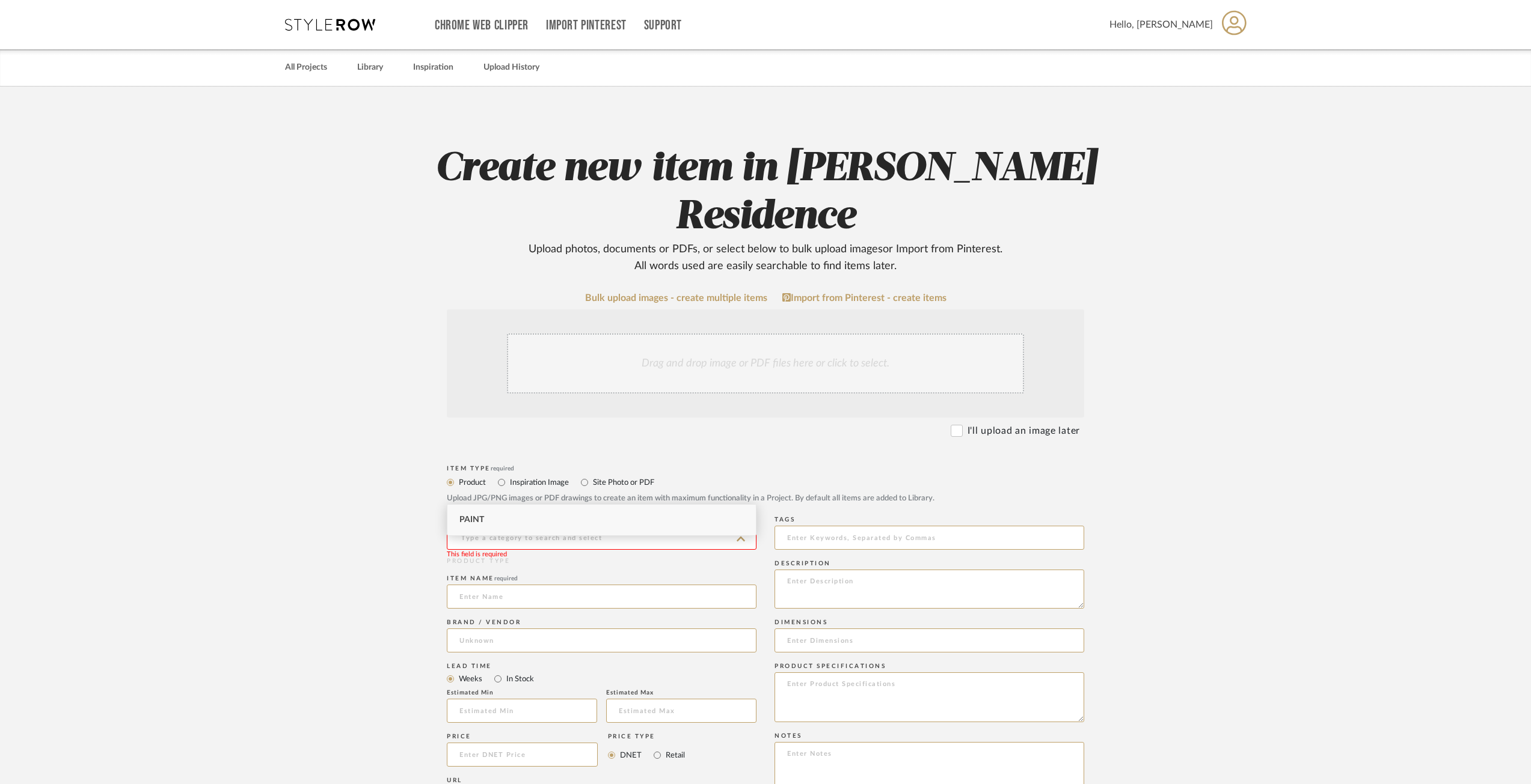
click at [739, 535] on icon at bounding box center [741, 539] width 9 height 9
click at [740, 535] on icon at bounding box center [741, 539] width 9 height 9
click at [740, 537] on icon at bounding box center [741, 539] width 9 height 5
click at [740, 535] on icon at bounding box center [741, 539] width 9 height 9
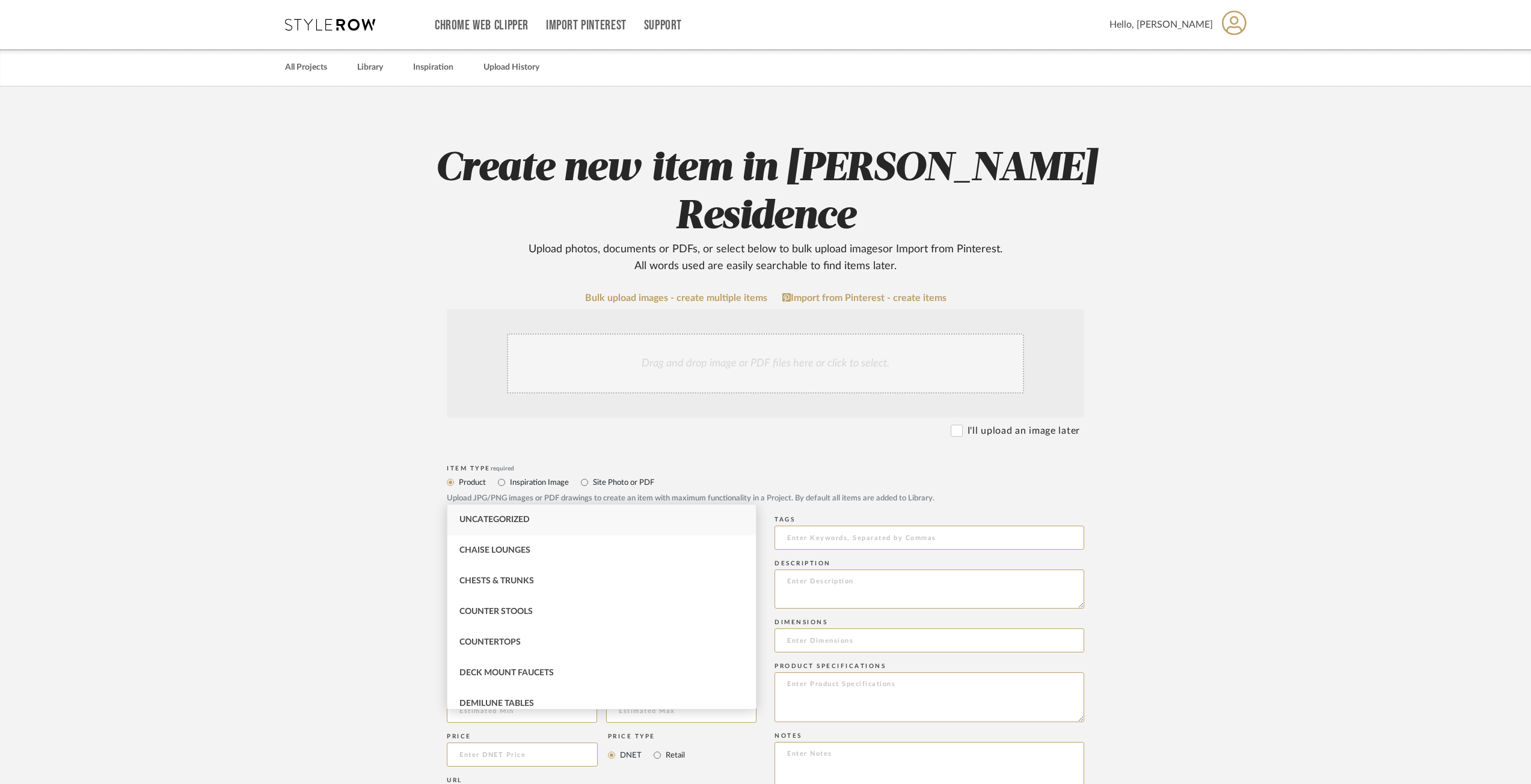
click at [506, 529] on div "Uncategorized" at bounding box center [602, 520] width 308 height 30
type input "Uncategorized"
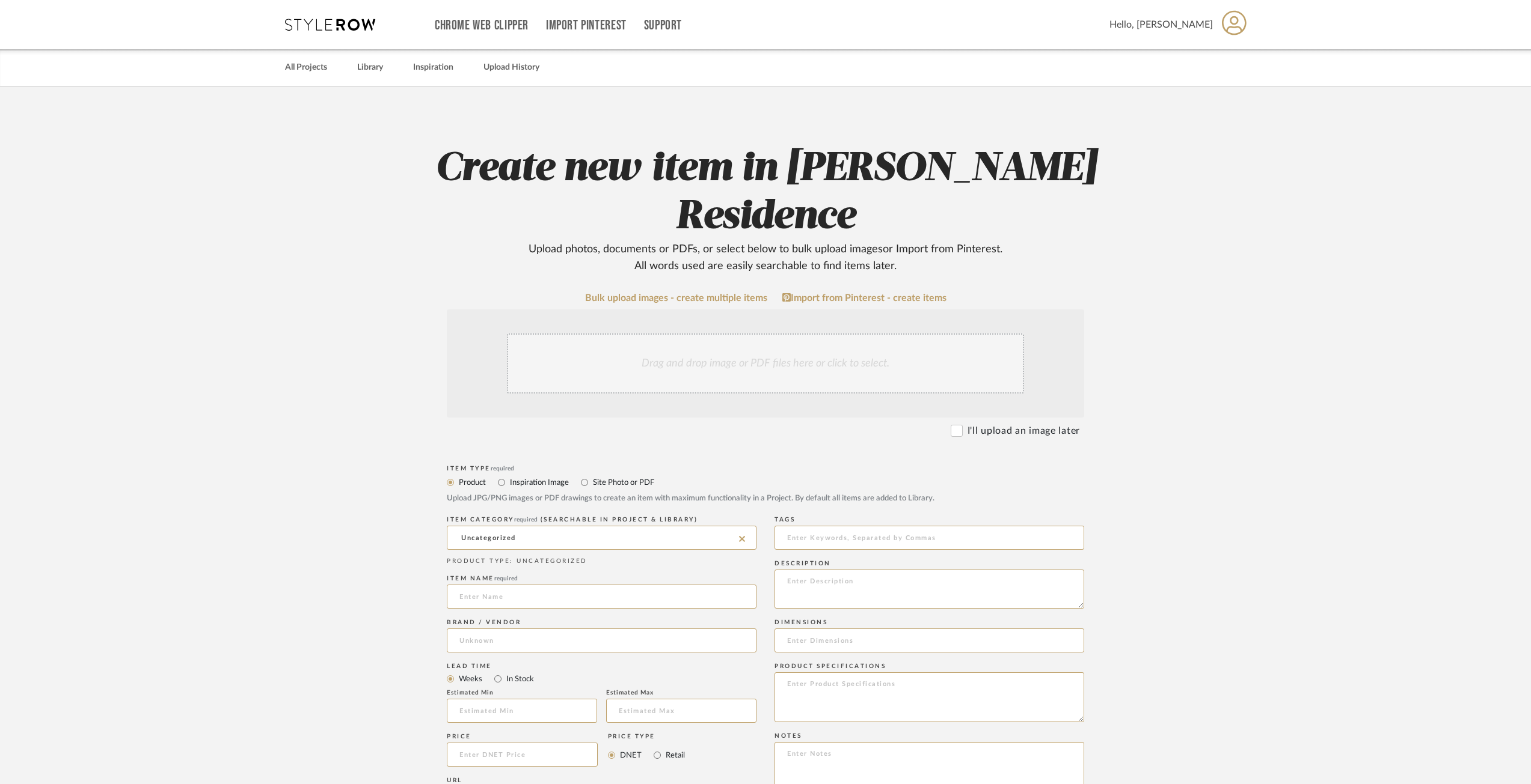
click at [346, 533] on upload-items "Create new item in Geracie Residence Upload photos, documents or PDFs, or selec…" at bounding box center [766, 640] width 1531 height 1107
click at [922, 526] on input at bounding box center [929, 537] width 310 height 24
click at [546, 585] on input at bounding box center [602, 596] width 310 height 24
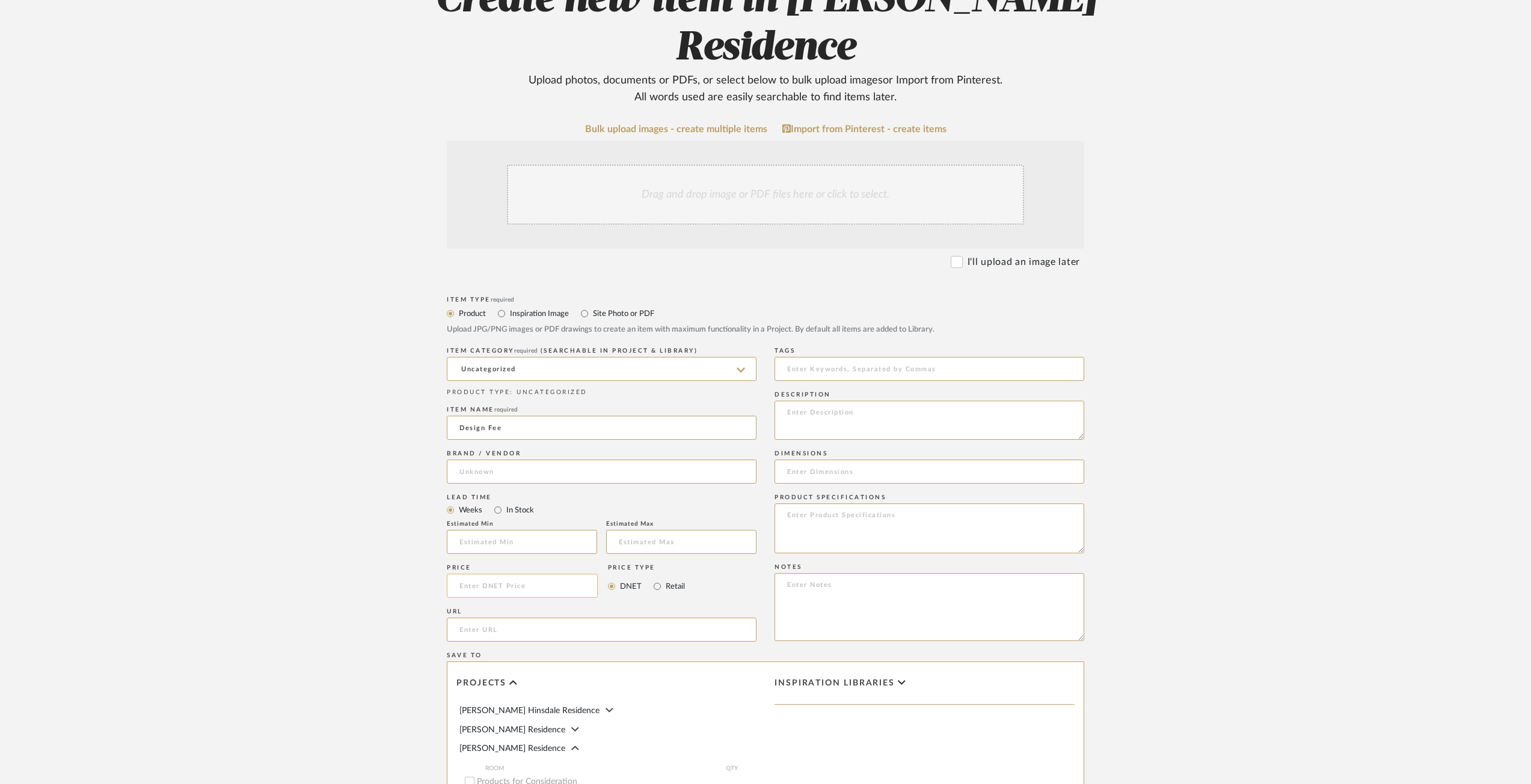
scroll to position [181, 0]
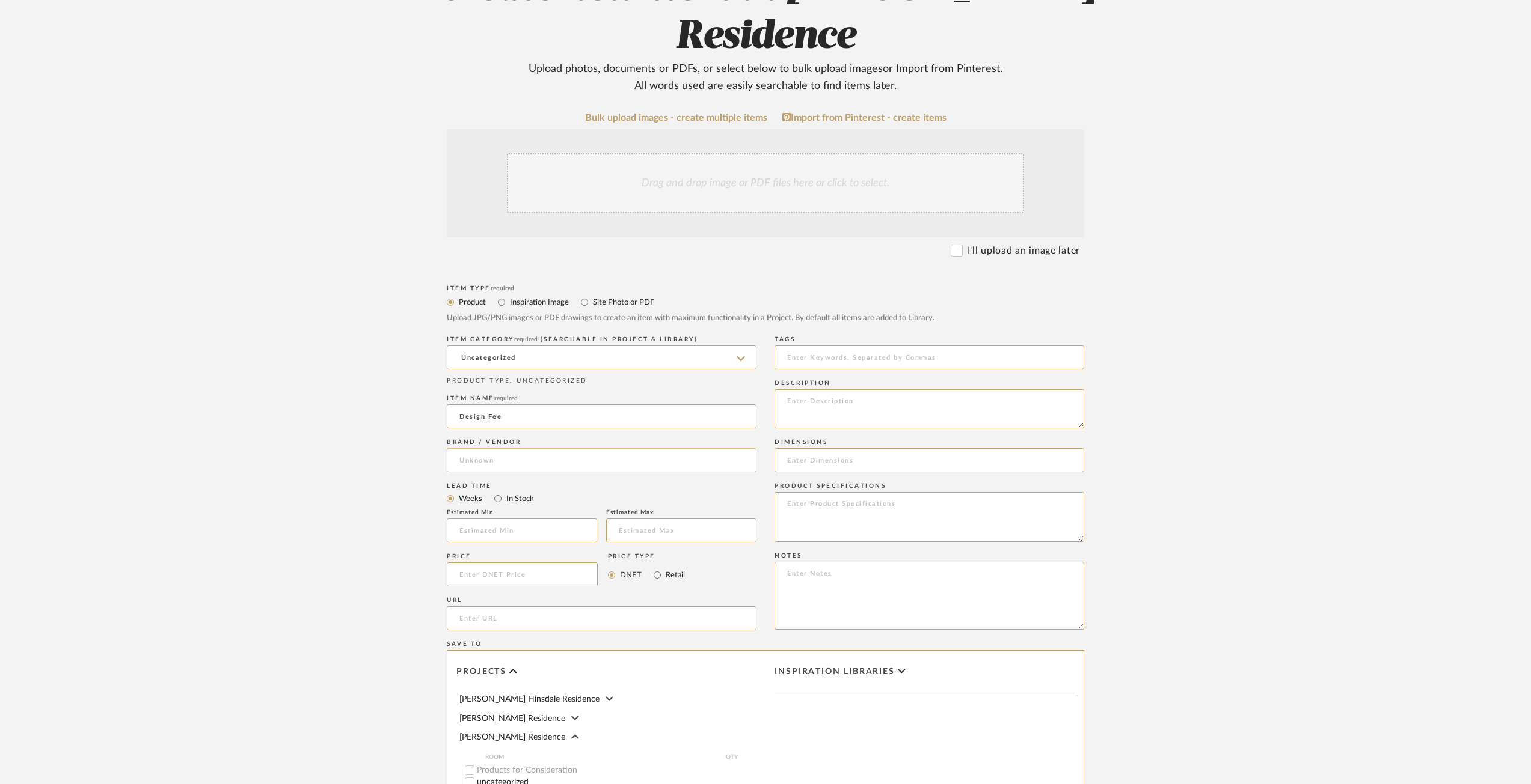
type input "Design Fee"
click at [527, 448] on input at bounding box center [602, 460] width 310 height 24
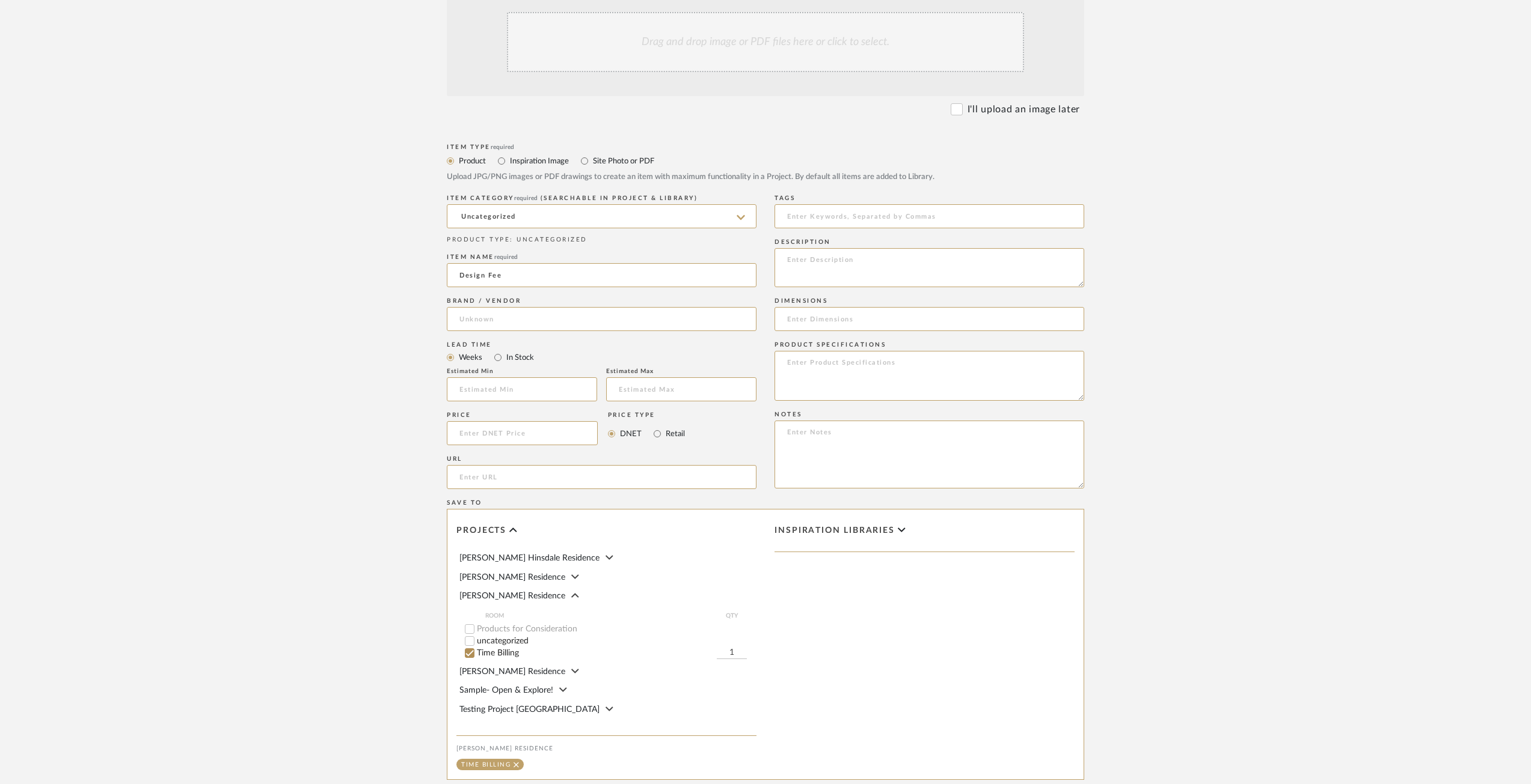
scroll to position [360, 0]
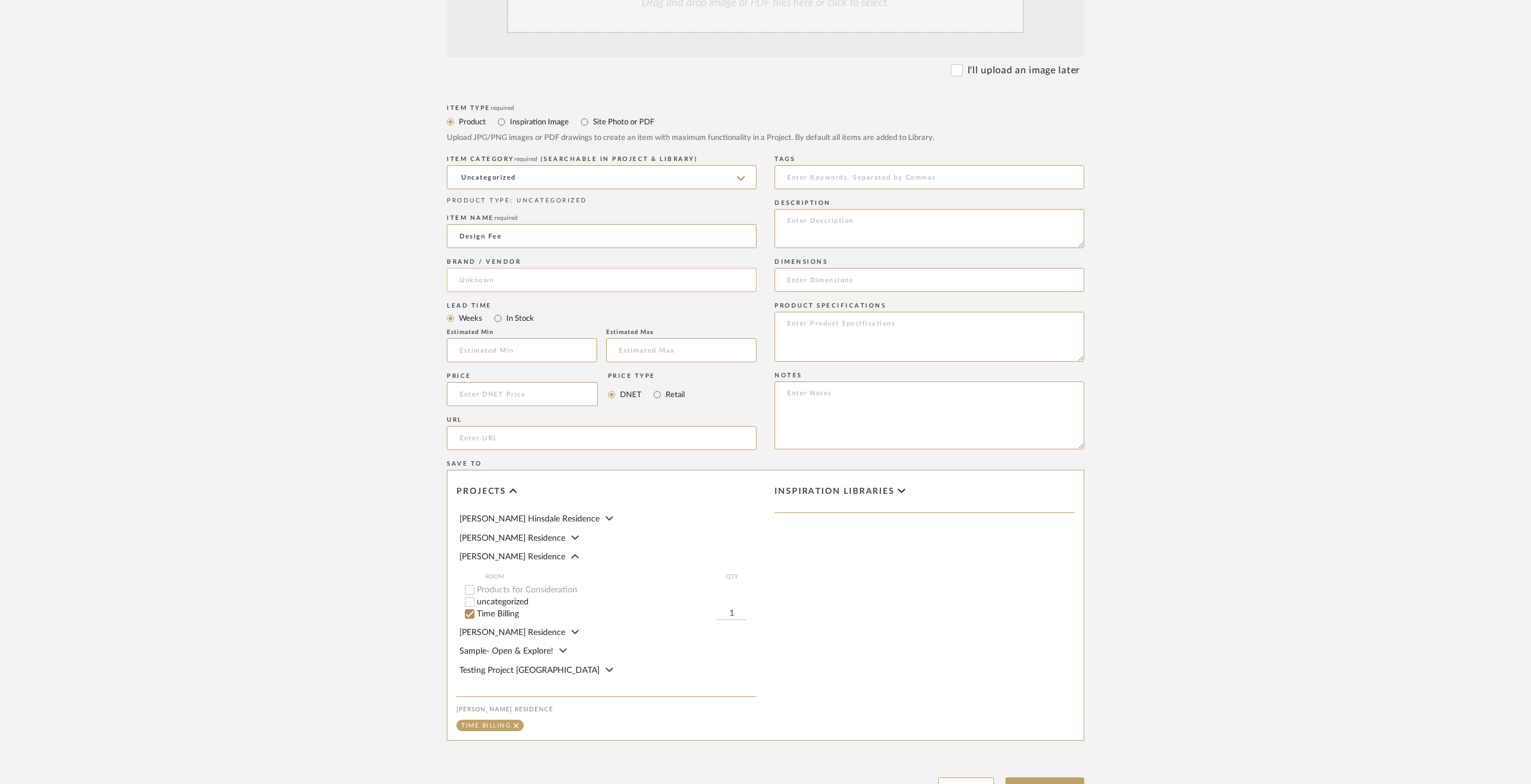
click at [591, 268] on input at bounding box center [602, 280] width 310 height 24
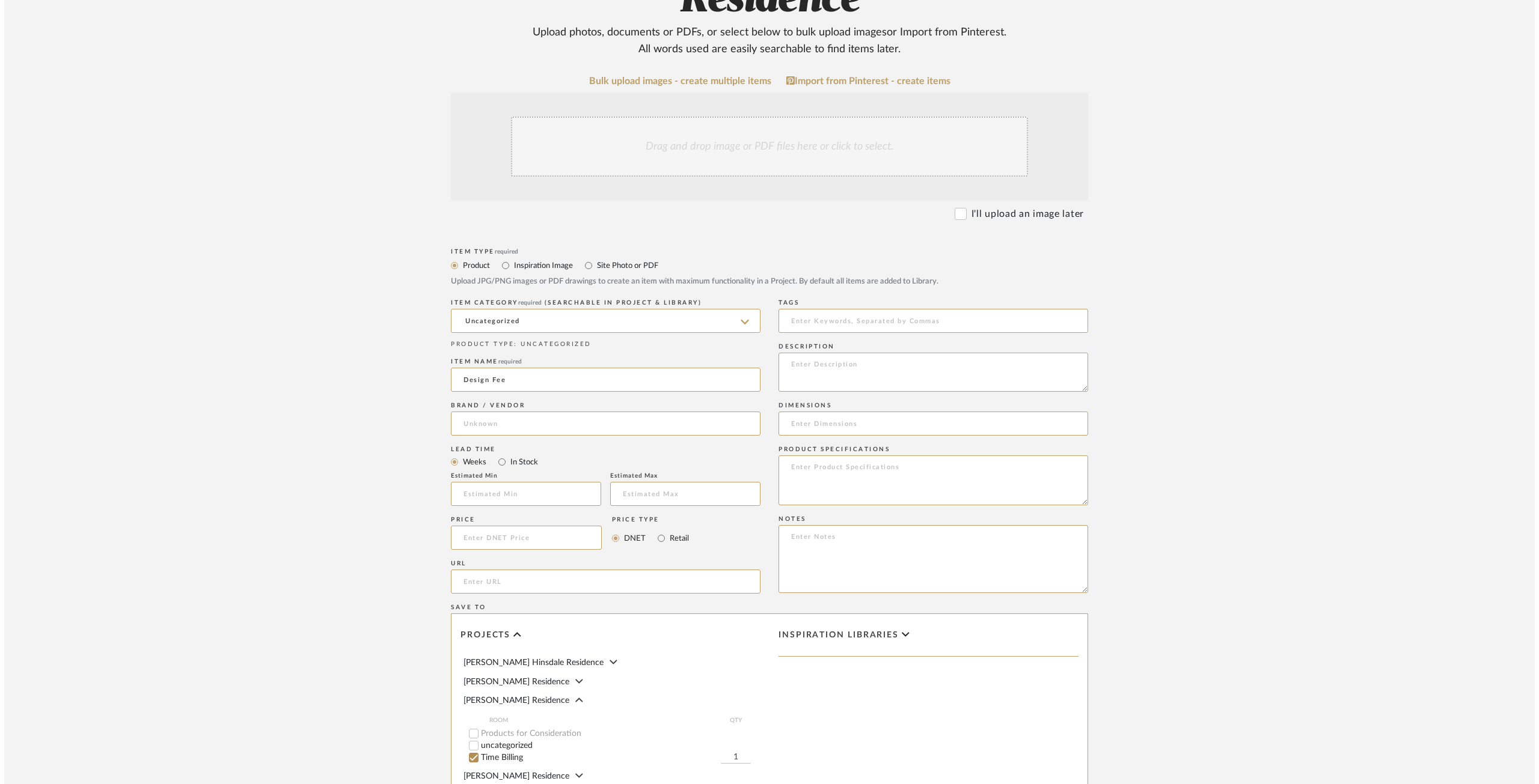
scroll to position [0, 0]
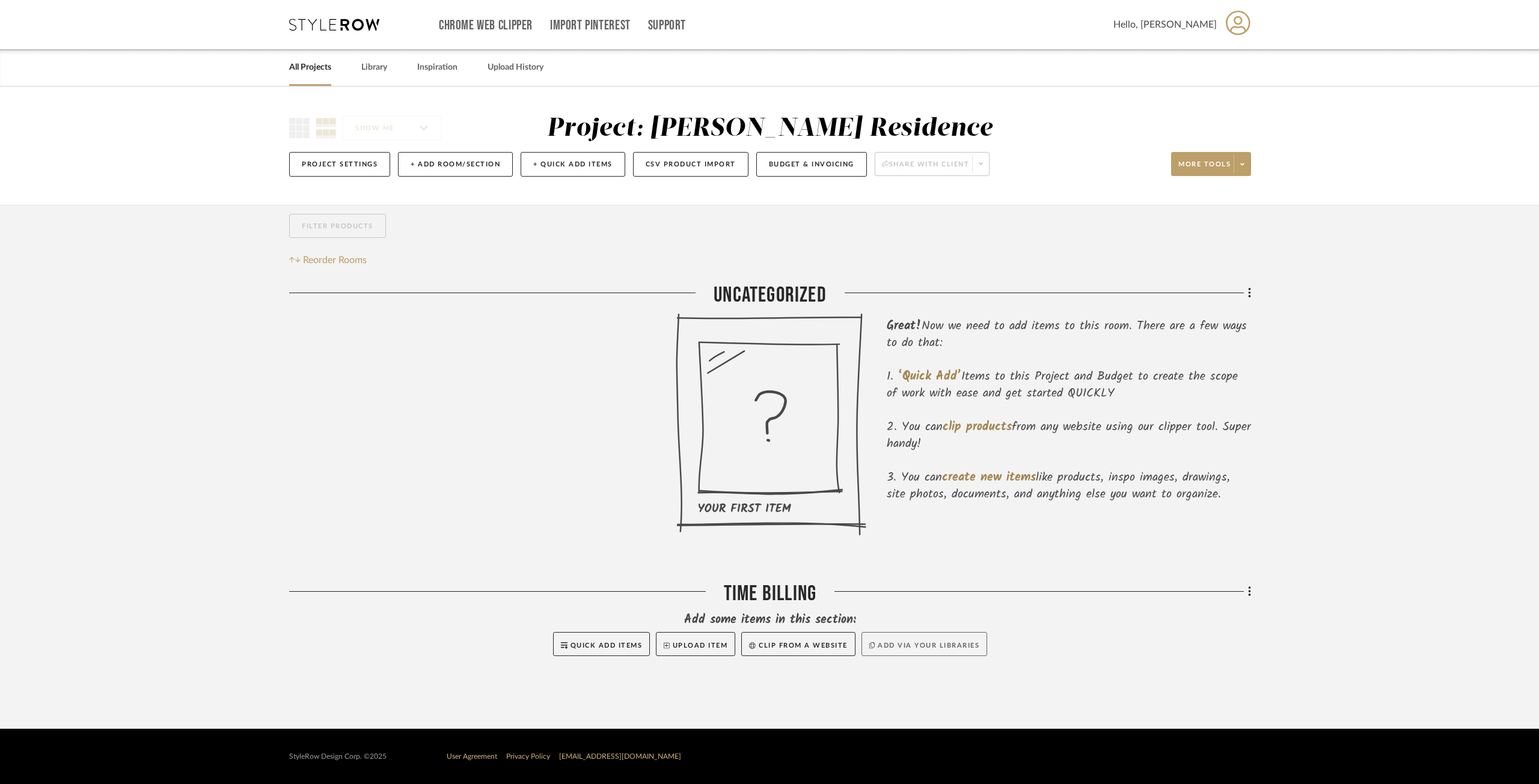
click at [977, 650] on button "Add via your libraries" at bounding box center [925, 644] width 126 height 24
click at [1246, 598] on fa-icon at bounding box center [1247, 593] width 8 height 20
click at [1408, 622] on div at bounding box center [770, 392] width 1539 height 784
click at [818, 156] on button "Budget & Invoicing" at bounding box center [812, 165] width 110 height 25
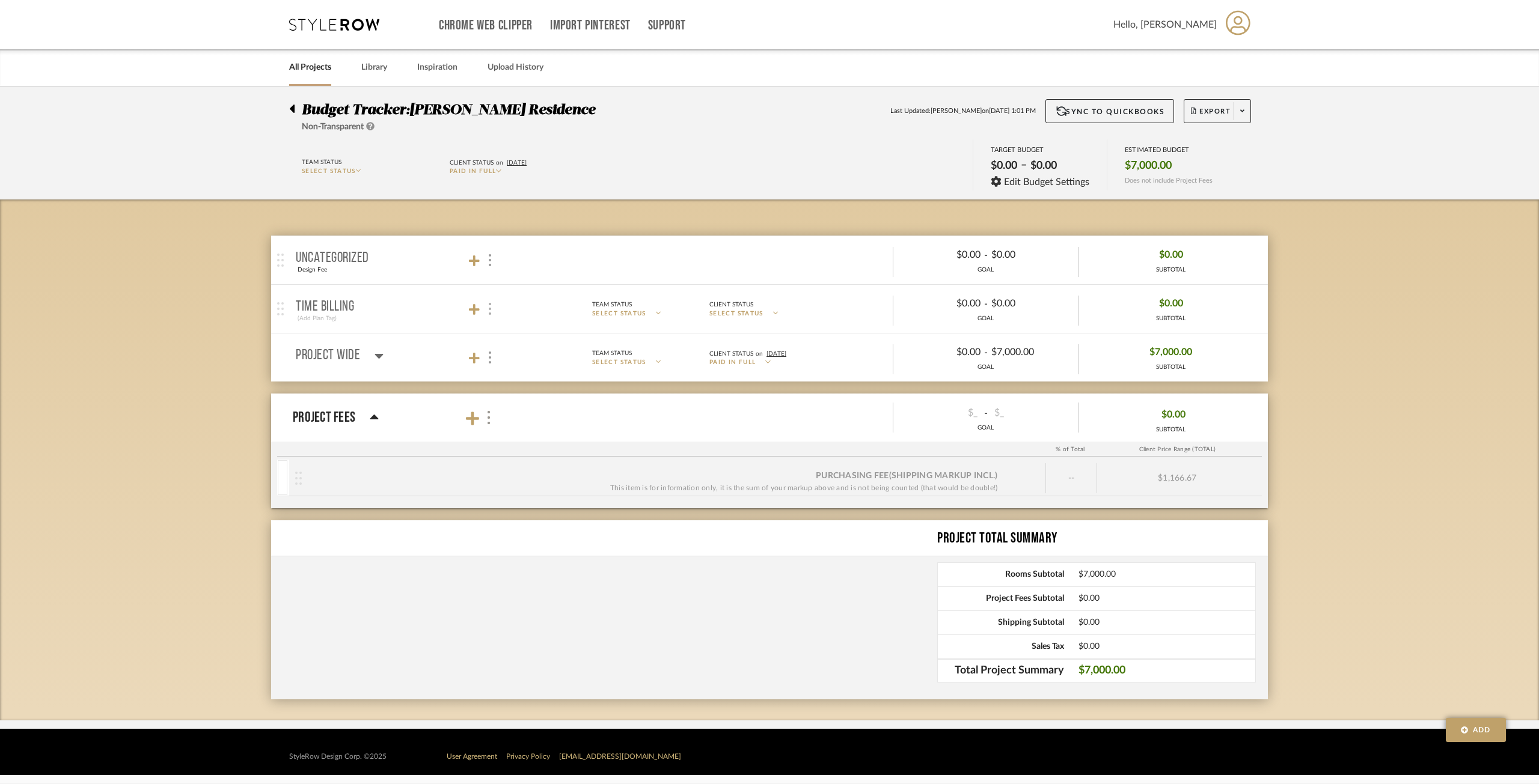
click at [493, 309] on div at bounding box center [488, 309] width 12 height 16
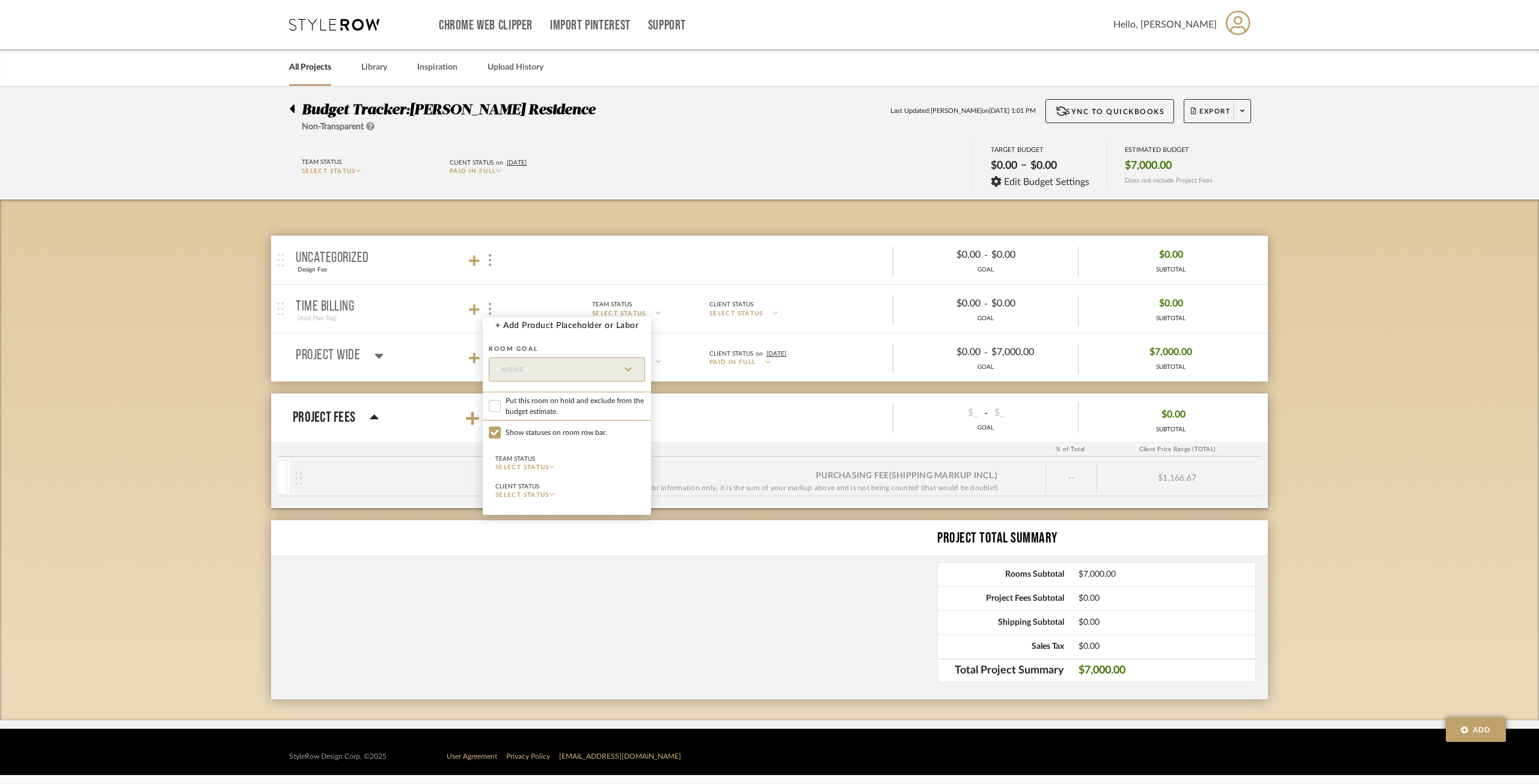
click at [534, 296] on div at bounding box center [770, 392] width 1539 height 784
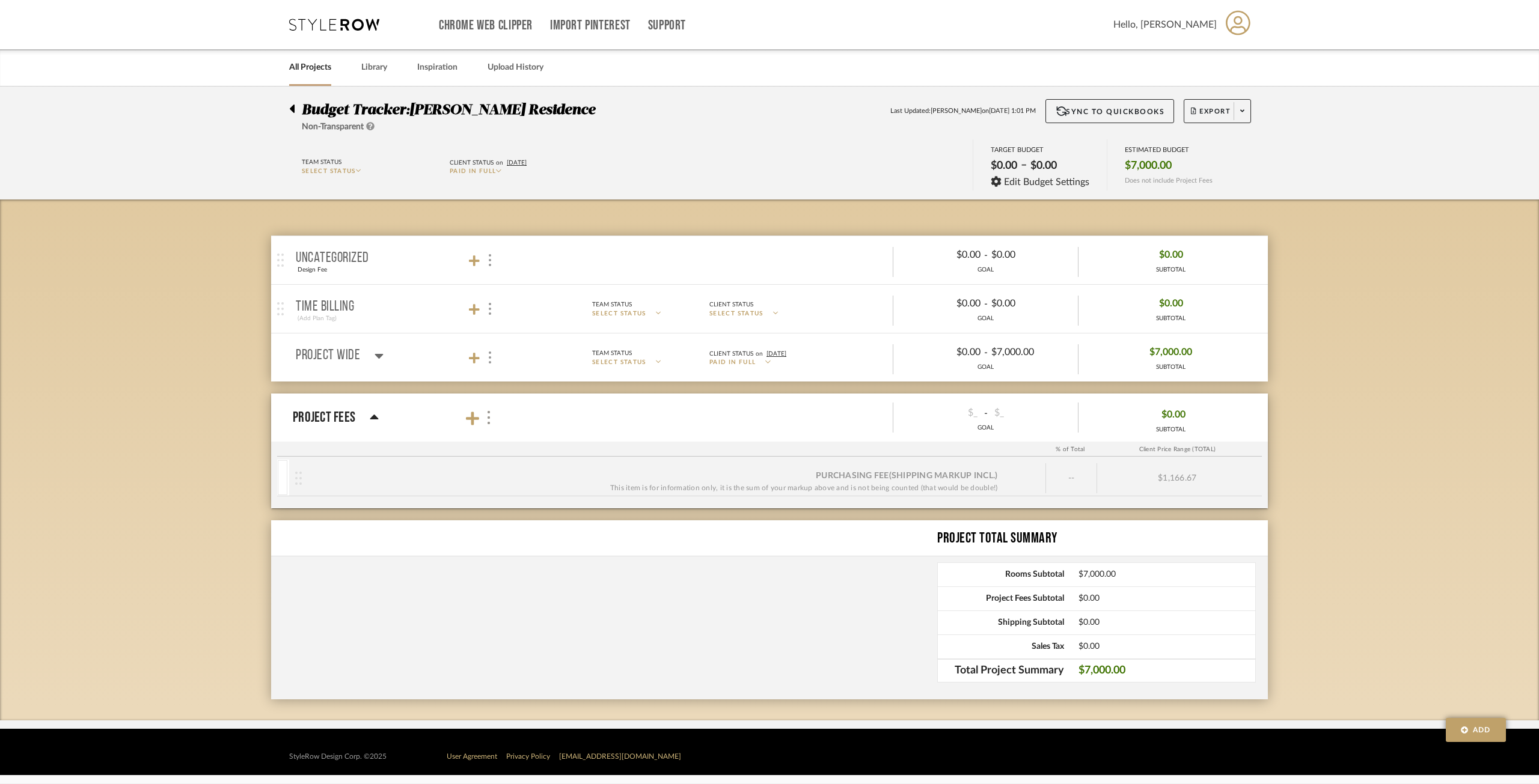
click at [334, 311] on p "Time Billing" at bounding box center [325, 308] width 58 height 15
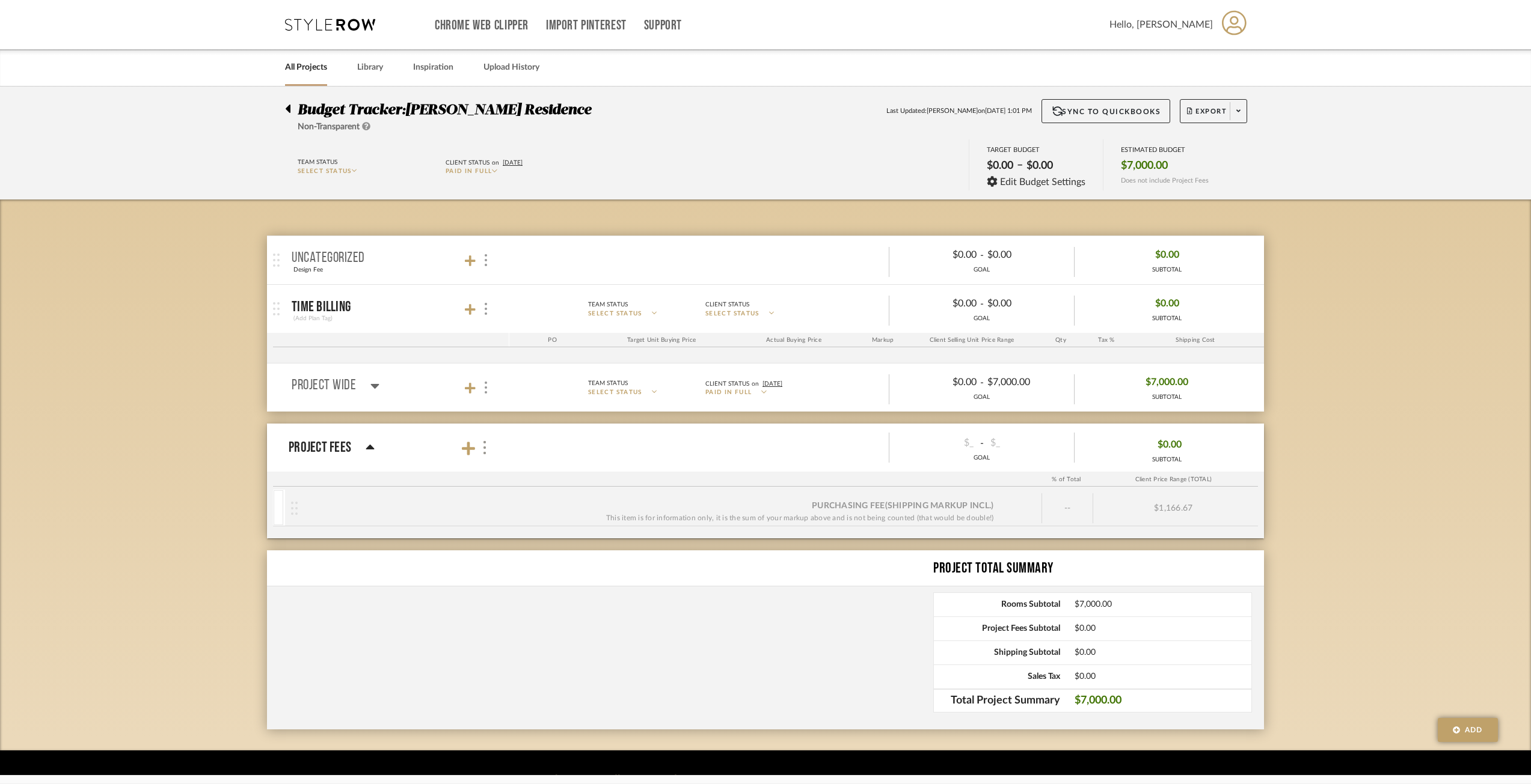
click at [594, 334] on div "PO" at bounding box center [552, 340] width 86 height 15
click at [475, 314] on icon at bounding box center [470, 310] width 11 height 12
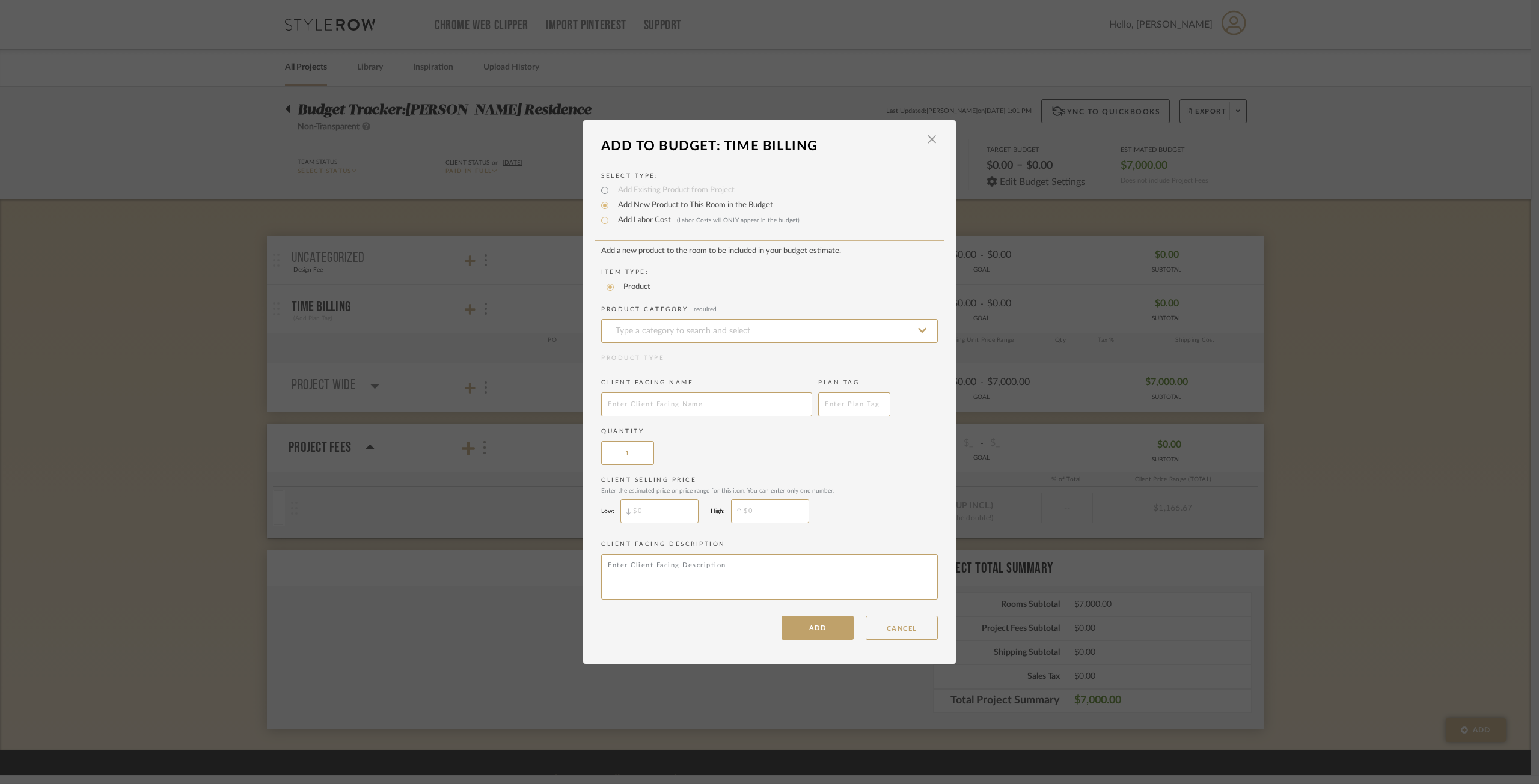
click at [652, 216] on label "Add Labor Cost (Labor Costs will ONLY appear in the budget)" at bounding box center [706, 220] width 188 height 12
click at [612, 216] on input "Add Labor Cost (Labor Costs will ONLY appear in the budget)" at bounding box center [605, 220] width 15 height 15
radio input "true"
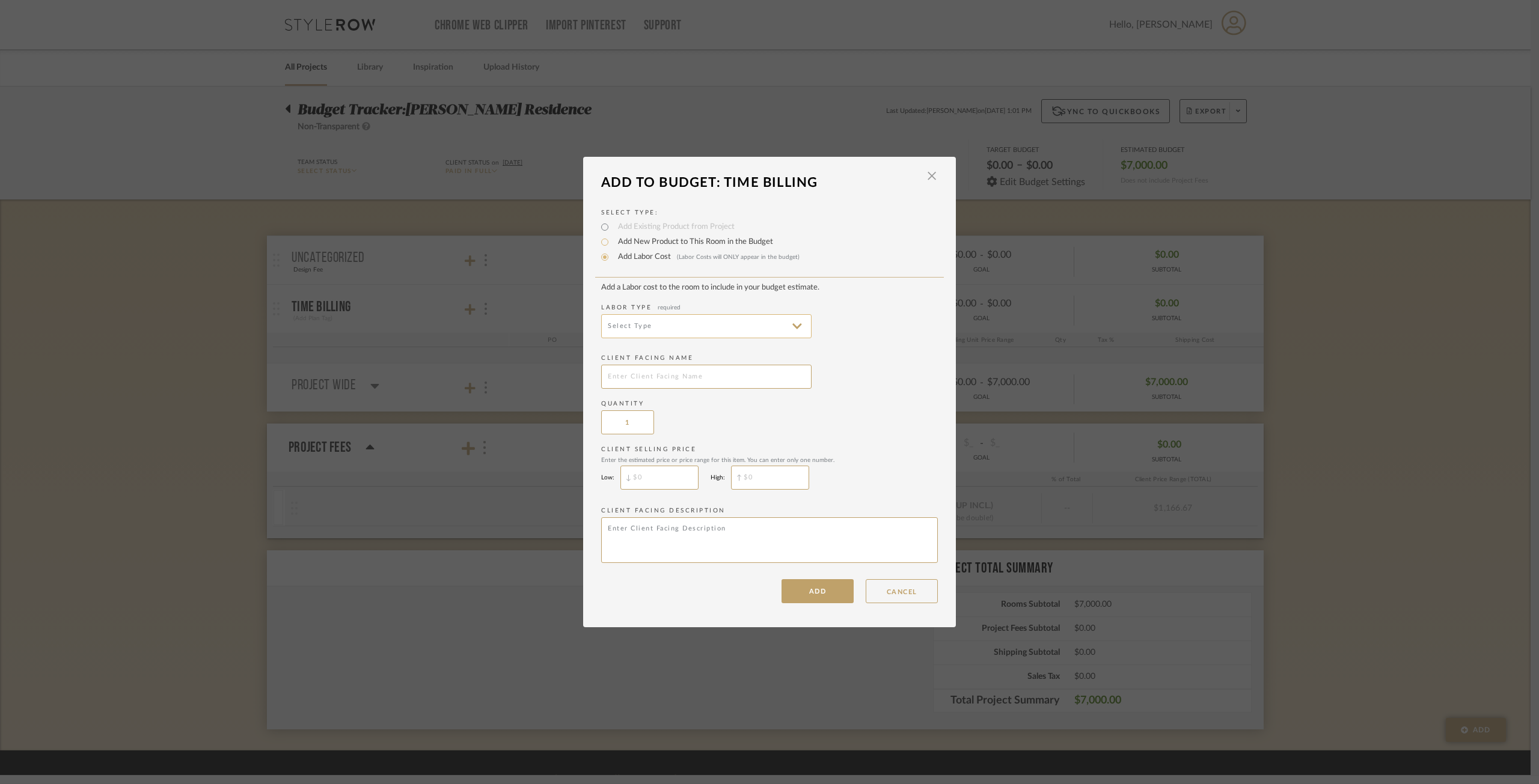
click at [635, 319] on input at bounding box center [706, 326] width 210 height 24
click at [659, 437] on span "Construction" at bounding box center [704, 442] width 187 height 10
type input "Construction"
click at [714, 378] on input "text" at bounding box center [706, 376] width 210 height 24
type input "Design Fee"
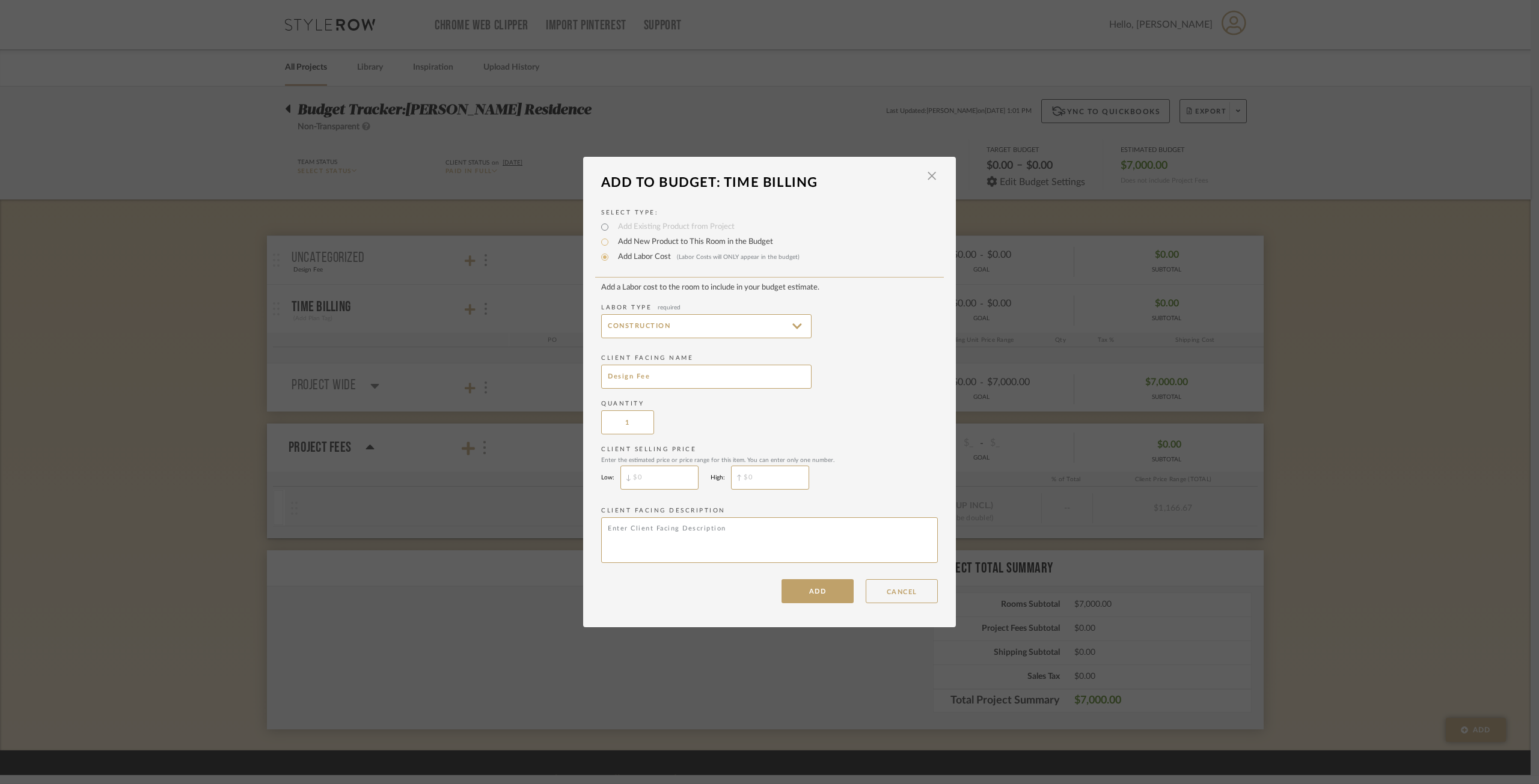
click at [904, 396] on add-labor-cost "Add a Labor cost to the room to include in your budget estimate. Labor Type req…" at bounding box center [770, 425] width 337 height 284
click at [752, 462] on div "Enter the estimated price or price range for this item. You can enter only one …" at bounding box center [770, 461] width 337 height 7
click at [669, 479] on input "$" at bounding box center [659, 477] width 78 height 24
type input "$7,000"
click at [790, 470] on input "$" at bounding box center [770, 477] width 78 height 24
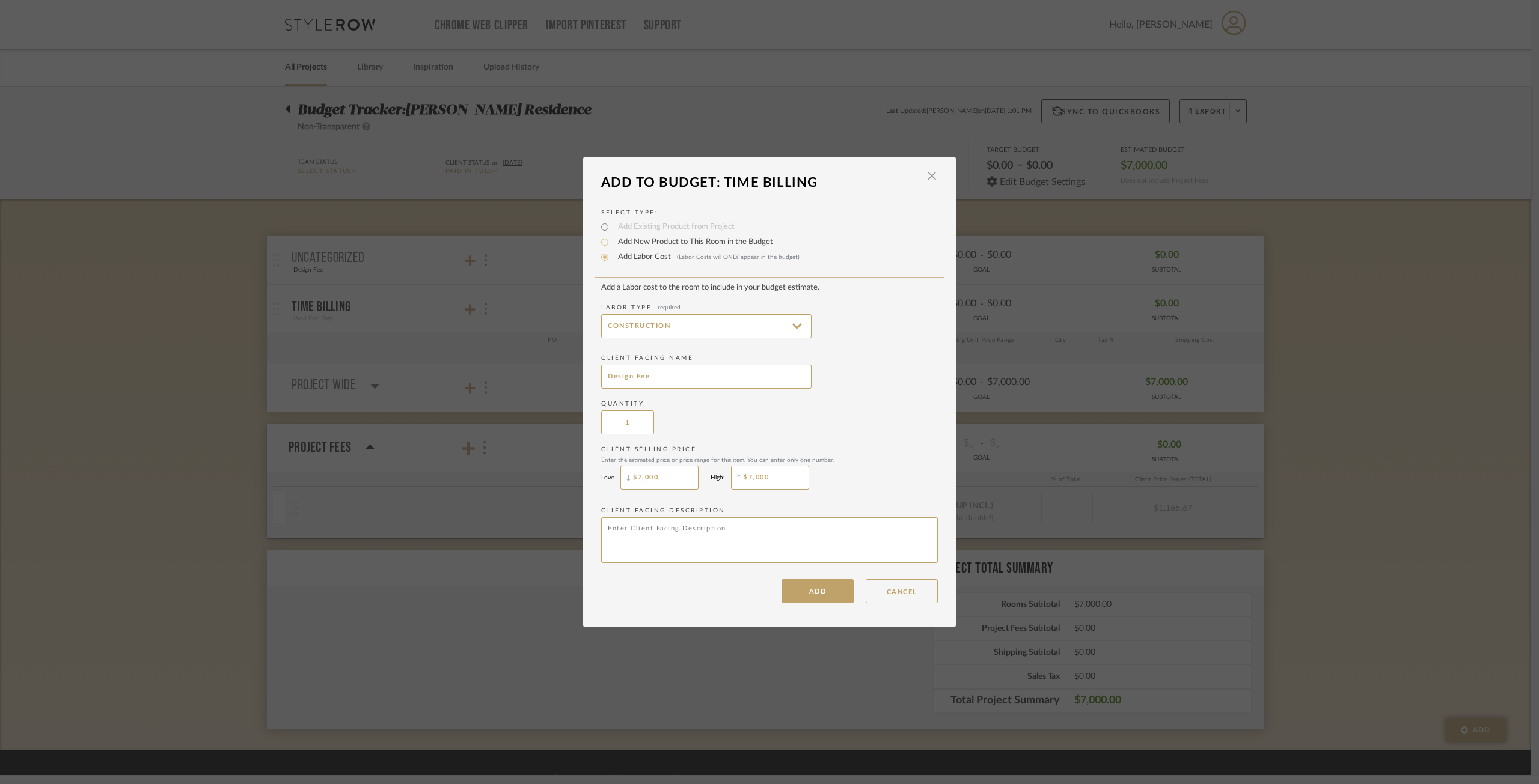
type input "$7,000"
drag, startPoint x: 908, startPoint y: 367, endPoint x: 879, endPoint y: 389, distance: 36.4
click at [907, 367] on div "Client Facing Name Design Fee" at bounding box center [770, 371] width 337 height 35
click at [781, 544] on textarea at bounding box center [770, 540] width 337 height 46
type textarea "Design Retainer"
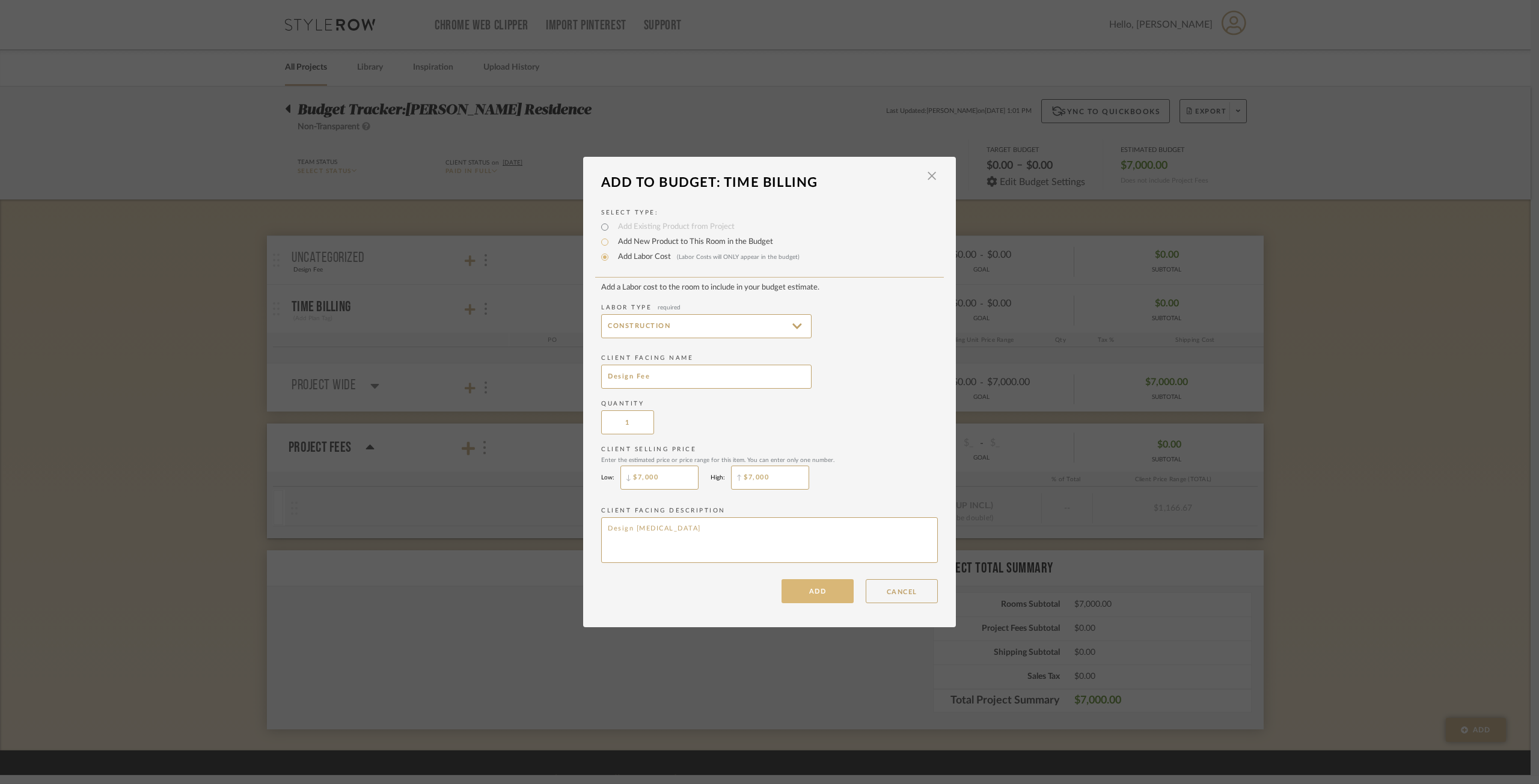
click at [830, 589] on button "ADD" at bounding box center [817, 591] width 72 height 24
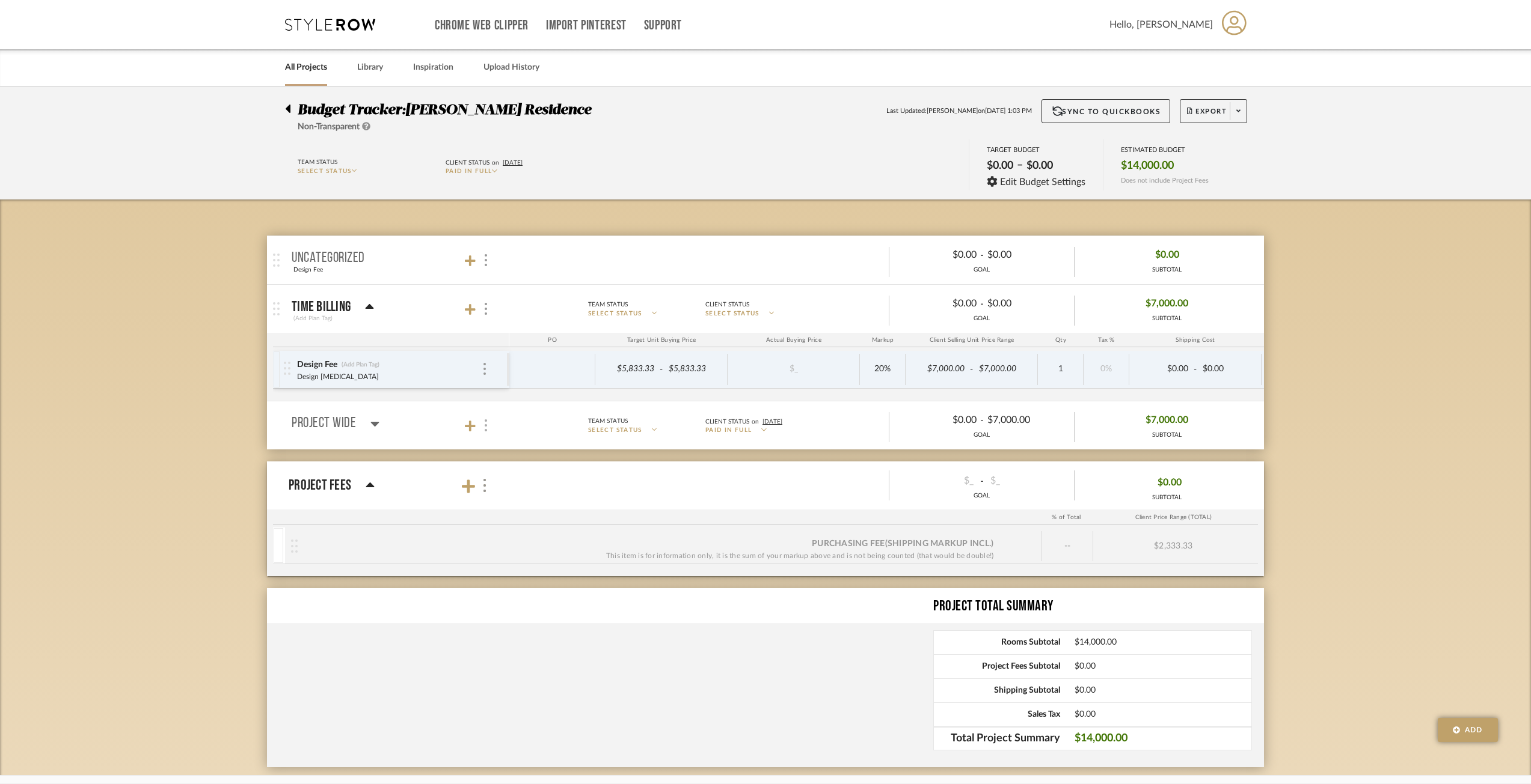
click at [488, 426] on div at bounding box center [485, 426] width 12 height 16
click at [465, 444] on div at bounding box center [766, 392] width 1531 height 784
click at [456, 421] on mat-panel-title "Project Wide" at bounding box center [398, 426] width 212 height 16
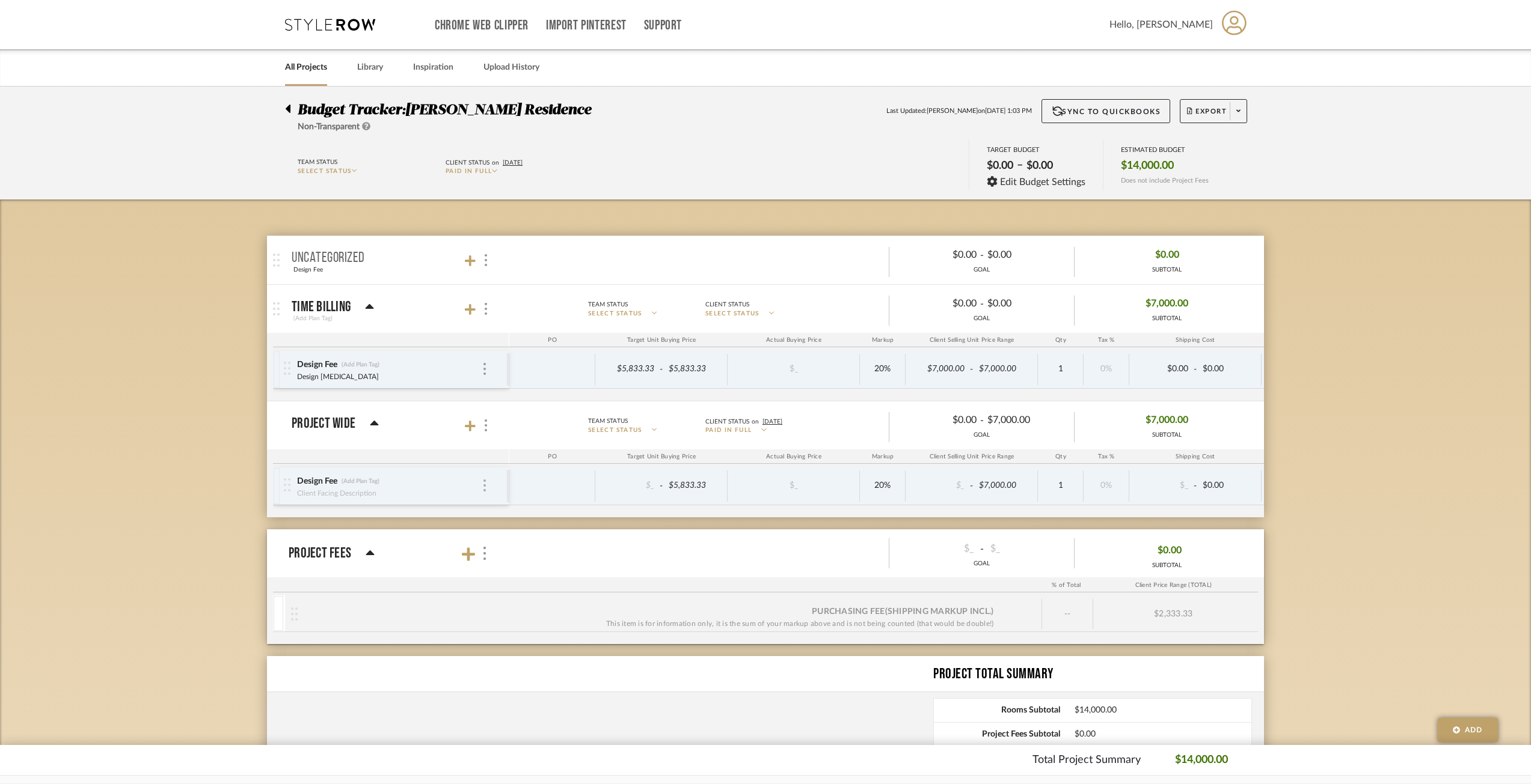
click at [485, 484] on img at bounding box center [484, 485] width 2 height 12
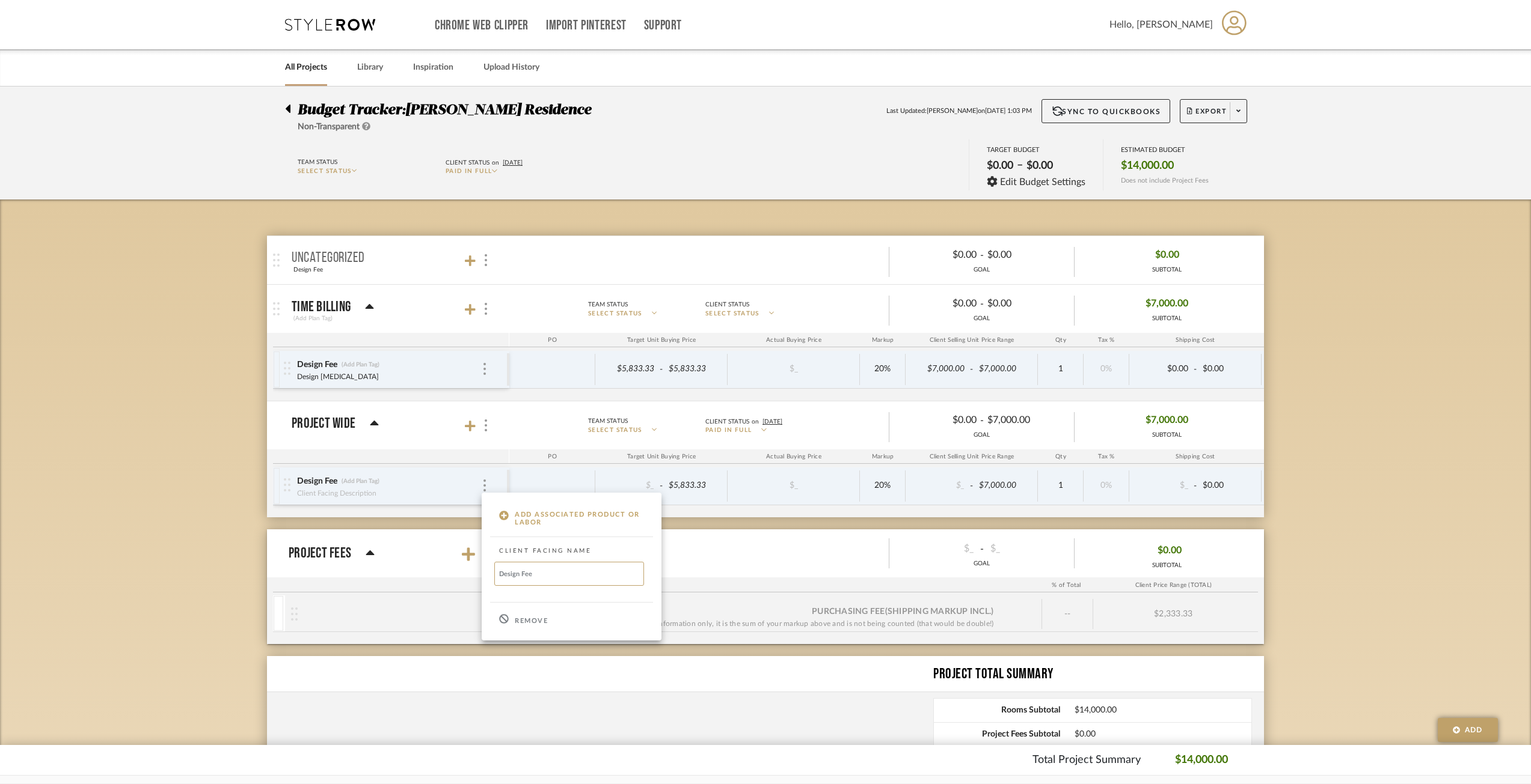
click at [510, 612] on div "Remove" at bounding box center [572, 619] width 180 height 33
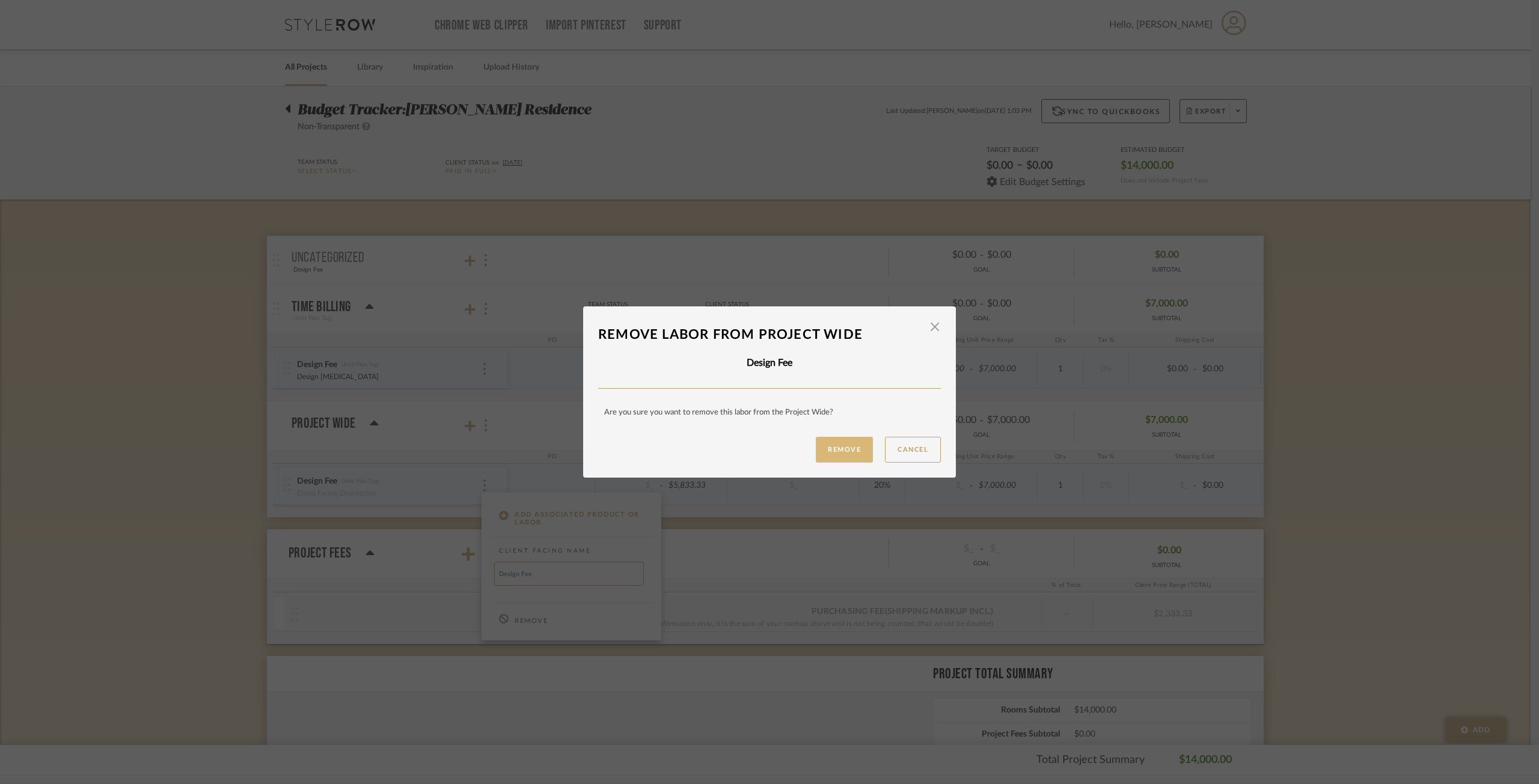
click at [849, 447] on button "Remove" at bounding box center [844, 450] width 57 height 26
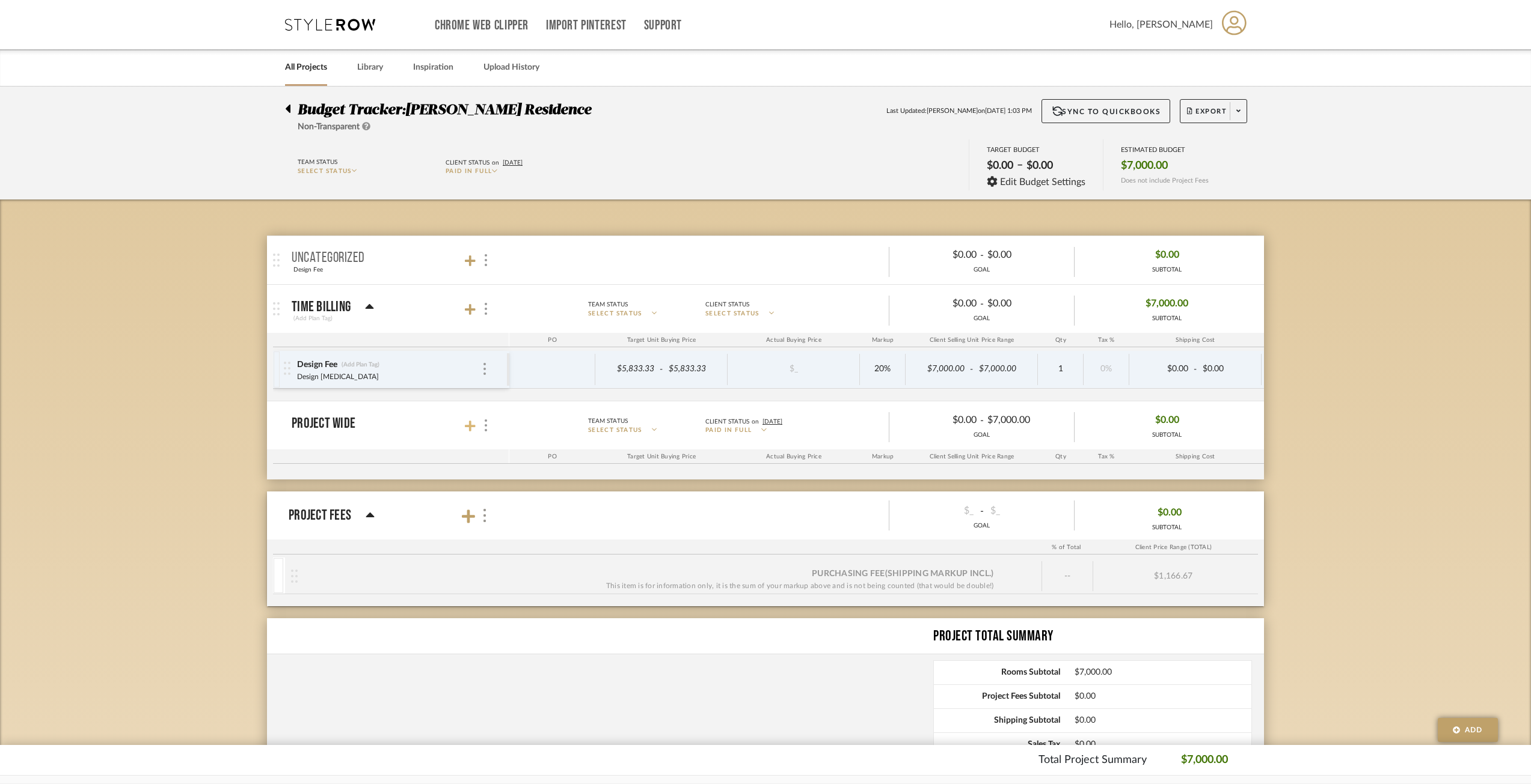
click at [473, 427] on icon at bounding box center [470, 426] width 11 height 12
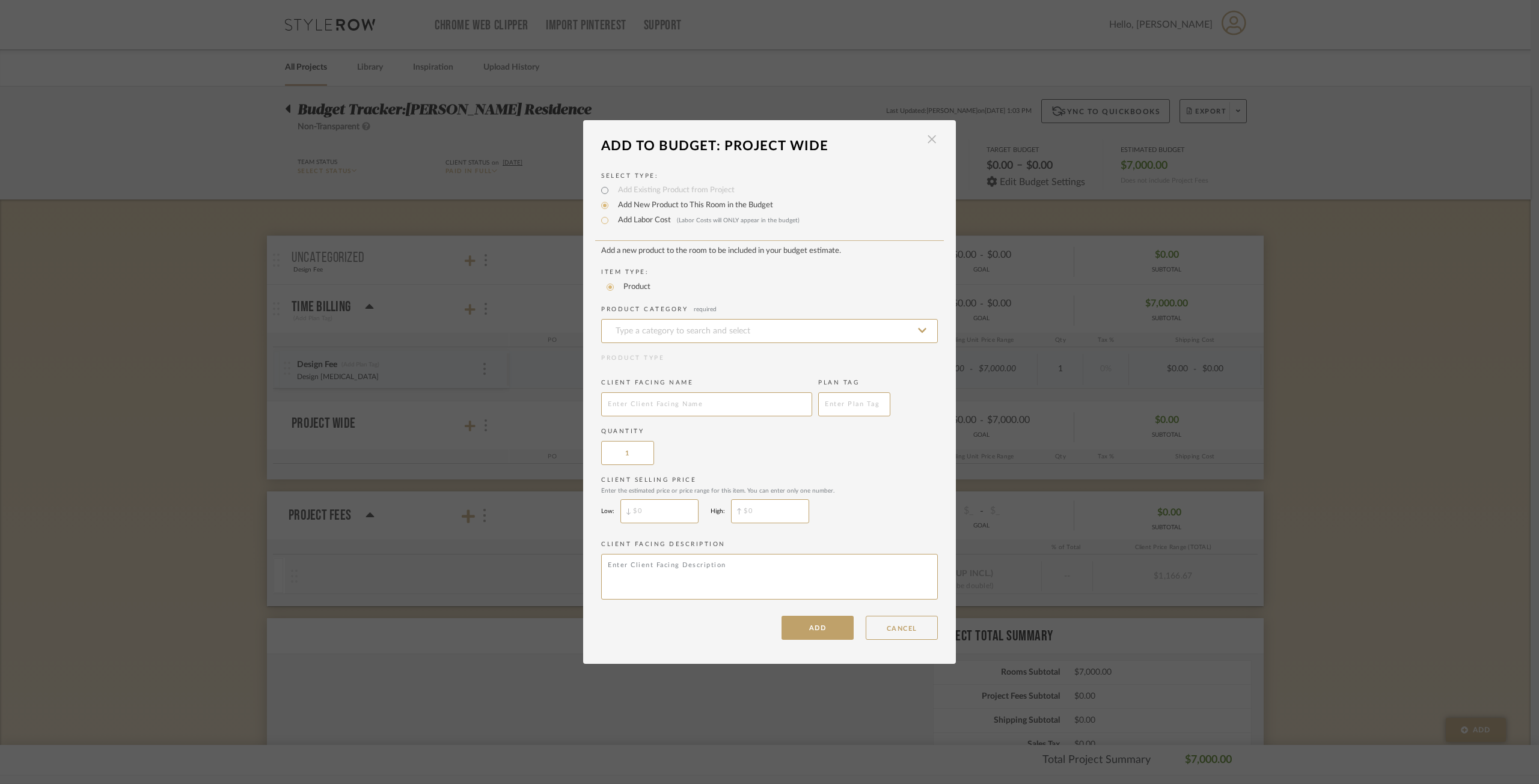
click at [931, 148] on span "button" at bounding box center [931, 139] width 24 height 24
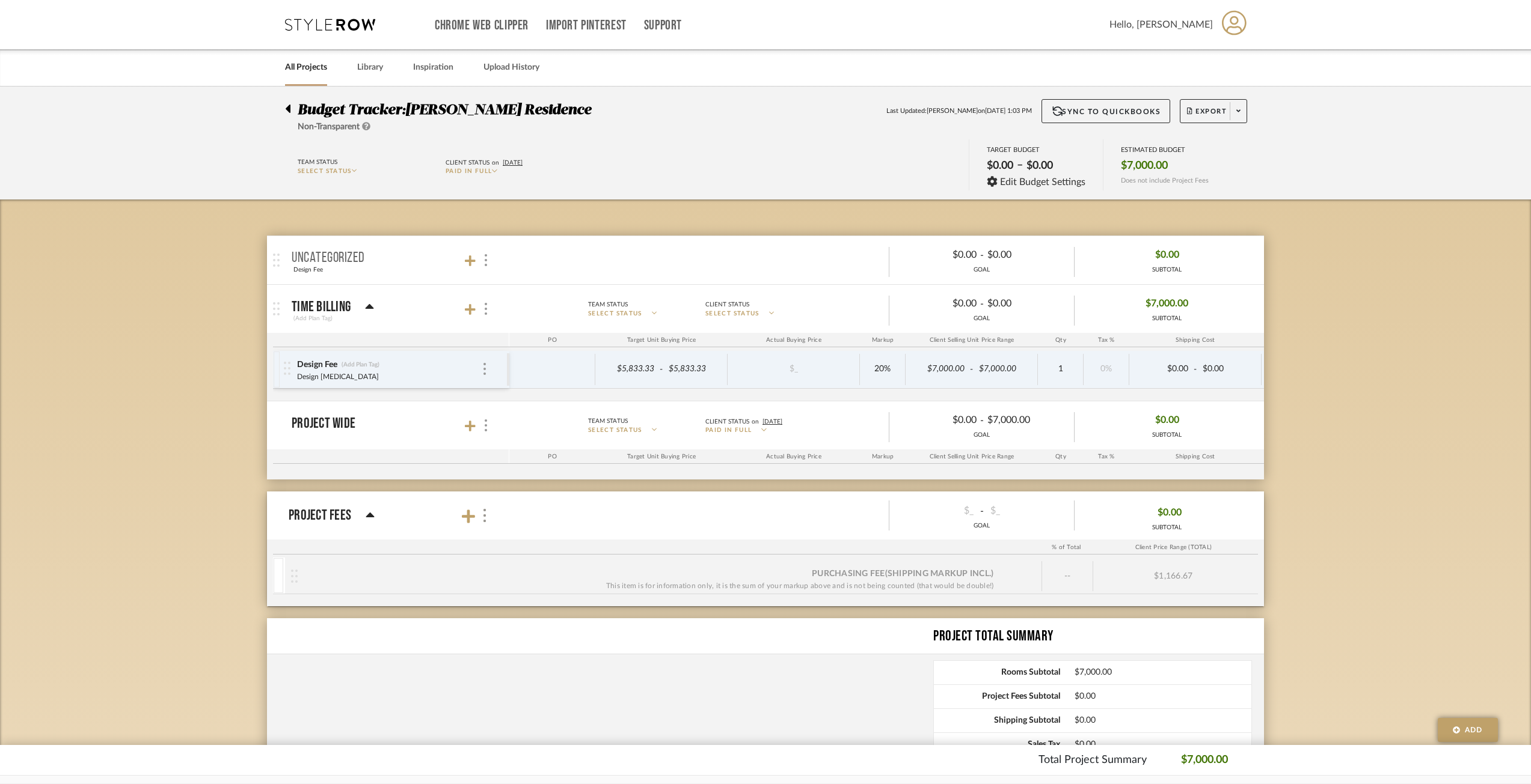
click at [766, 423] on input "8/27/2025" at bounding box center [779, 421] width 36 height 12
click at [729, 430] on div at bounding box center [766, 392] width 1531 height 784
click at [736, 428] on span "Paid In Full" at bounding box center [728, 431] width 46 height 9
click at [750, 585] on span "Not Sent" at bounding box center [760, 590] width 91 height 10
click at [512, 442] on mat-panel-description "Team Status SELECT STATUS Client Status on 8/27/2025 Not Sent $0.00 - $7,000.00…" at bounding box center [882, 426] width 756 height 33
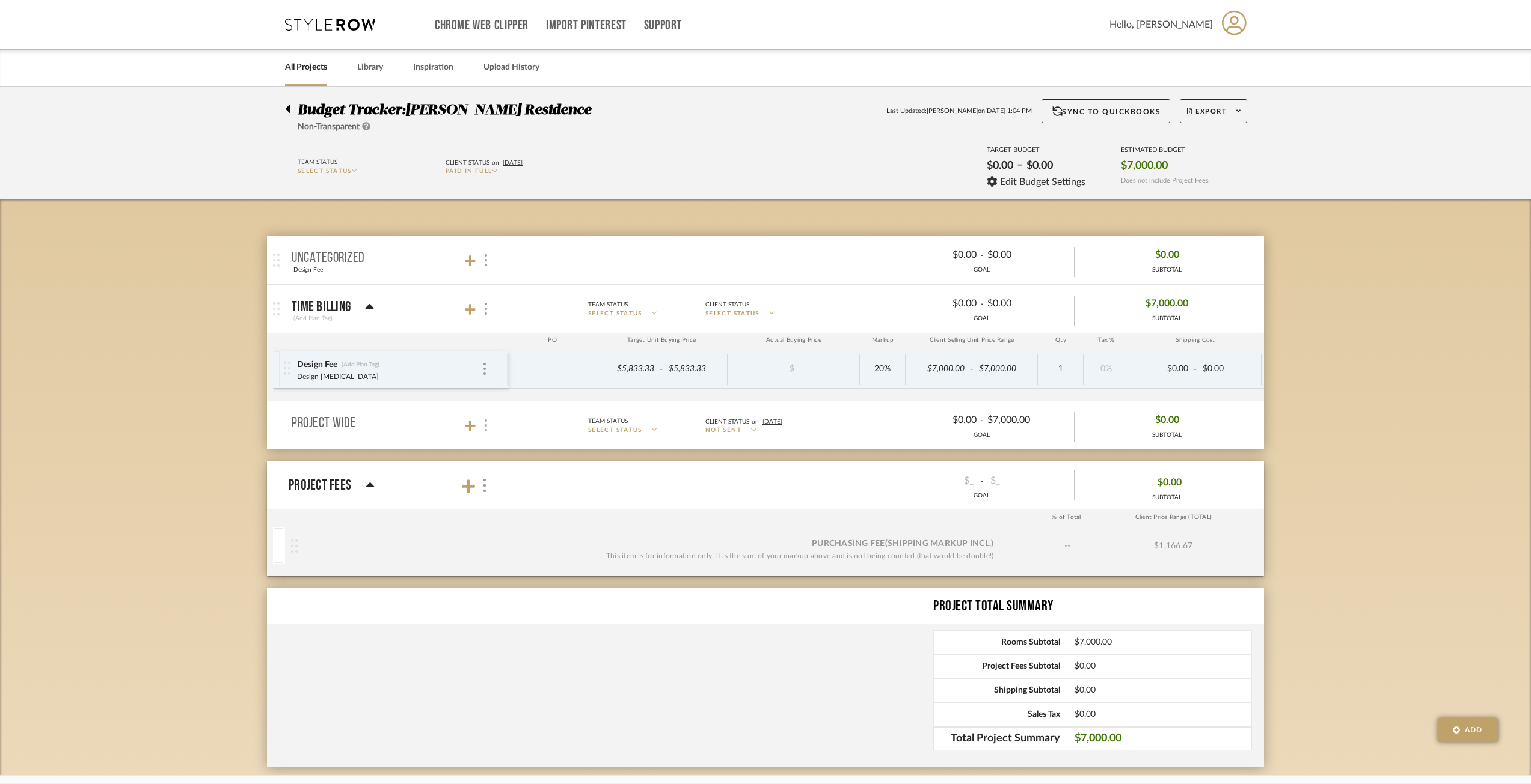
click at [482, 421] on div at bounding box center [485, 426] width 12 height 16
click at [485, 545] on input "Show statuses on room row bar." at bounding box center [491, 549] width 12 height 12
checkbox input "false"
click at [489, 524] on input "Put this room on hold and exclude from the budget estimate." at bounding box center [491, 523] width 12 height 12
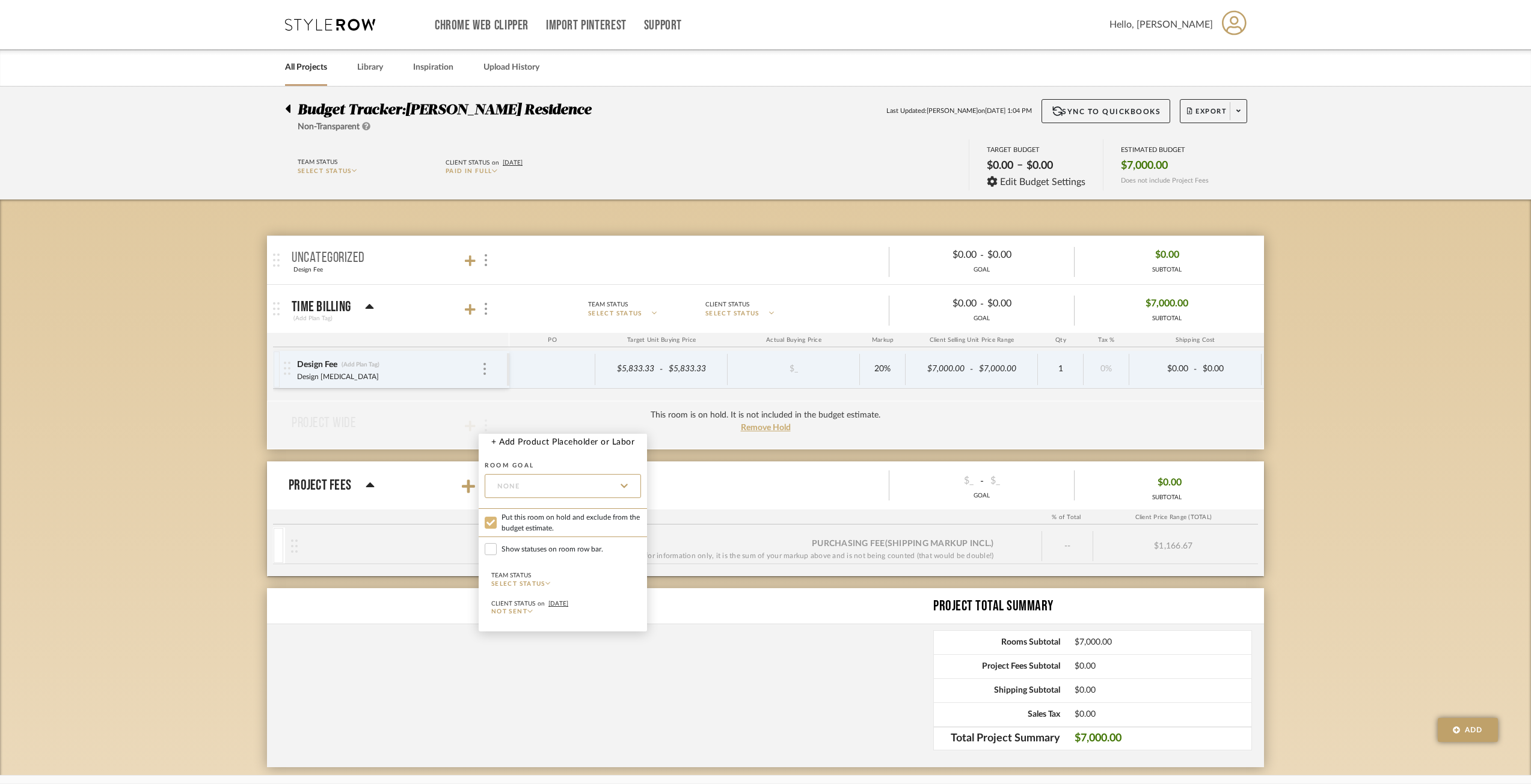
click at [489, 524] on input "Put this room on hold and exclude from the budget estimate." at bounding box center [491, 523] width 12 height 12
checkbox input "false"
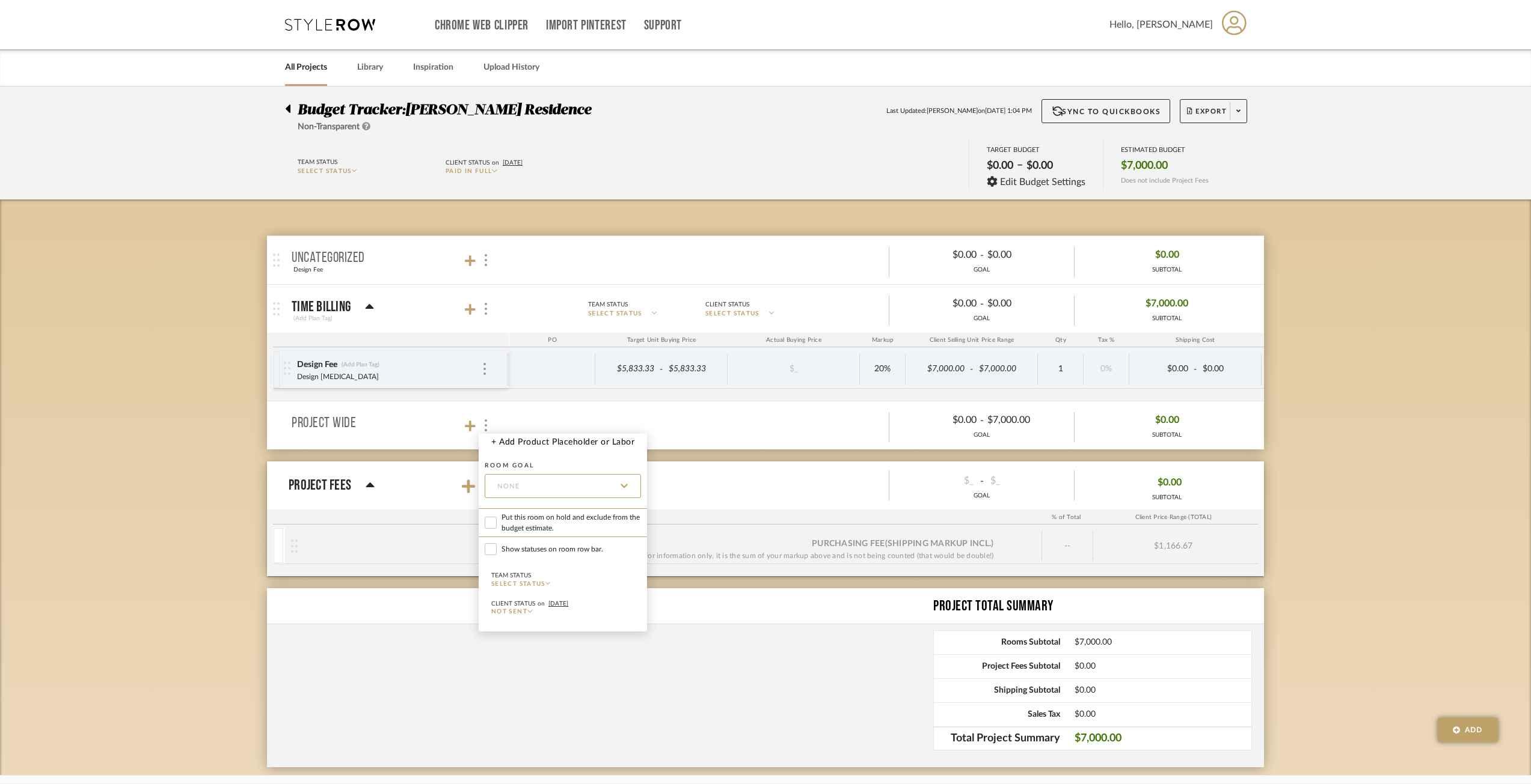
click at [407, 454] on div at bounding box center [766, 392] width 1531 height 784
click at [1203, 114] on span "Export" at bounding box center [1207, 116] width 40 height 18
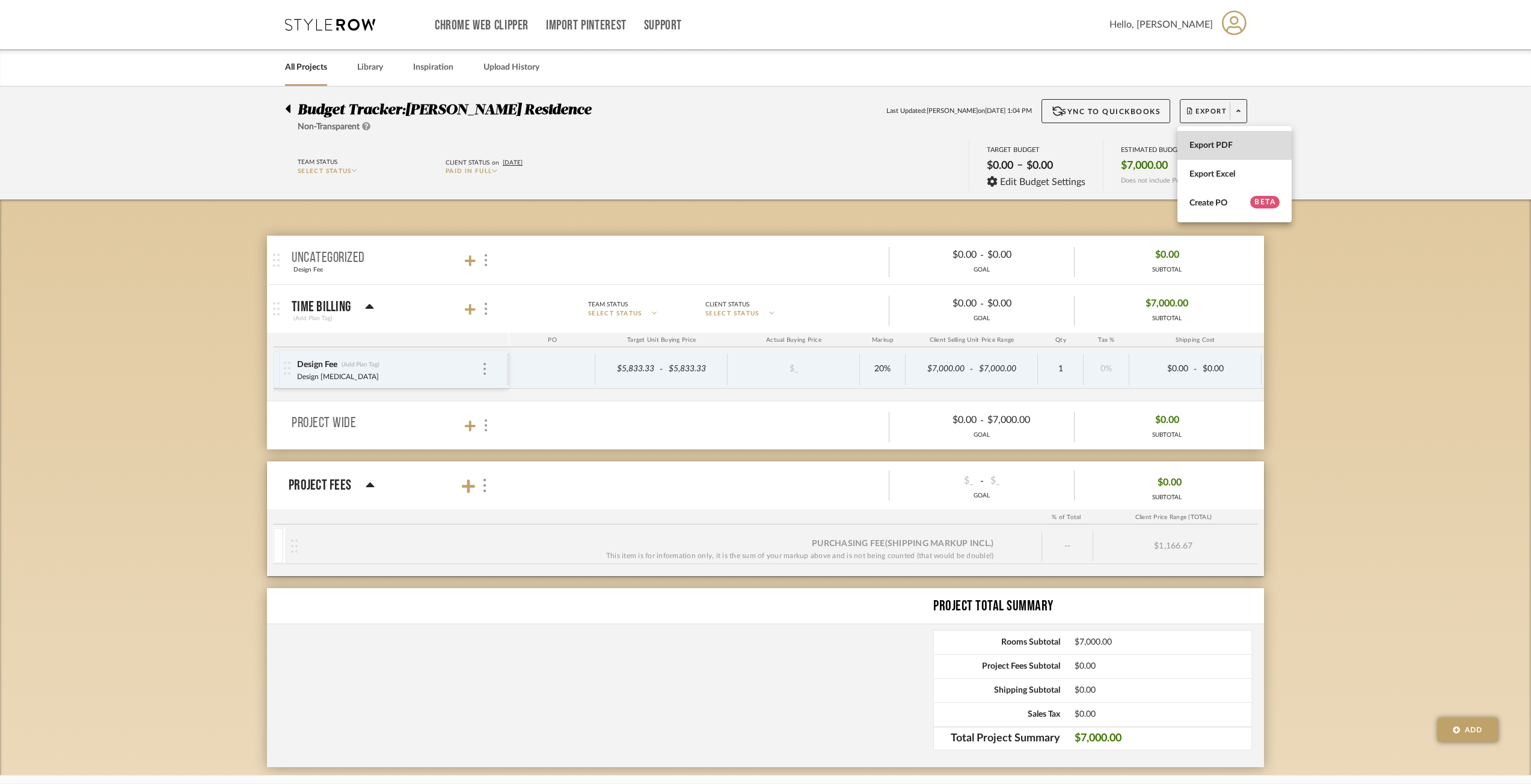
click at [1226, 141] on span "Export PDF" at bounding box center [1234, 146] width 90 height 10
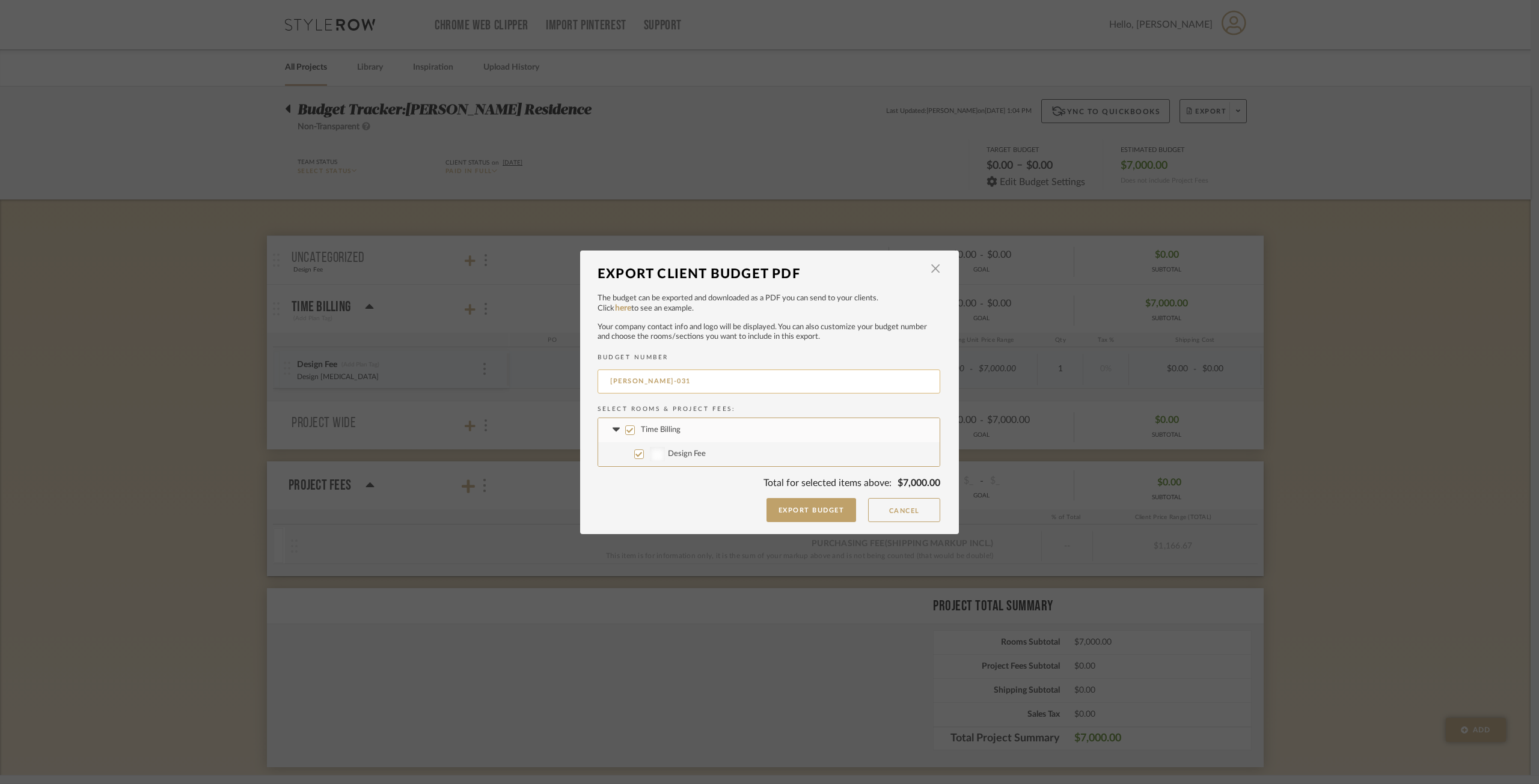
click at [699, 387] on input "GERACI-031" at bounding box center [769, 381] width 342 height 24
type input "GERACI-01"
click at [799, 504] on button "Export Budget" at bounding box center [812, 510] width 90 height 24
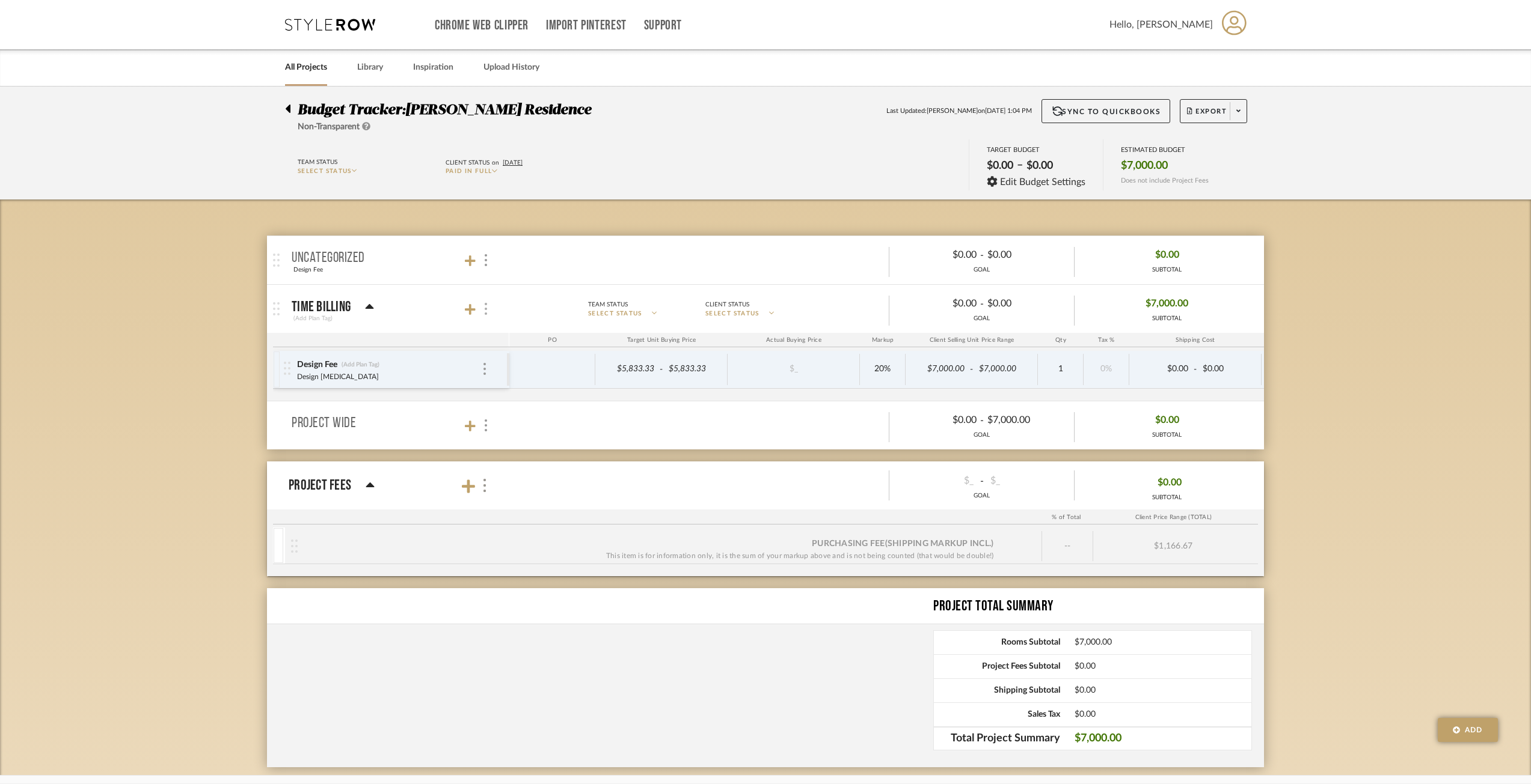
click at [485, 309] on img at bounding box center [485, 309] width 2 height 12
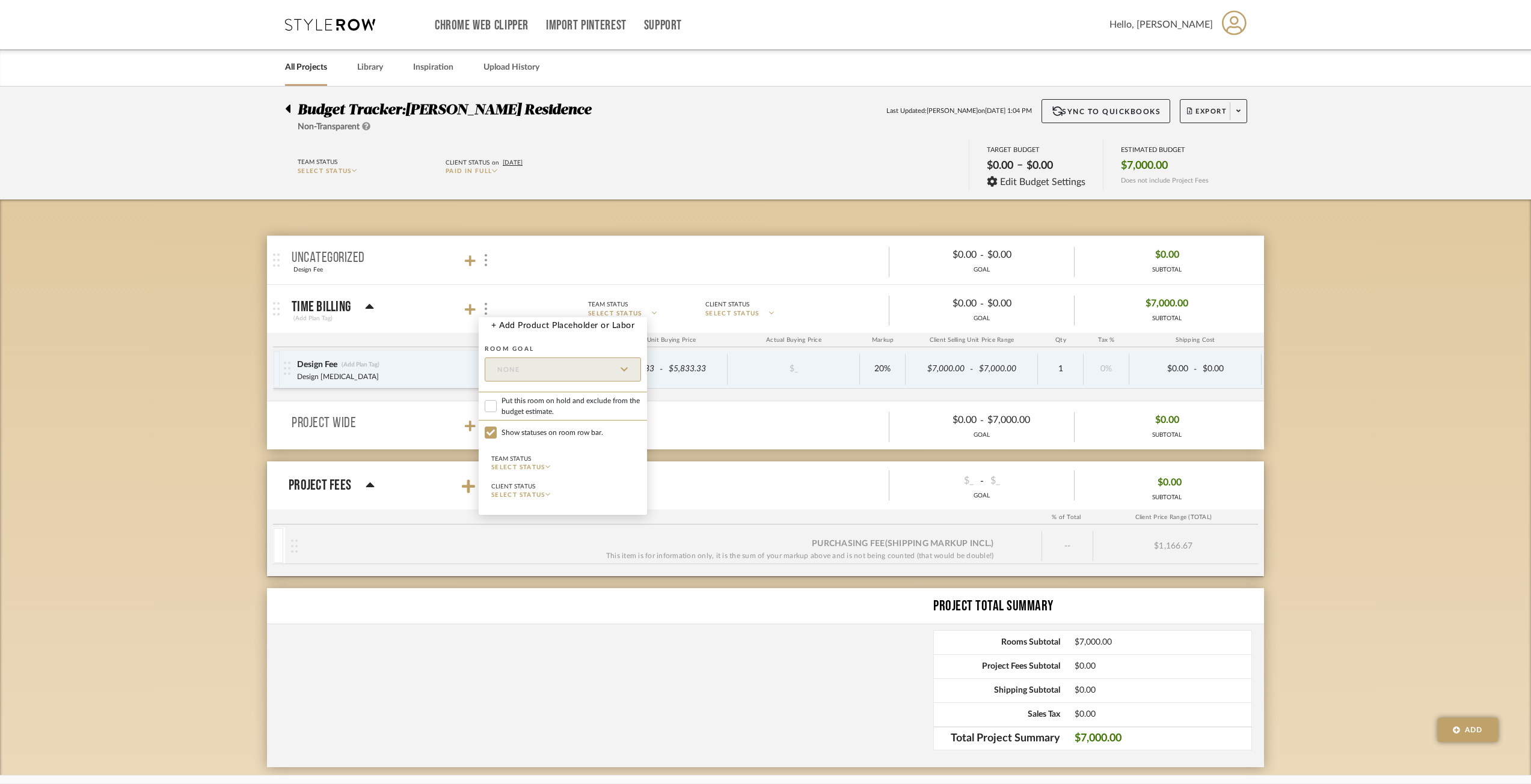
click at [609, 147] on div at bounding box center [766, 392] width 1531 height 784
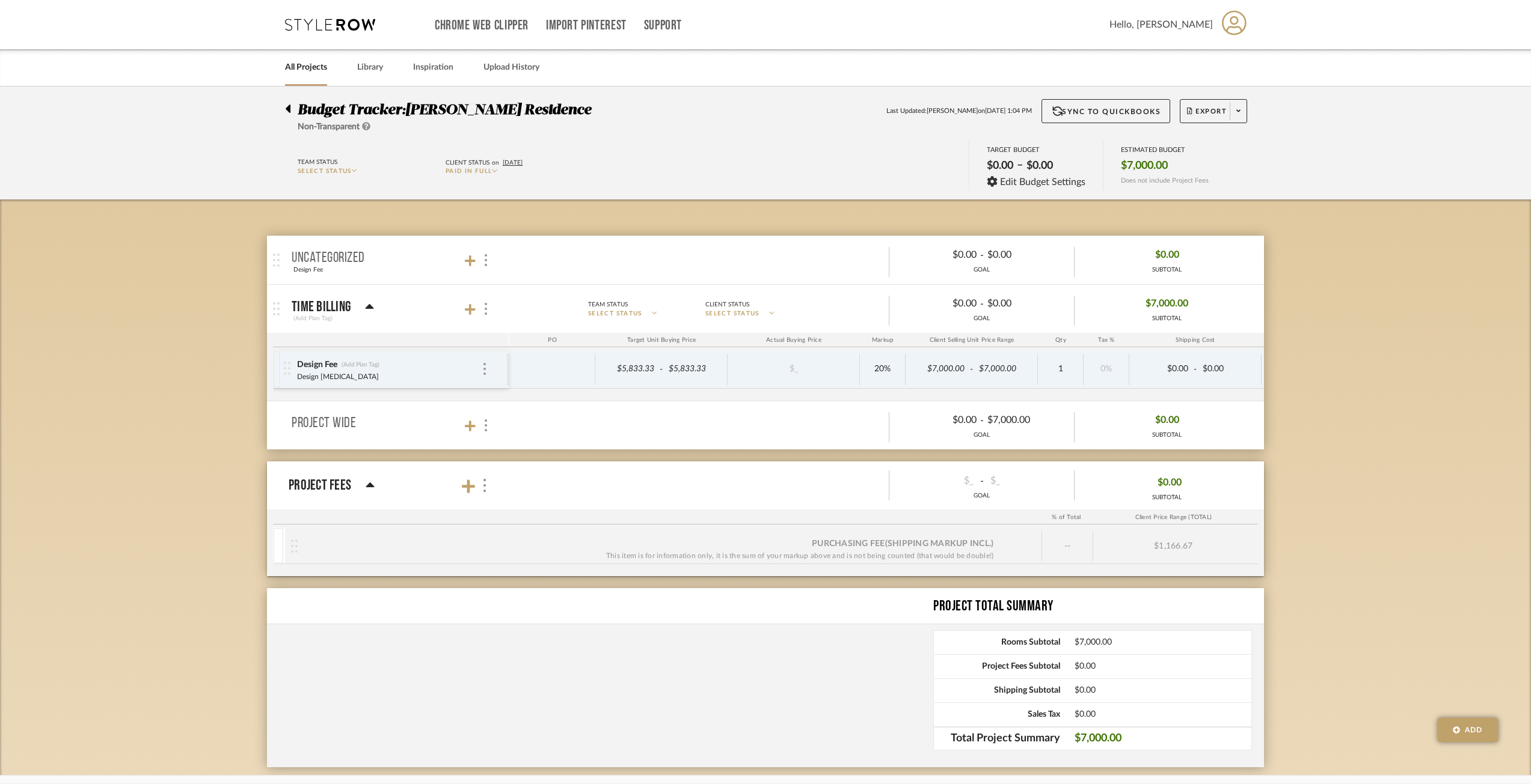
click at [760, 297] on mat-panel-description "Team Status SELECT STATUS Client Status SELECT STATUS $0.00 - $0.00 GOAL $7,000…" at bounding box center [882, 310] width 756 height 33
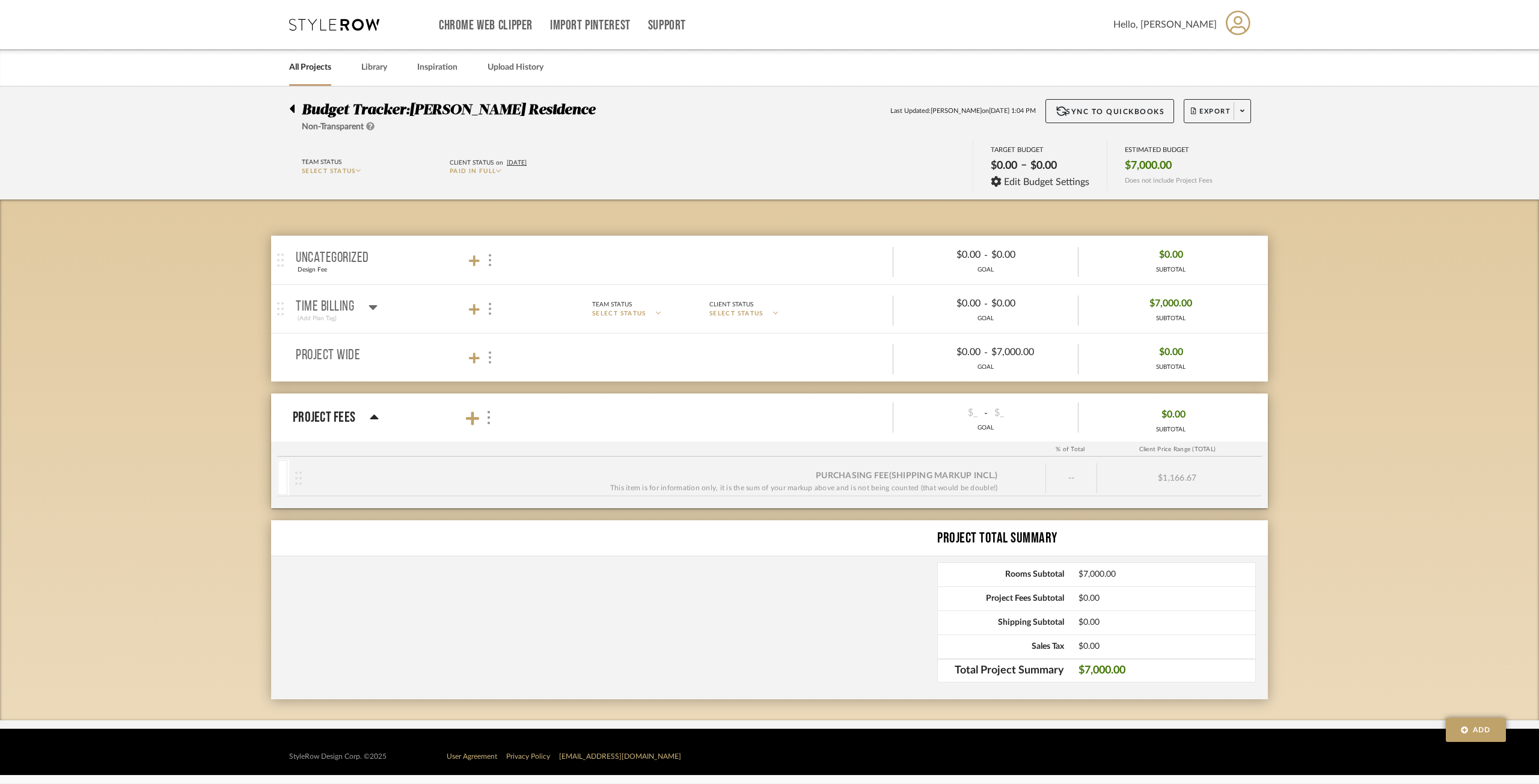
click at [763, 314] on span "SELECT STATUS" at bounding box center [736, 314] width 54 height 9
click at [742, 442] on span "Paid In Full" at bounding box center [764, 445] width 91 height 10
click at [1193, 108] on icon at bounding box center [1193, 110] width 5 height 7
click at [1233, 177] on span "Export Excel" at bounding box center [1238, 175] width 90 height 10
click at [1234, 112] on span at bounding box center [1242, 111] width 17 height 18
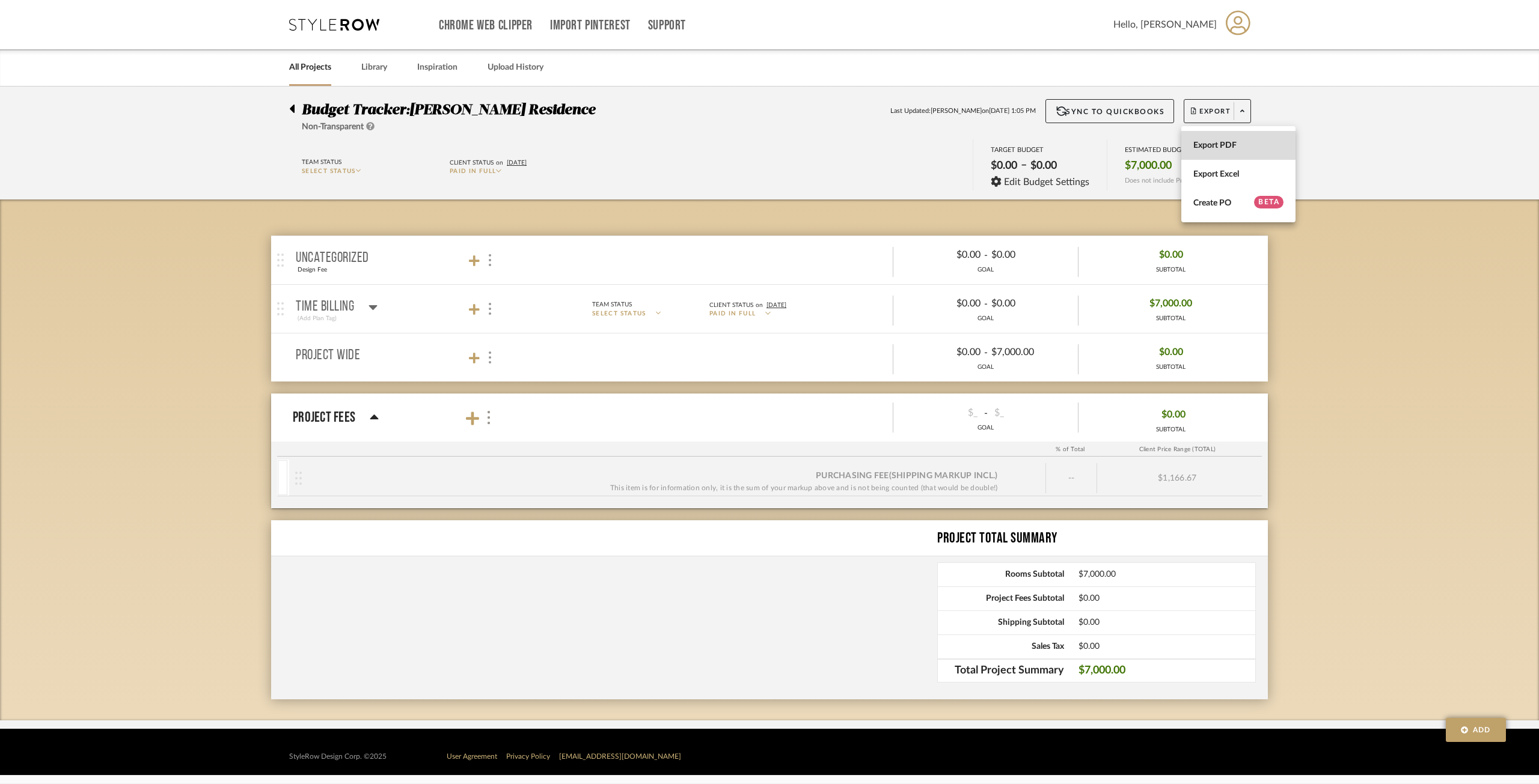
click at [1236, 142] on span "Export PDF" at bounding box center [1238, 146] width 90 height 10
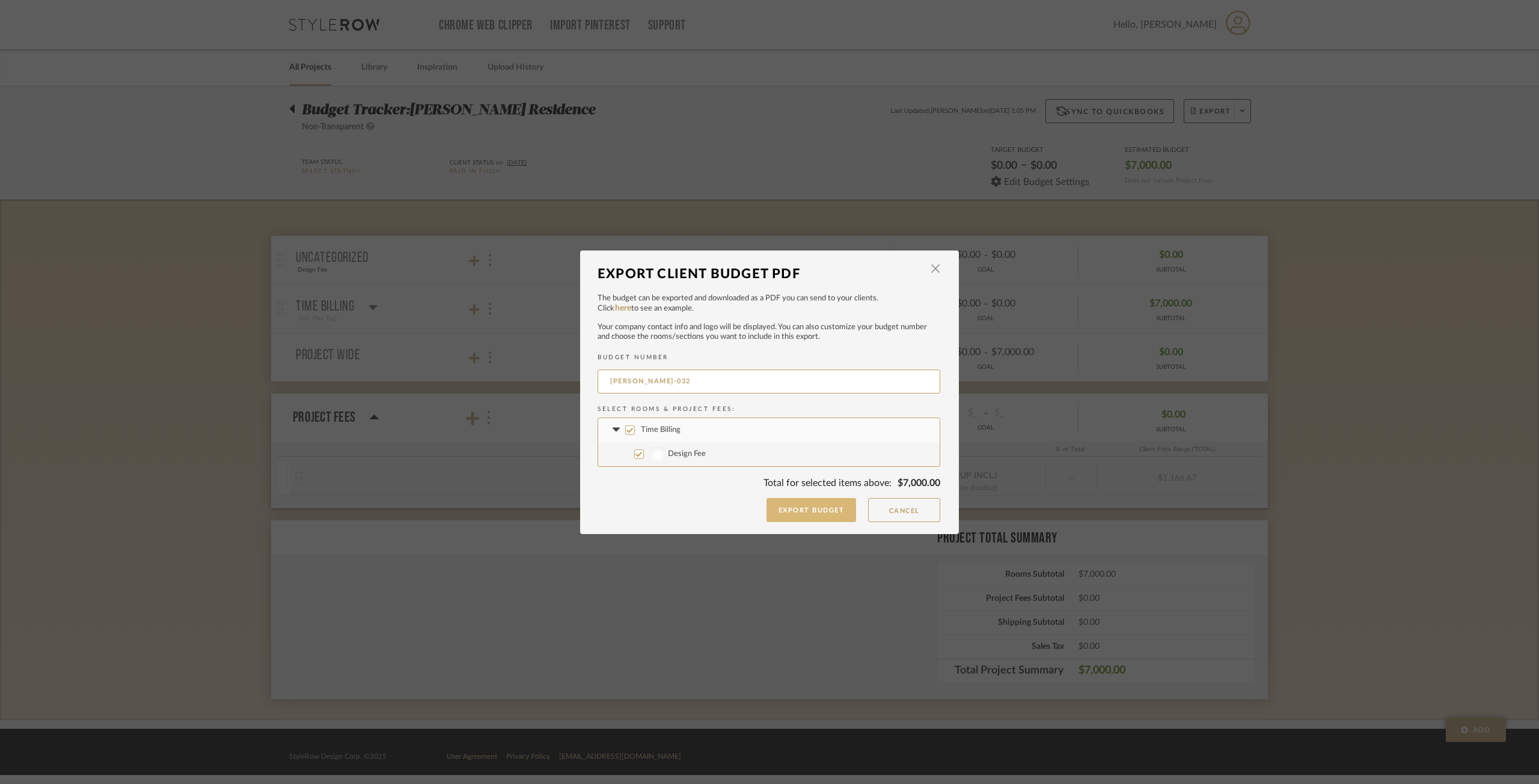
click at [786, 512] on button "Export Budget" at bounding box center [812, 510] width 90 height 24
